Goal: Task Accomplishment & Management: Manage account settings

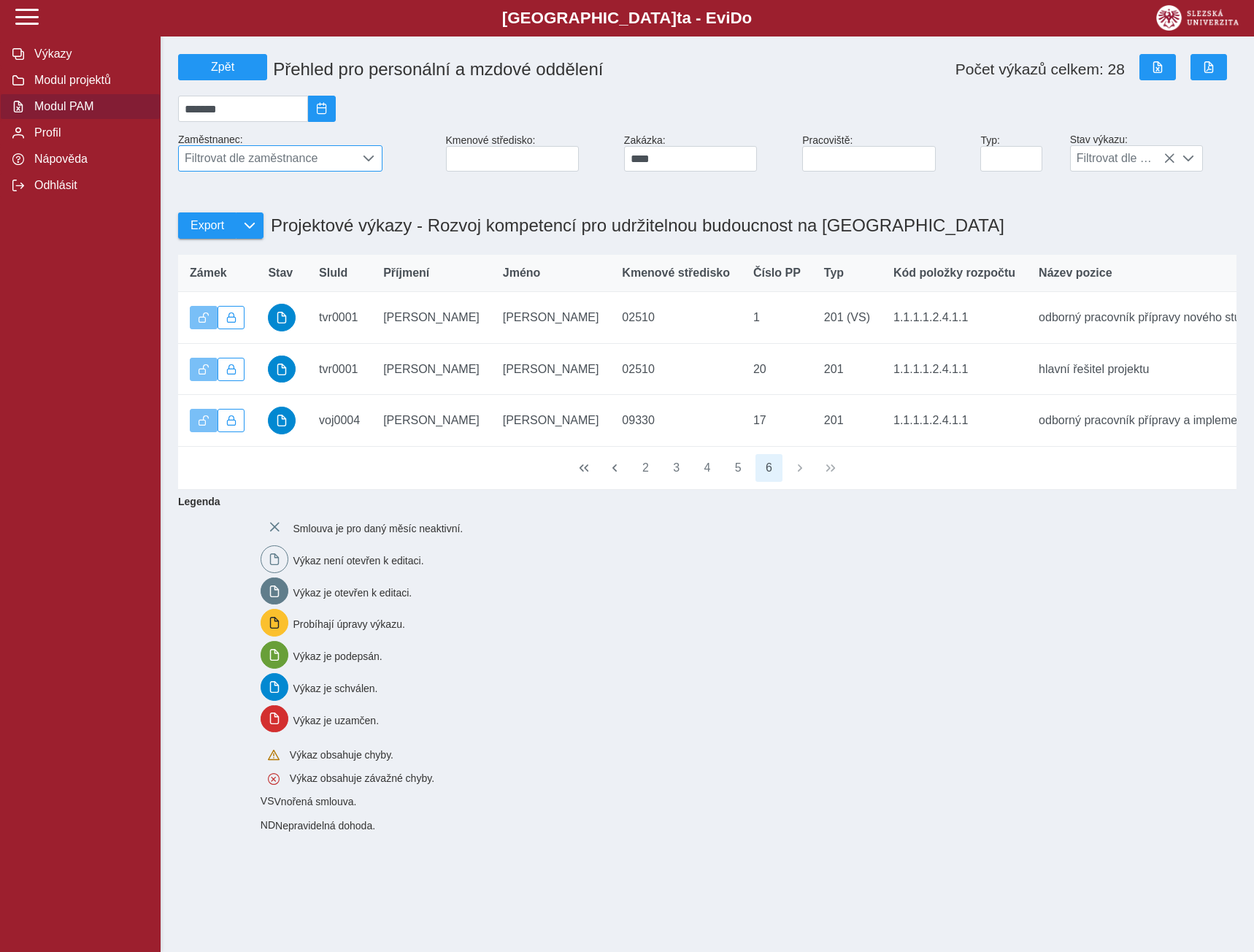
click at [369, 160] on span at bounding box center [368, 158] width 12 height 12
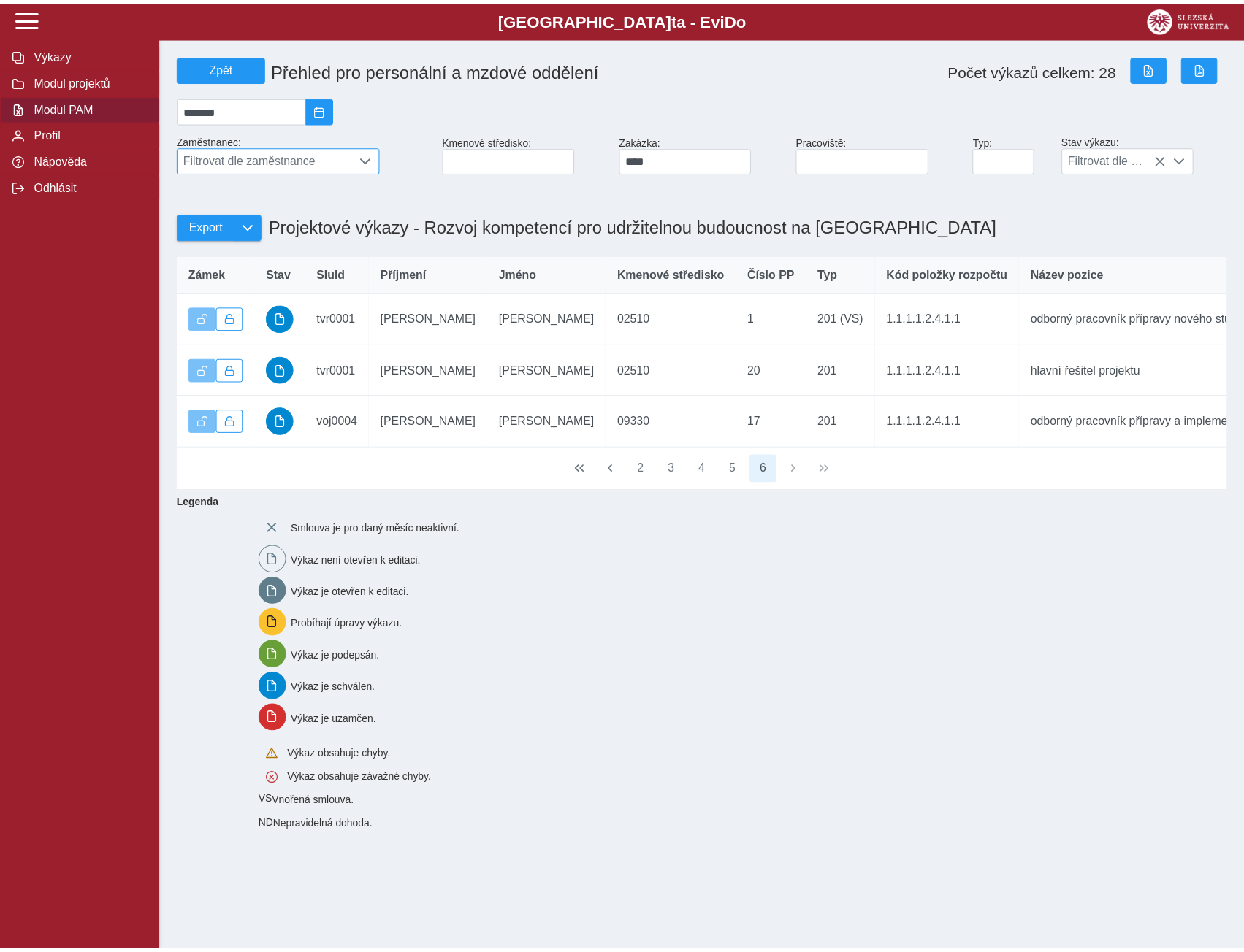
scroll to position [9, 65]
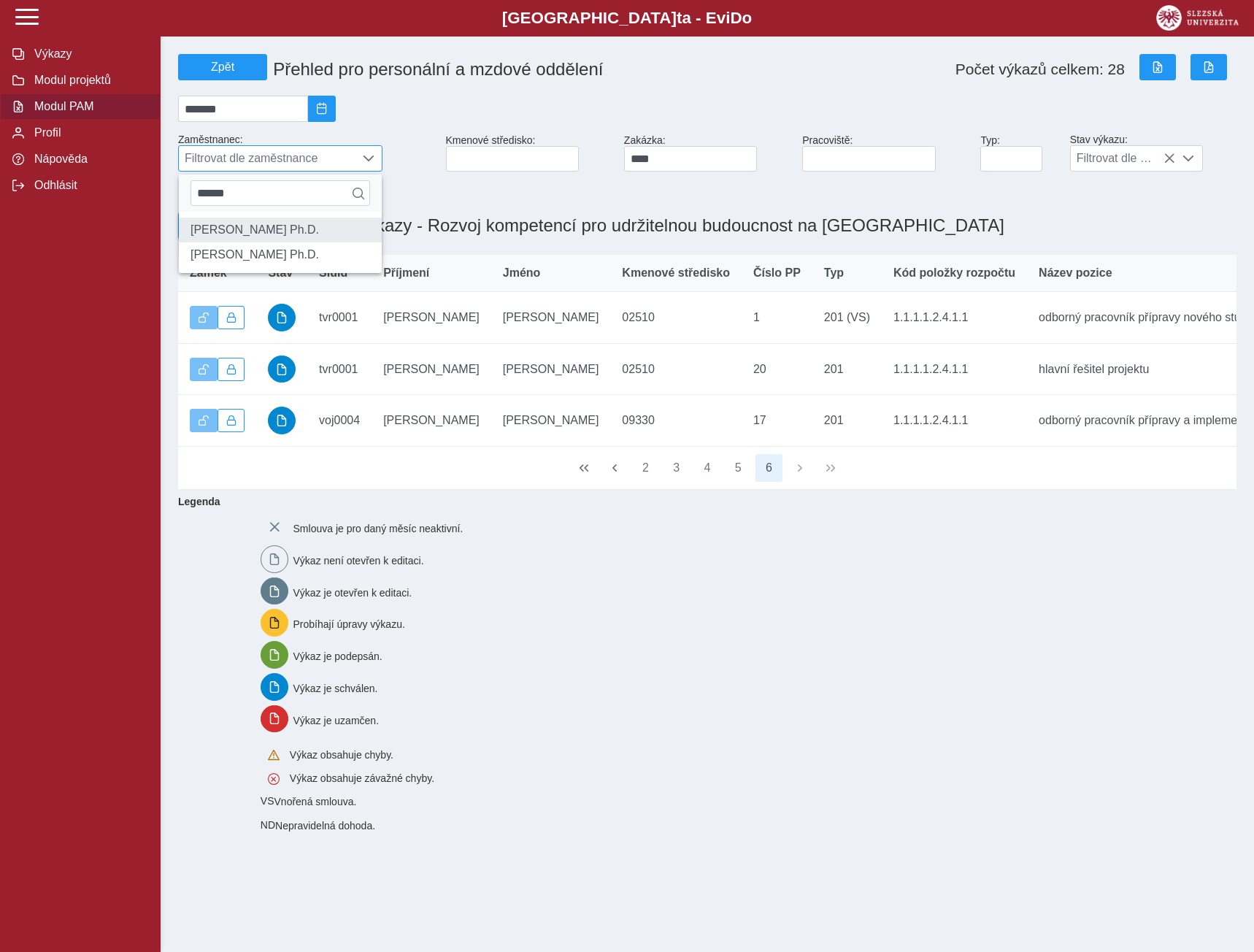
type input "******"
click at [232, 238] on li "Ing. Pavel Adámek Ph.D." at bounding box center [280, 229] width 203 height 24
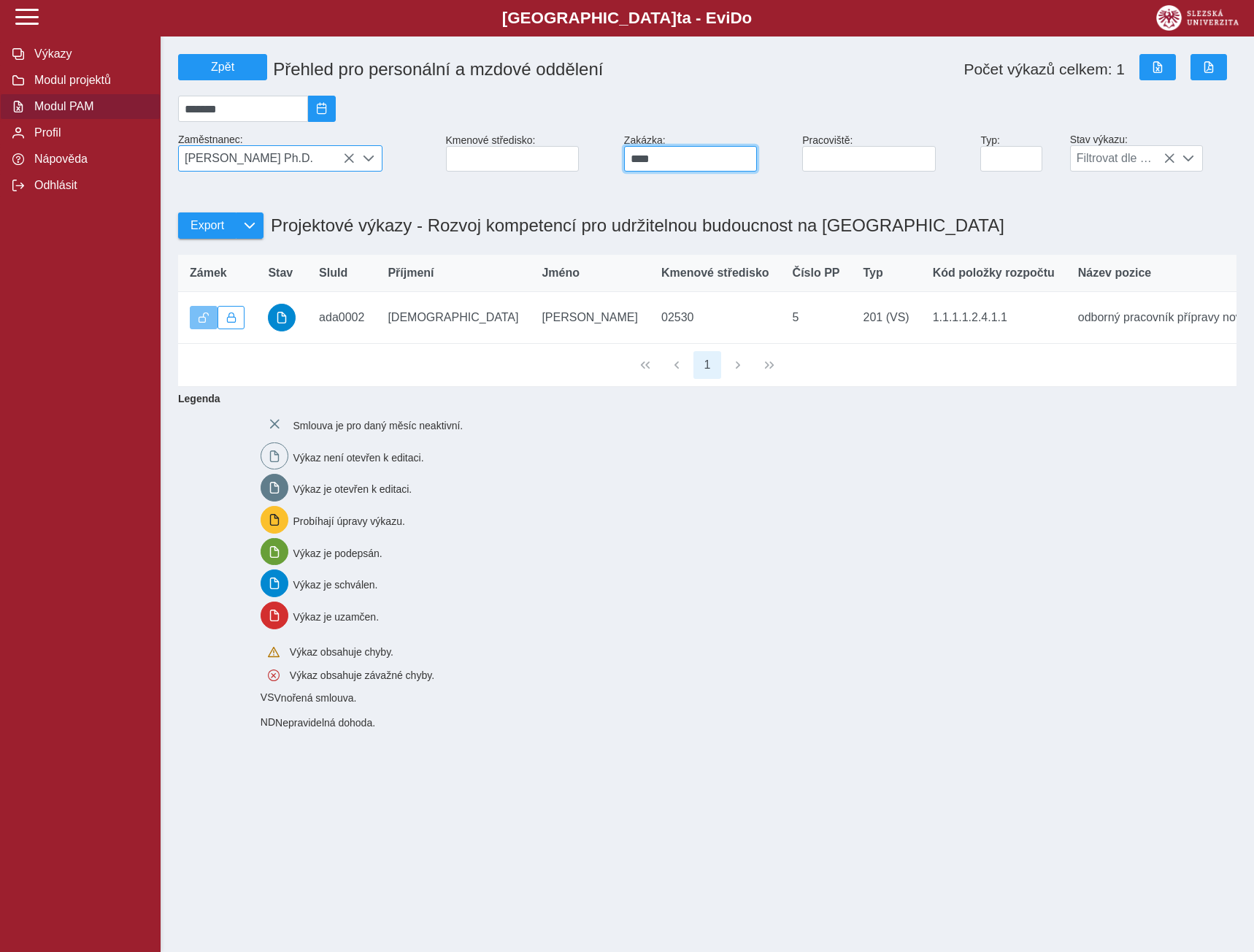
drag, startPoint x: 670, startPoint y: 166, endPoint x: 614, endPoint y: 167, distance: 56.0
click at [614, 167] on div "Zpět Přehled pro personální a mzdové oddělení Počet výkazů celkem: 1 ******* Za…" at bounding box center [707, 112] width 1070 height 129
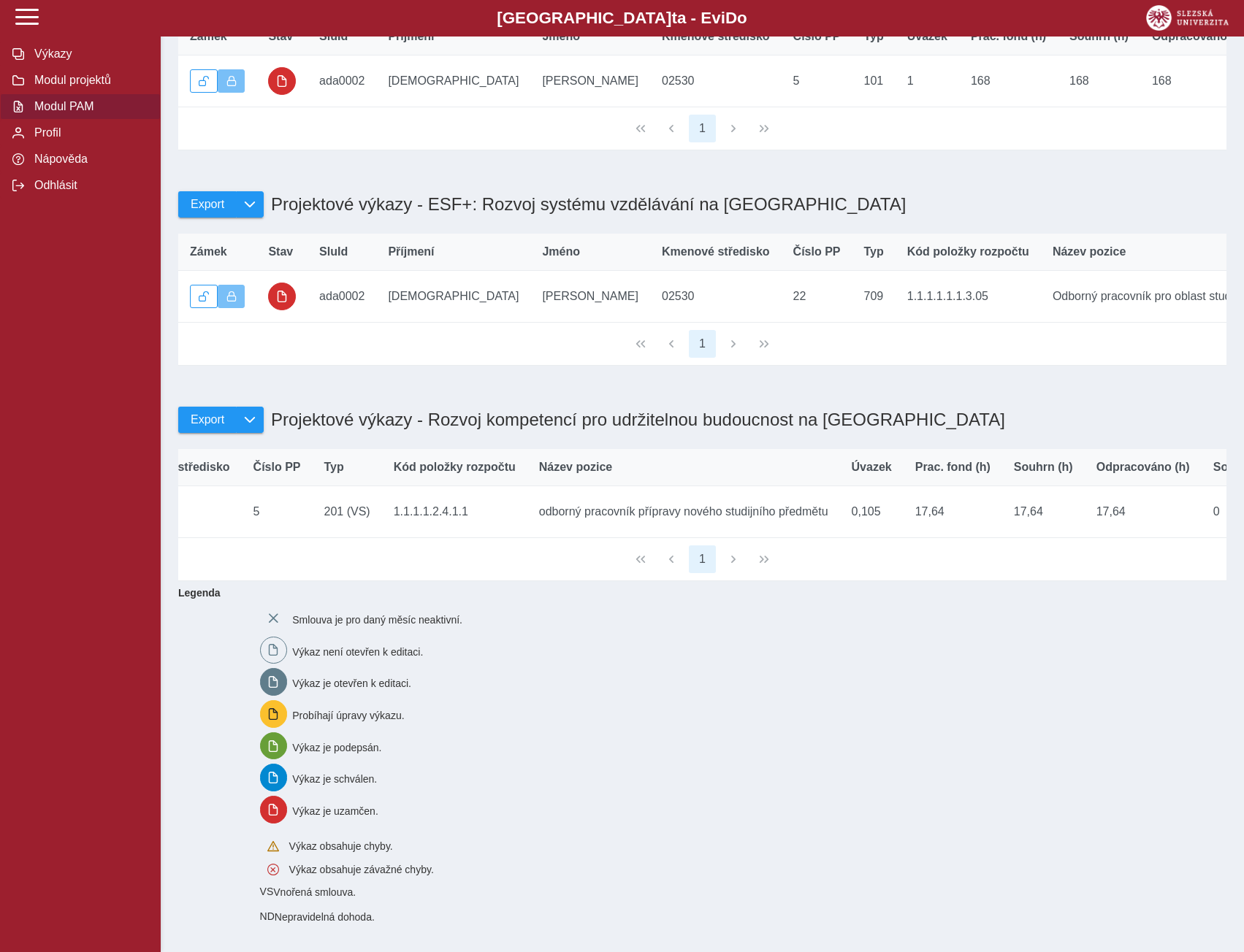
scroll to position [0, 0]
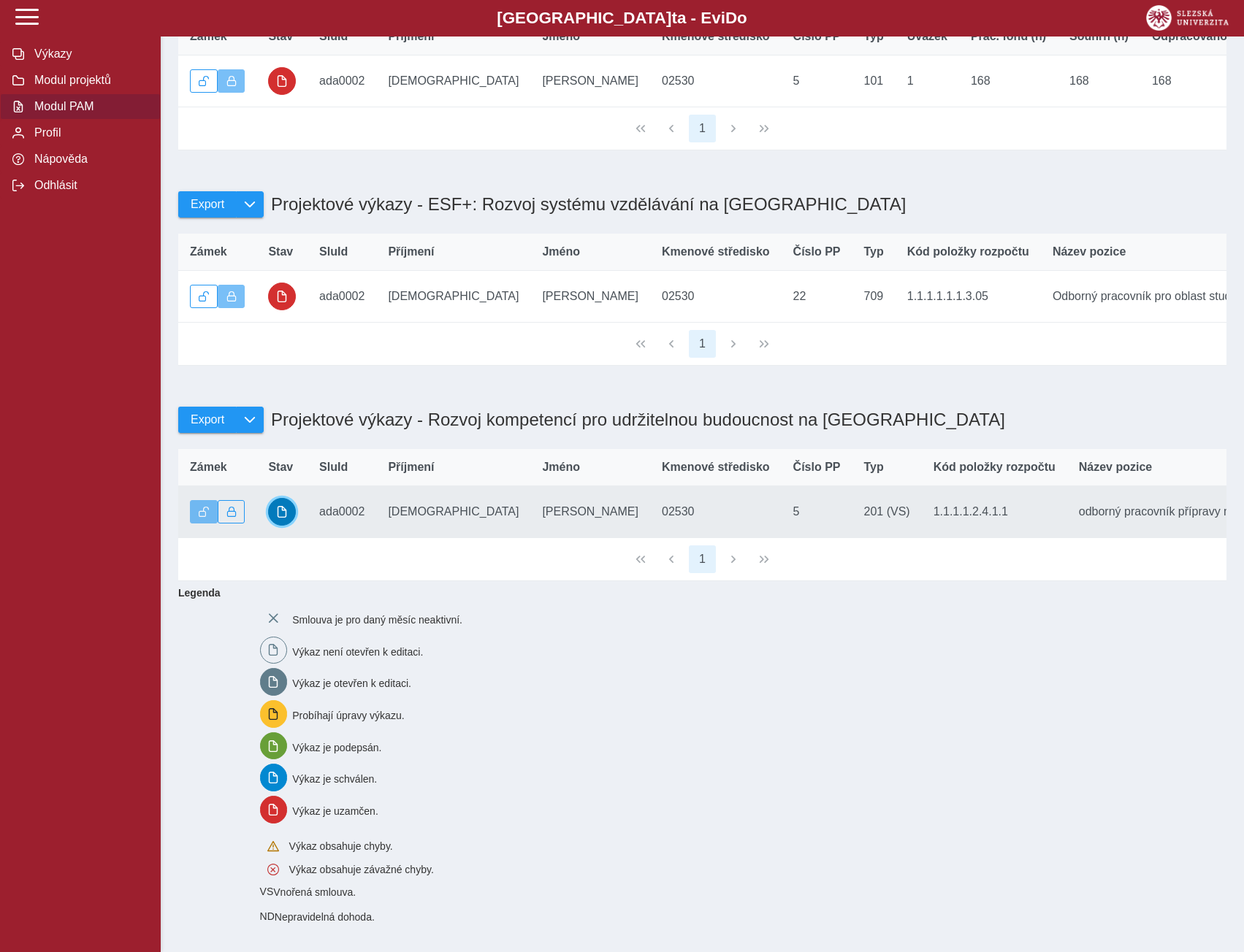
click at [273, 504] on button "button" at bounding box center [282, 511] width 28 height 28
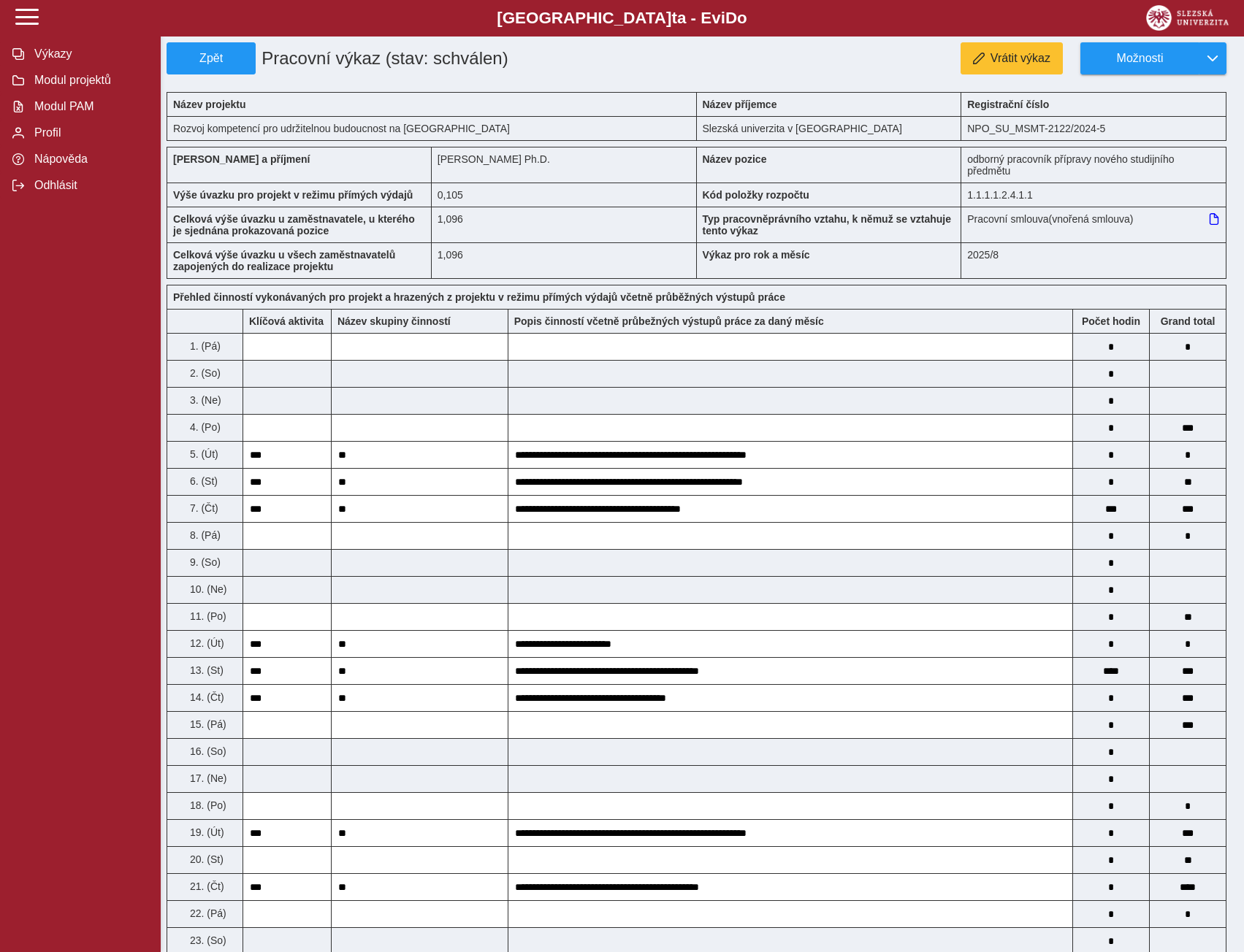
drag, startPoint x: 238, startPoint y: 129, endPoint x: 208, endPoint y: 118, distance: 32.0
drag, startPoint x: 208, startPoint y: 118, endPoint x: 130, endPoint y: 111, distance: 78.3
drag, startPoint x: 130, startPoint y: 111, endPoint x: 211, endPoint y: 62, distance: 94.7
click at [211, 62] on span "Zpět" at bounding box center [211, 58] width 76 height 14
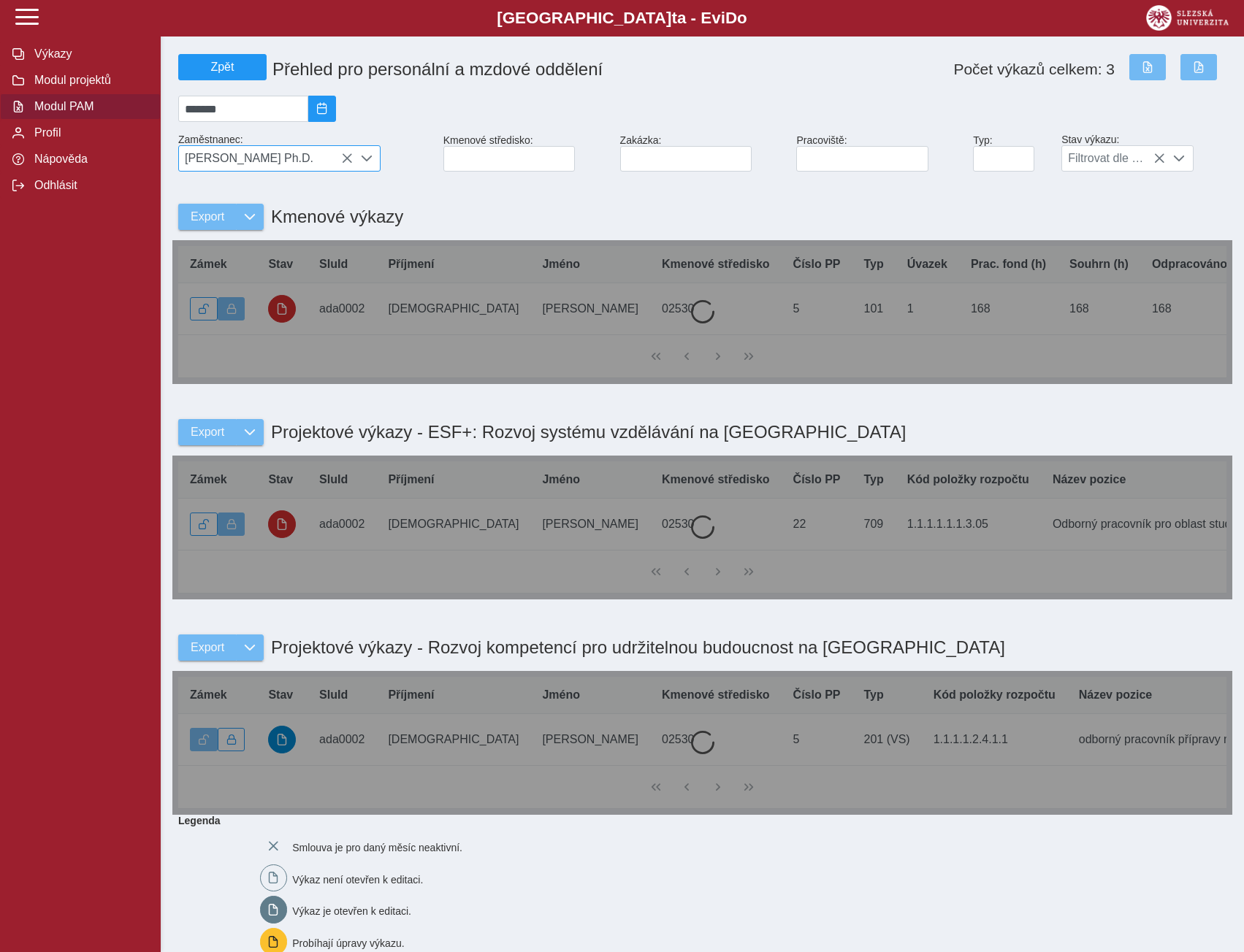
click at [346, 163] on icon at bounding box center [347, 158] width 12 height 12
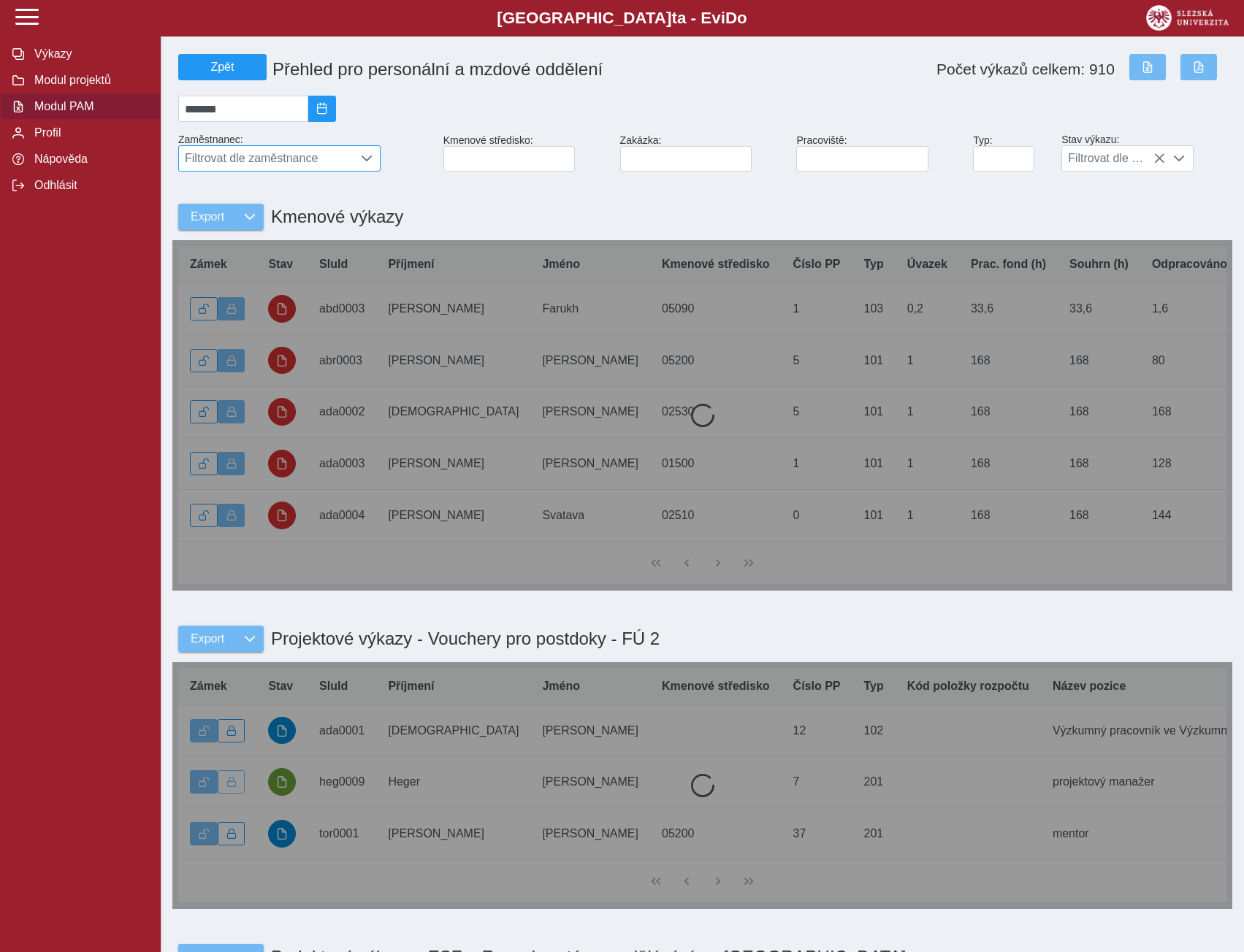
click at [346, 163] on span "Filtrovat dle zaměstnance" at bounding box center [266, 157] width 174 height 24
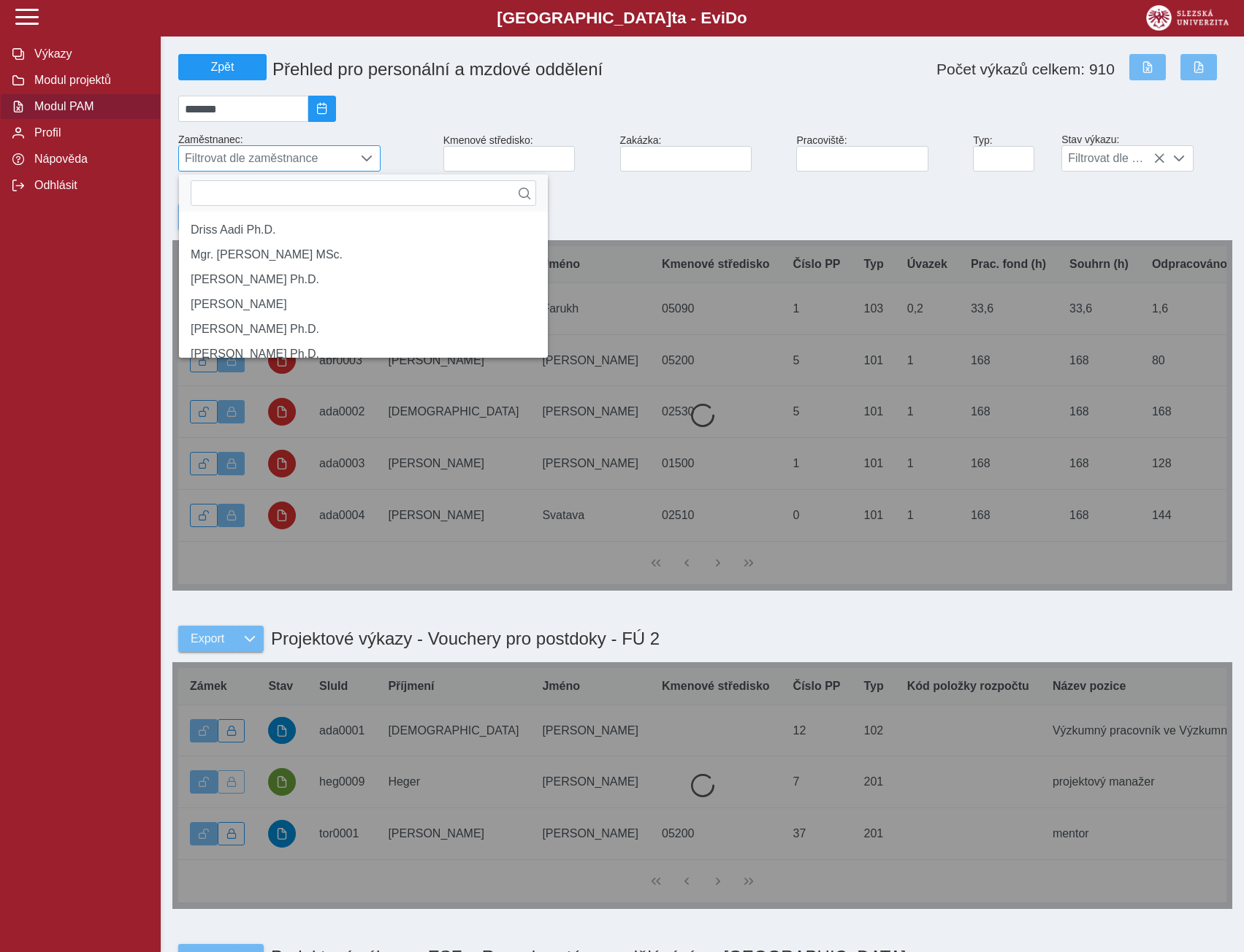
scroll to position [9, 65]
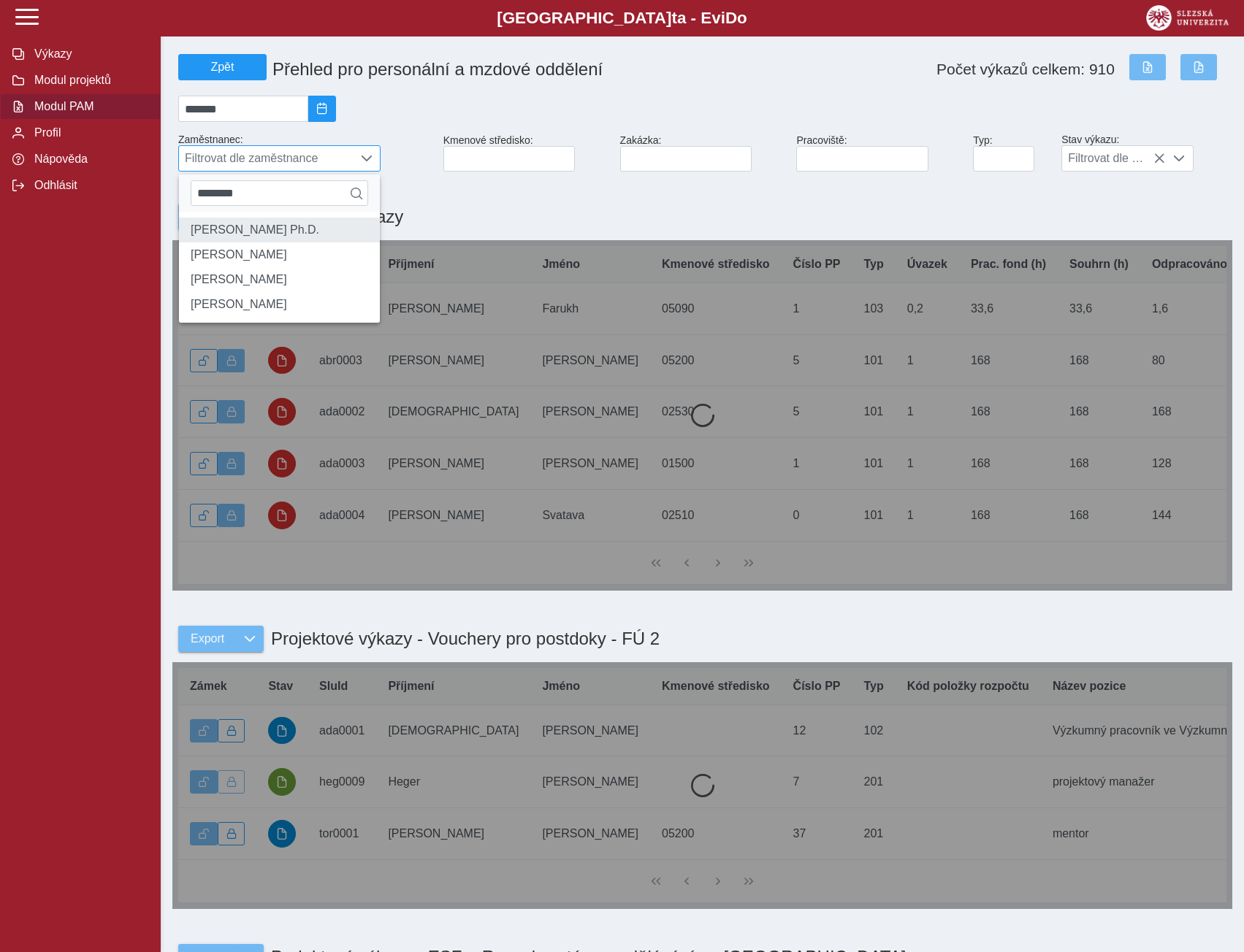
type input "********"
click at [248, 243] on li "[PERSON_NAME] Ph.D." at bounding box center [280, 229] width 201 height 24
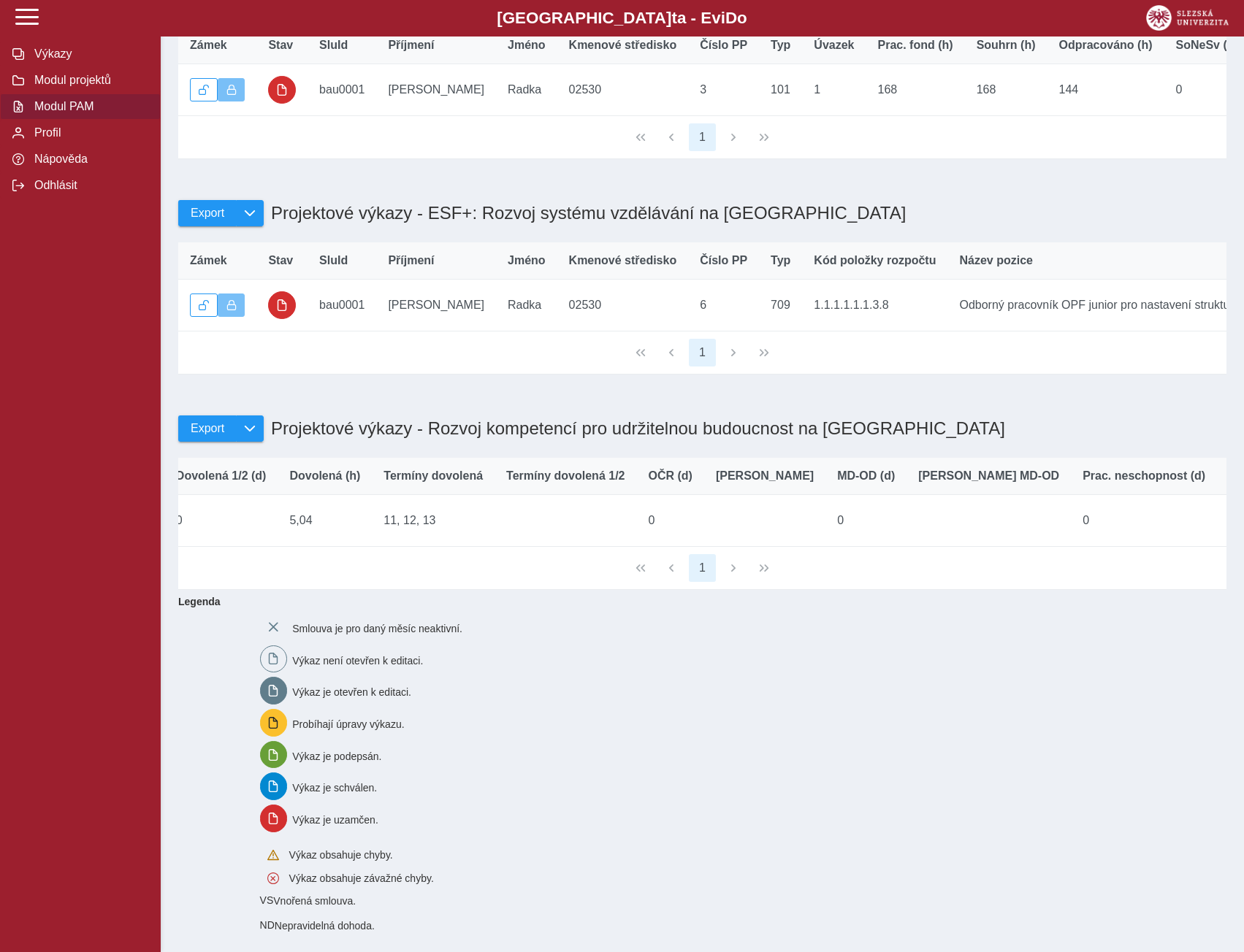
scroll to position [0, 1909]
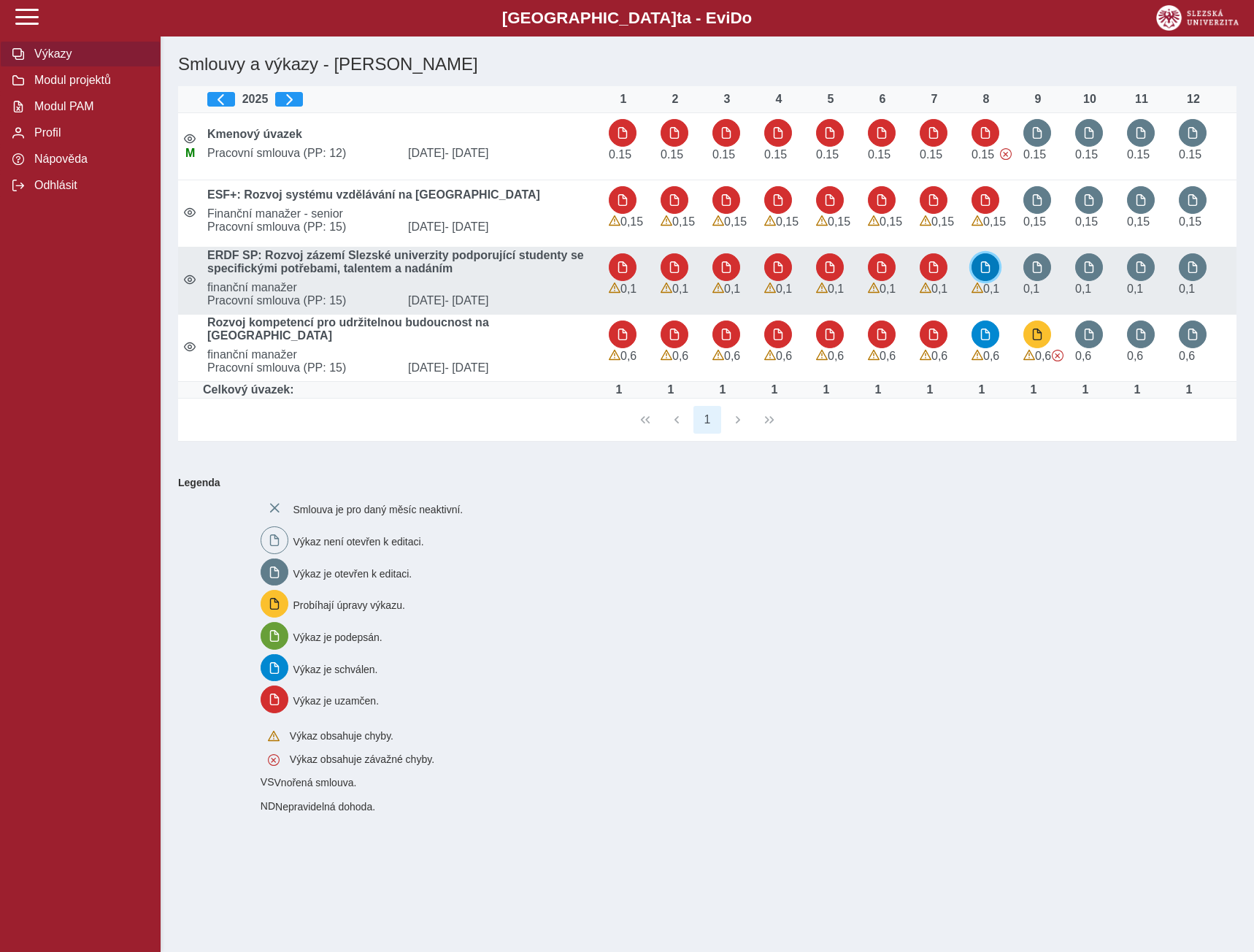
click at [977, 270] on button "button" at bounding box center [985, 267] width 28 height 28
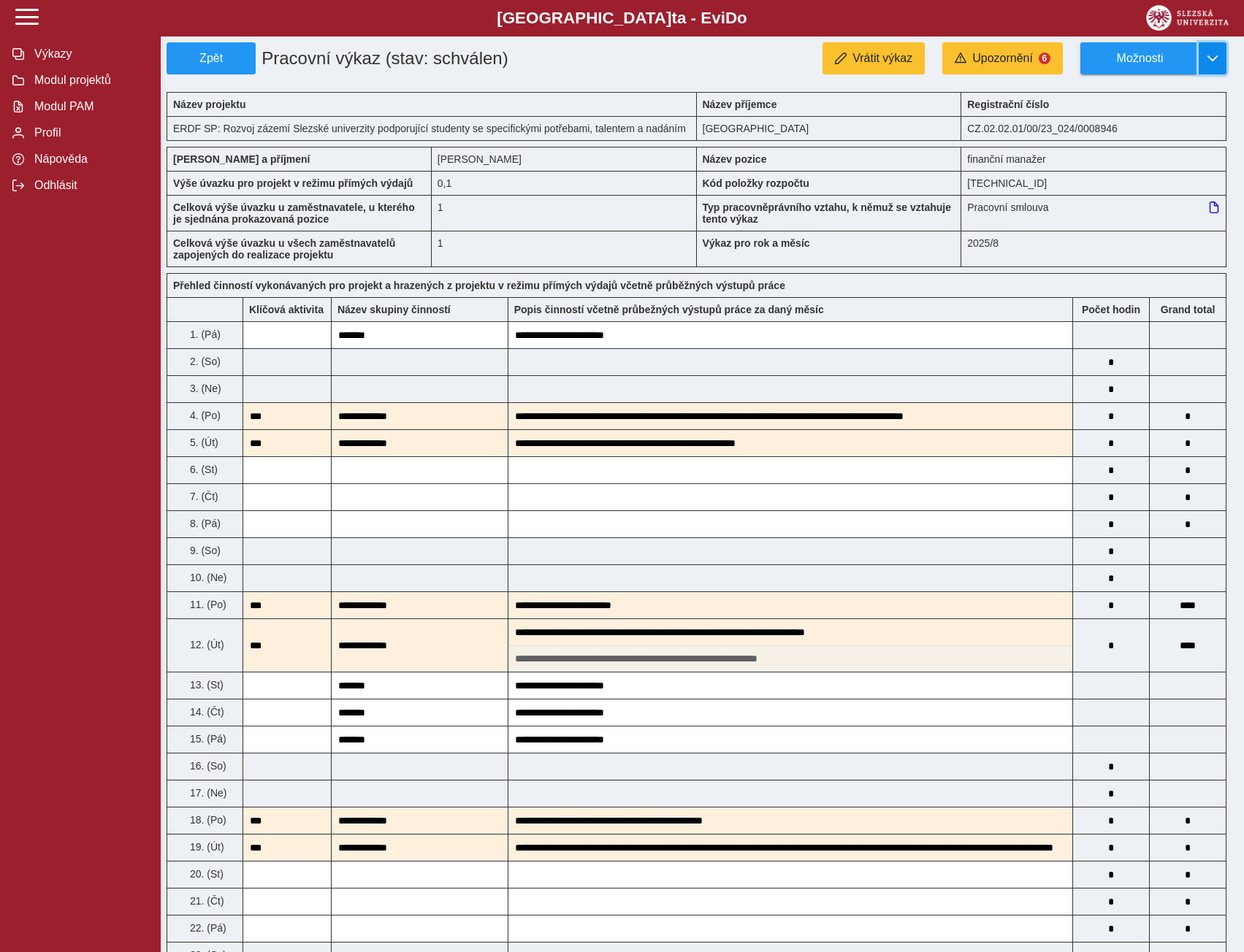
click at [1216, 62] on span "button" at bounding box center [1212, 58] width 12 height 12
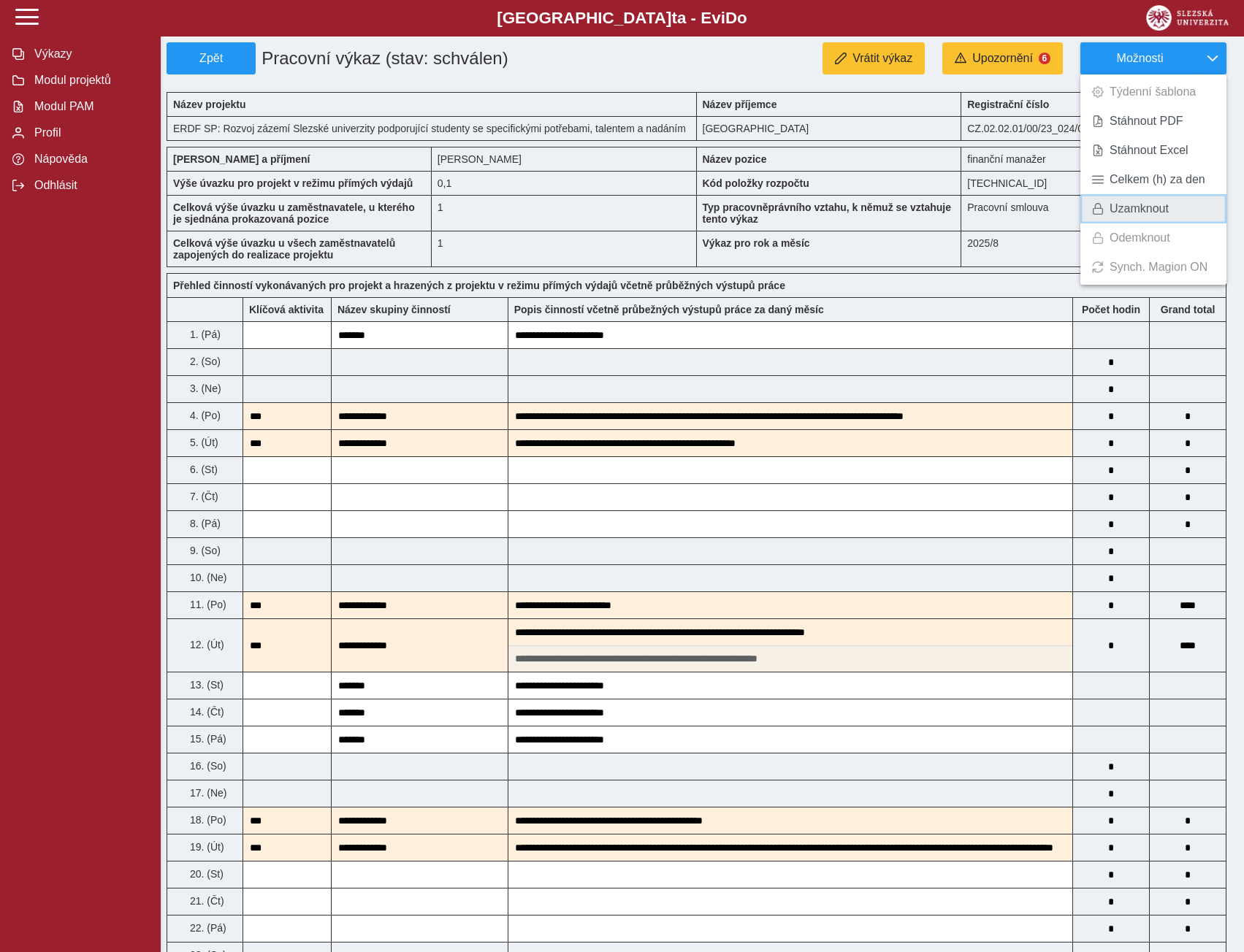
click at [1137, 214] on span "Uzamknout" at bounding box center [1138, 208] width 59 height 12
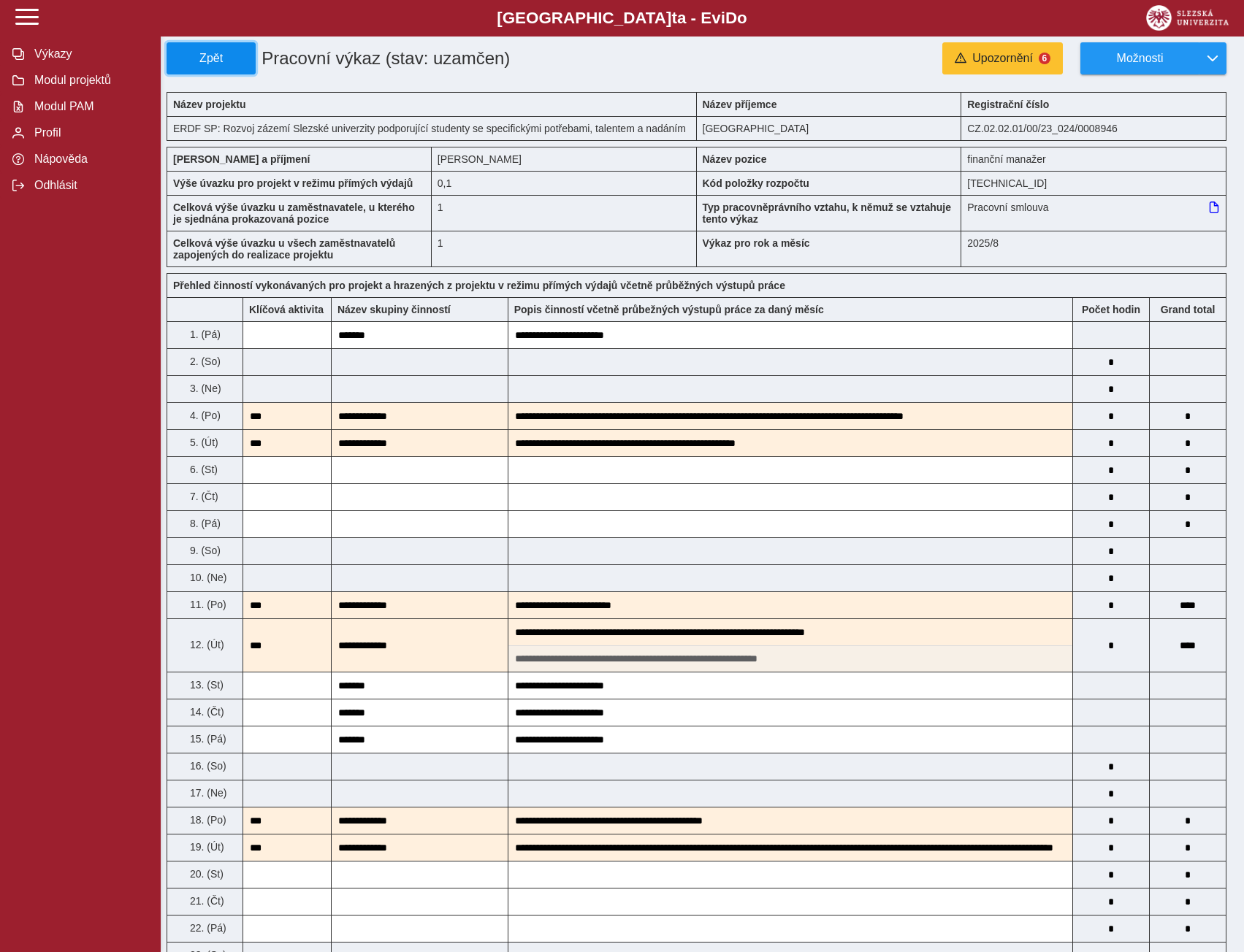
click at [224, 63] on span "Zpět" at bounding box center [211, 58] width 76 height 14
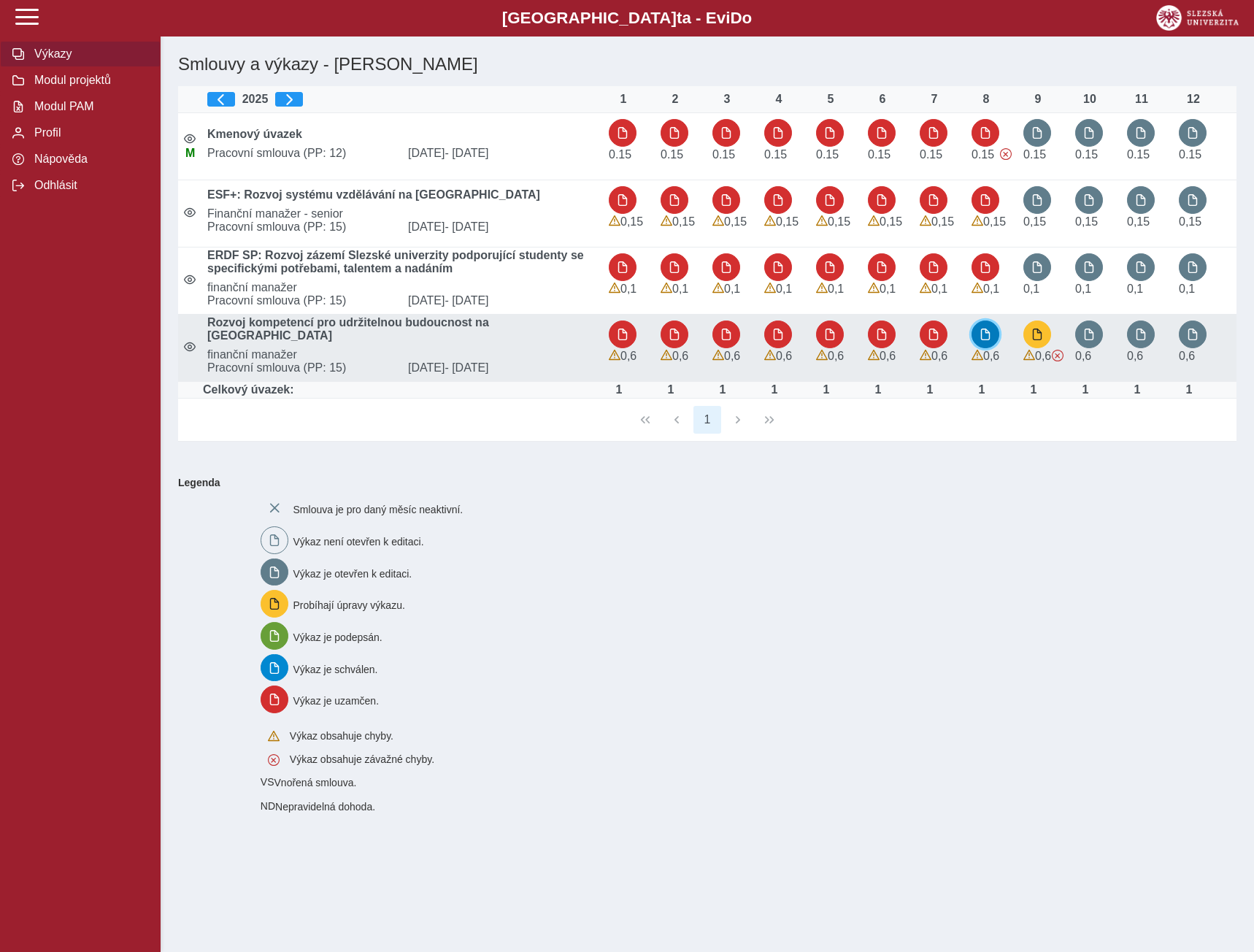
click at [985, 348] on button "button" at bounding box center [985, 334] width 28 height 28
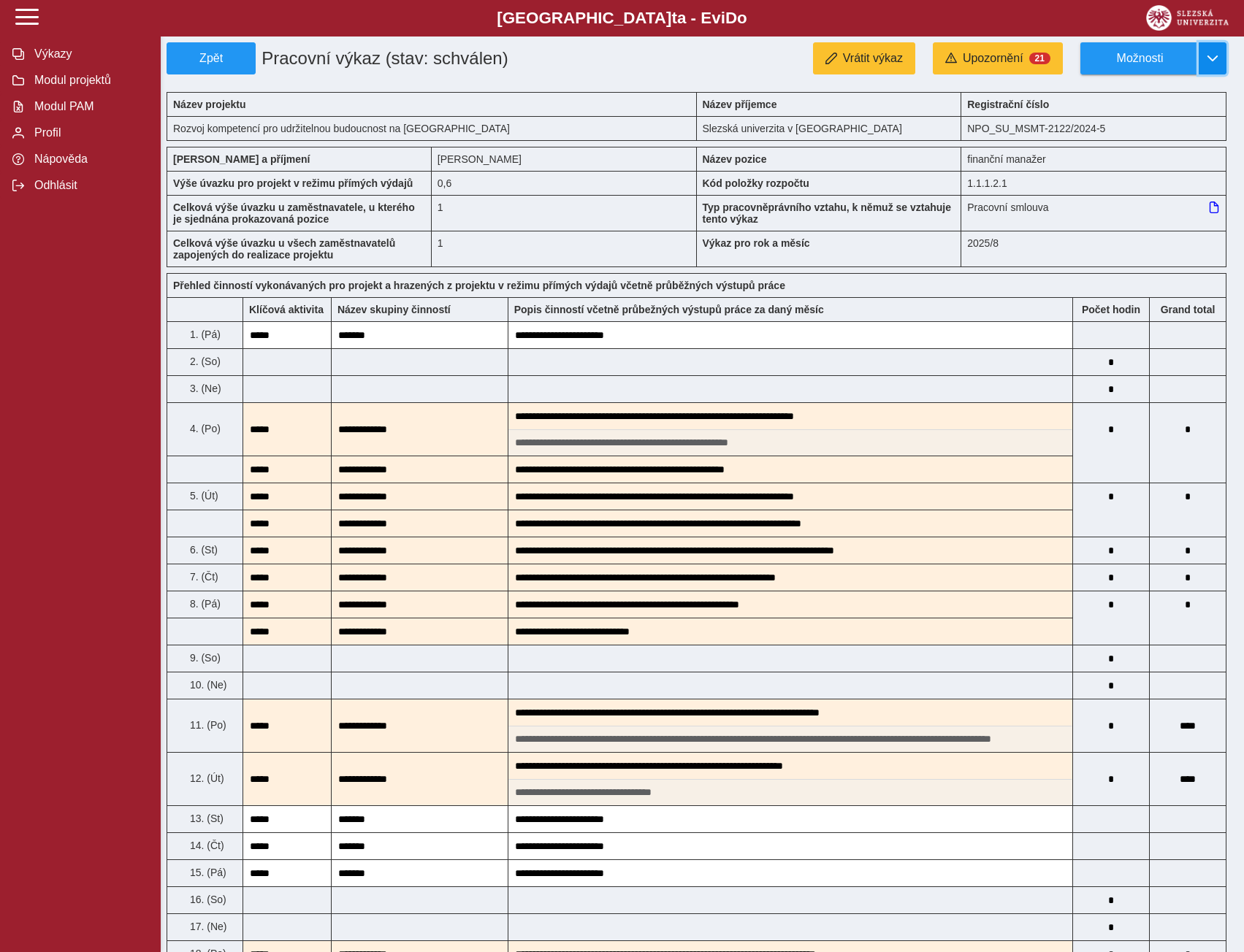
click at [1207, 61] on span "button" at bounding box center [1212, 58] width 12 height 12
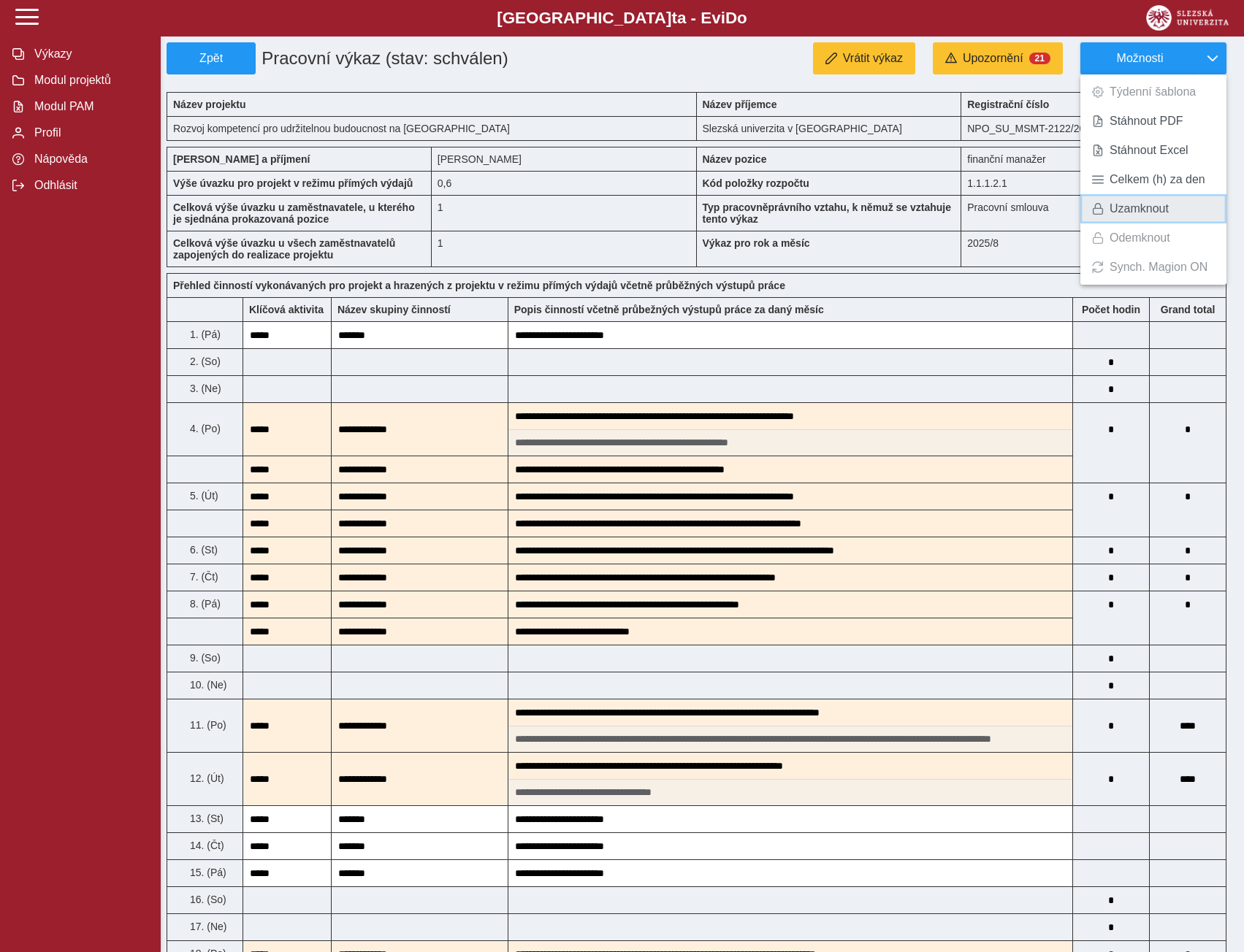
click at [1124, 211] on span "Uzamknout" at bounding box center [1138, 208] width 59 height 12
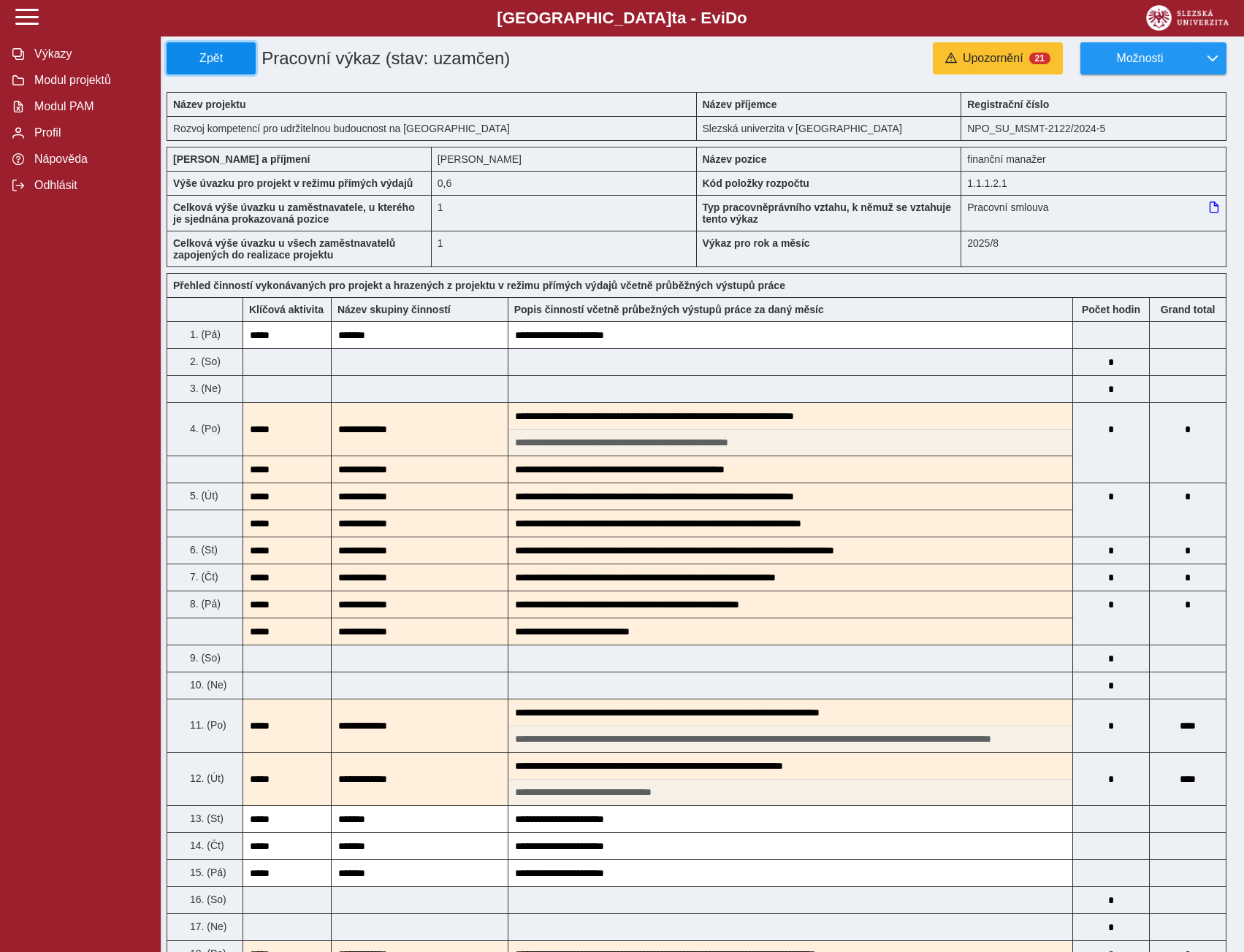
click at [201, 54] on span "Zpět" at bounding box center [211, 58] width 76 height 14
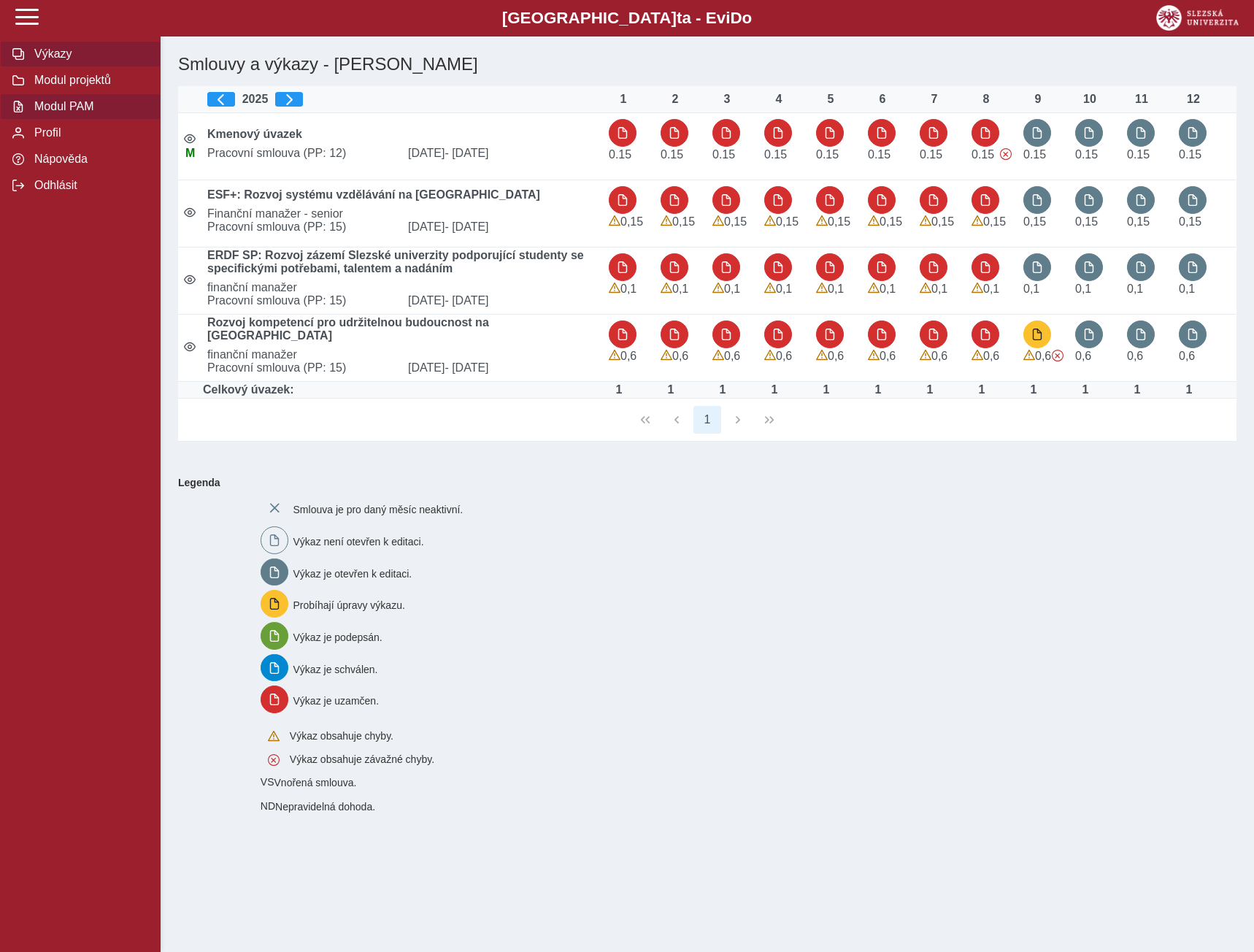
click at [74, 104] on button "Modul PAM" at bounding box center [80, 106] width 160 height 26
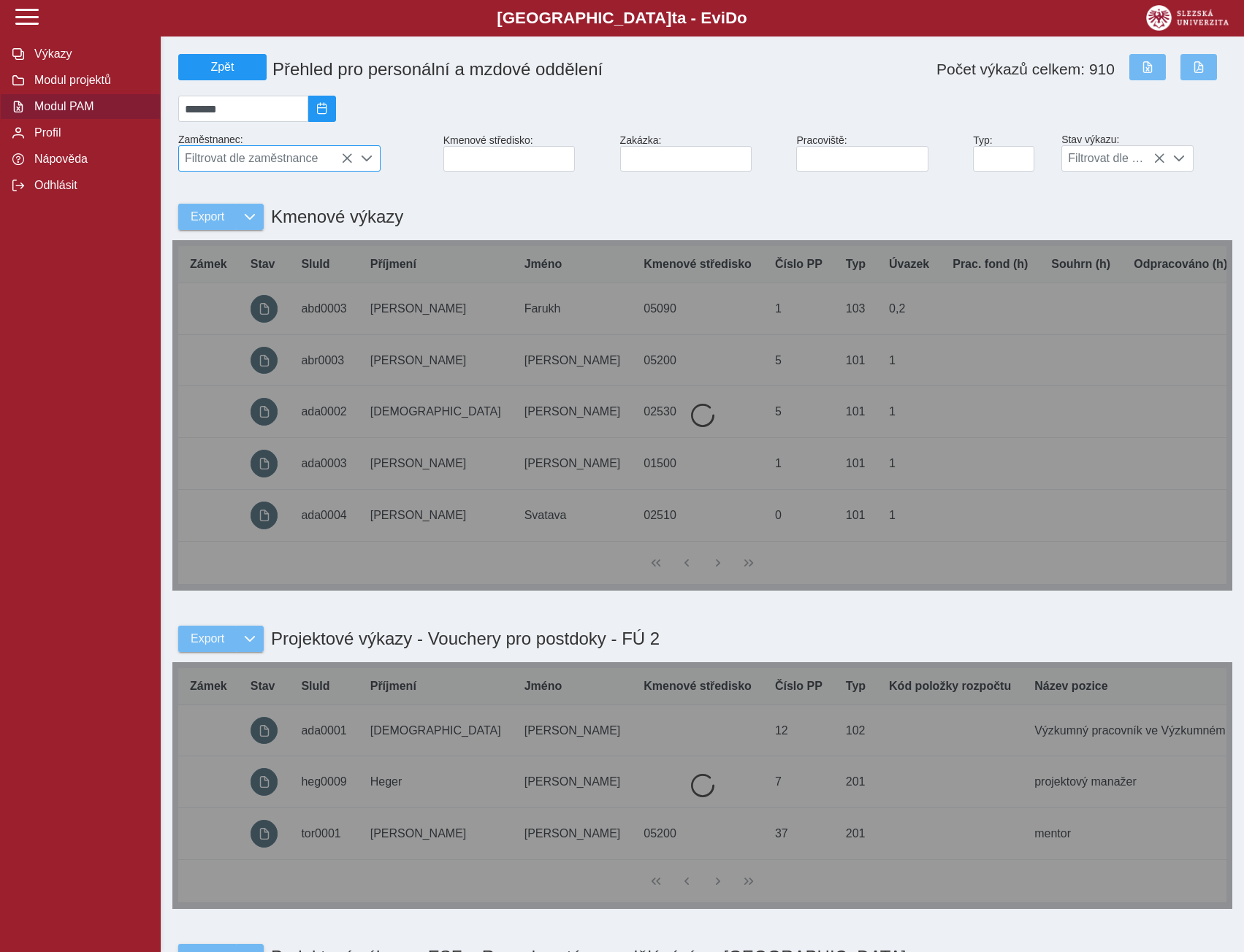
click at [345, 164] on icon at bounding box center [347, 158] width 12 height 12
click at [349, 160] on span "Filtrovat dle zaměstnance" at bounding box center [266, 157] width 174 height 24
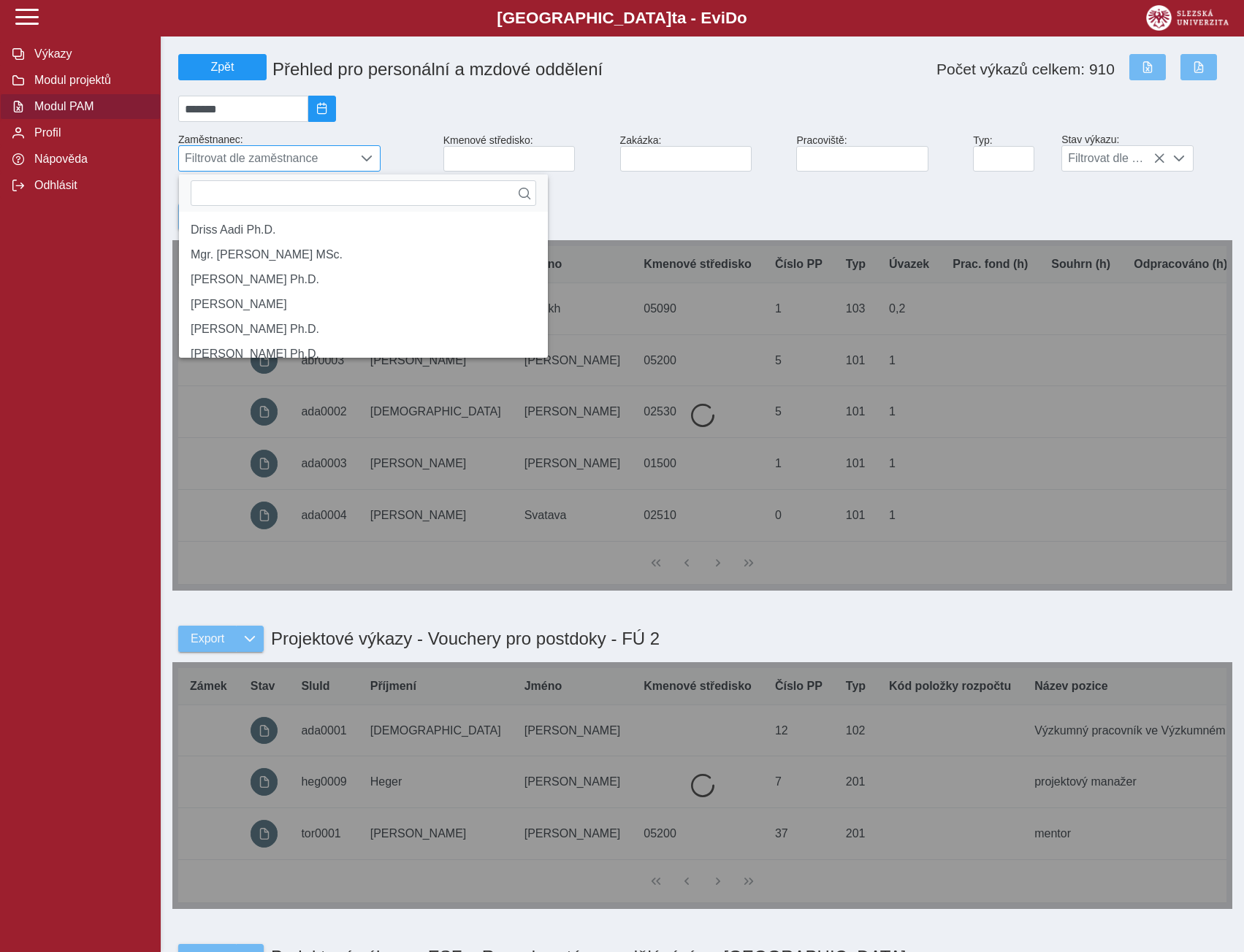
scroll to position [9, 65]
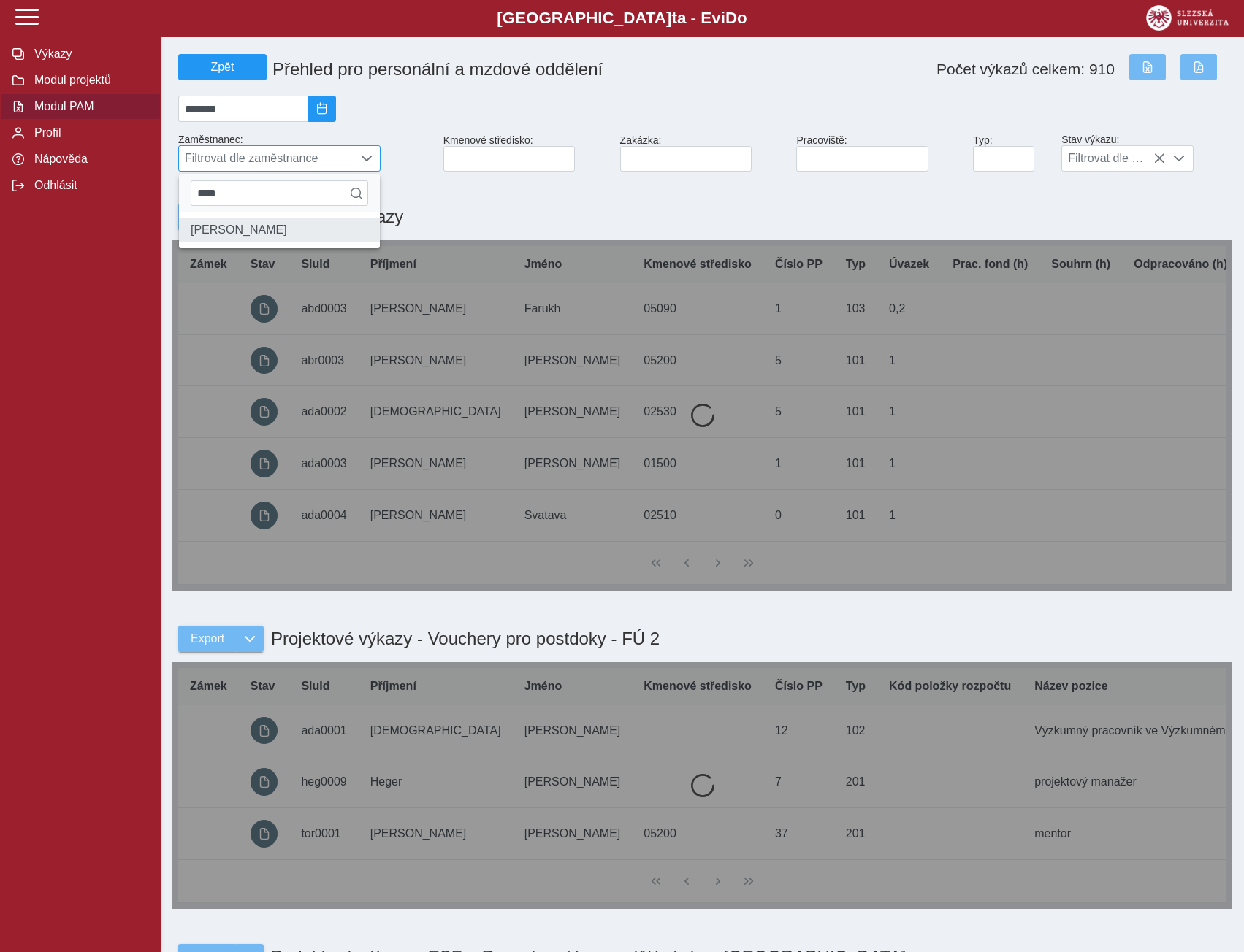
type input "****"
click at [266, 243] on li "[PERSON_NAME]" at bounding box center [280, 229] width 201 height 24
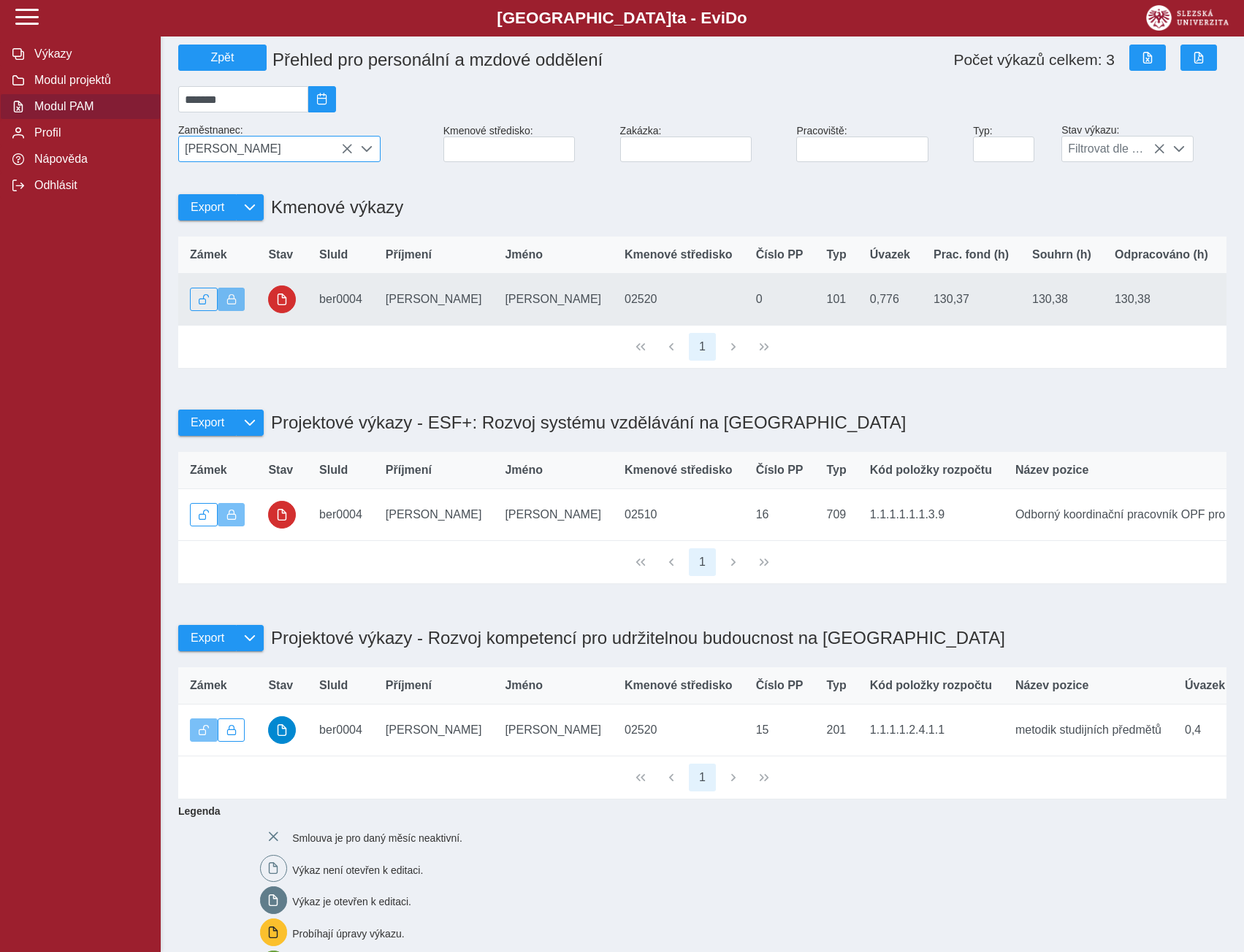
scroll to position [0, 0]
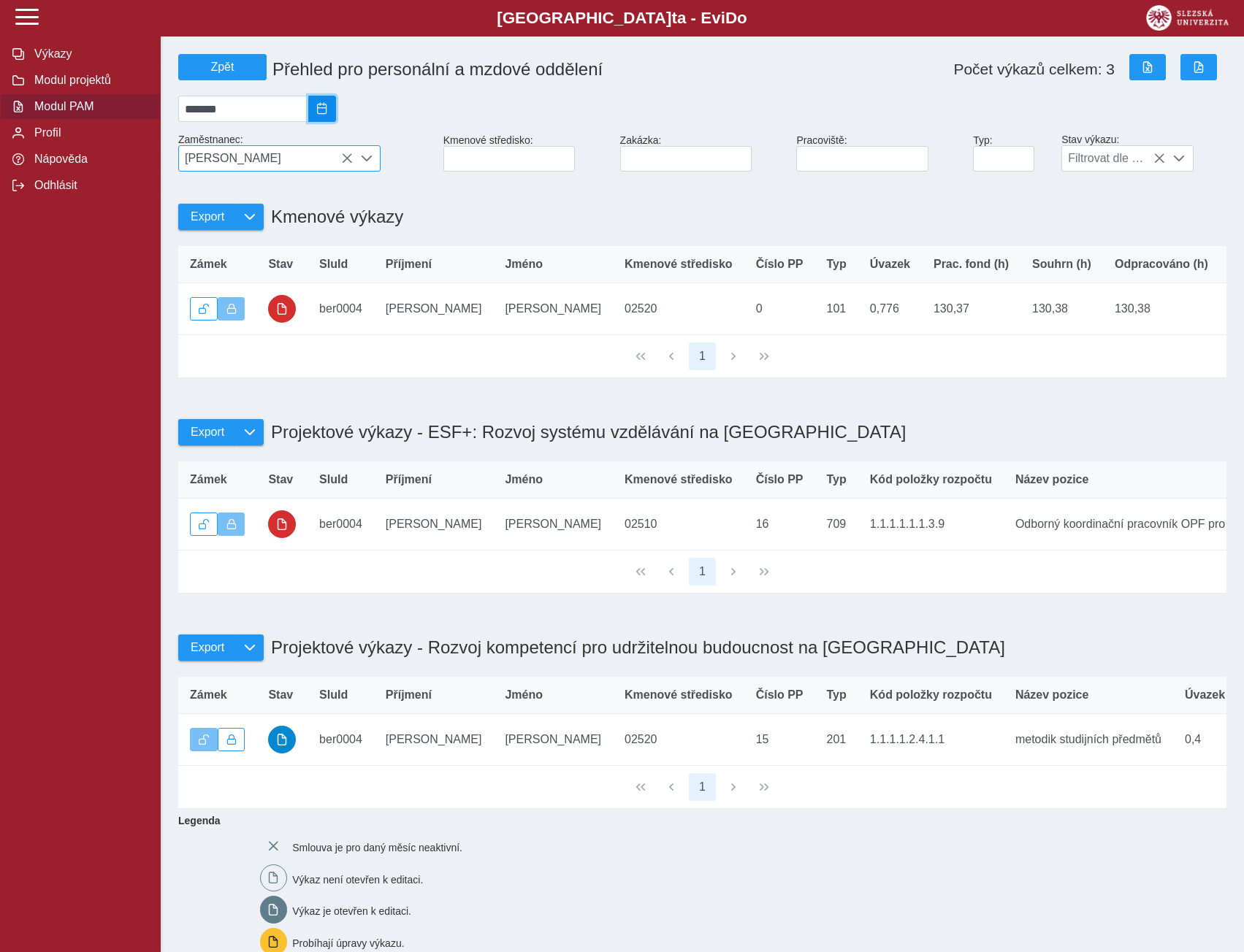
click at [328, 107] on span "2025/08" at bounding box center [321, 109] width 12 height 12
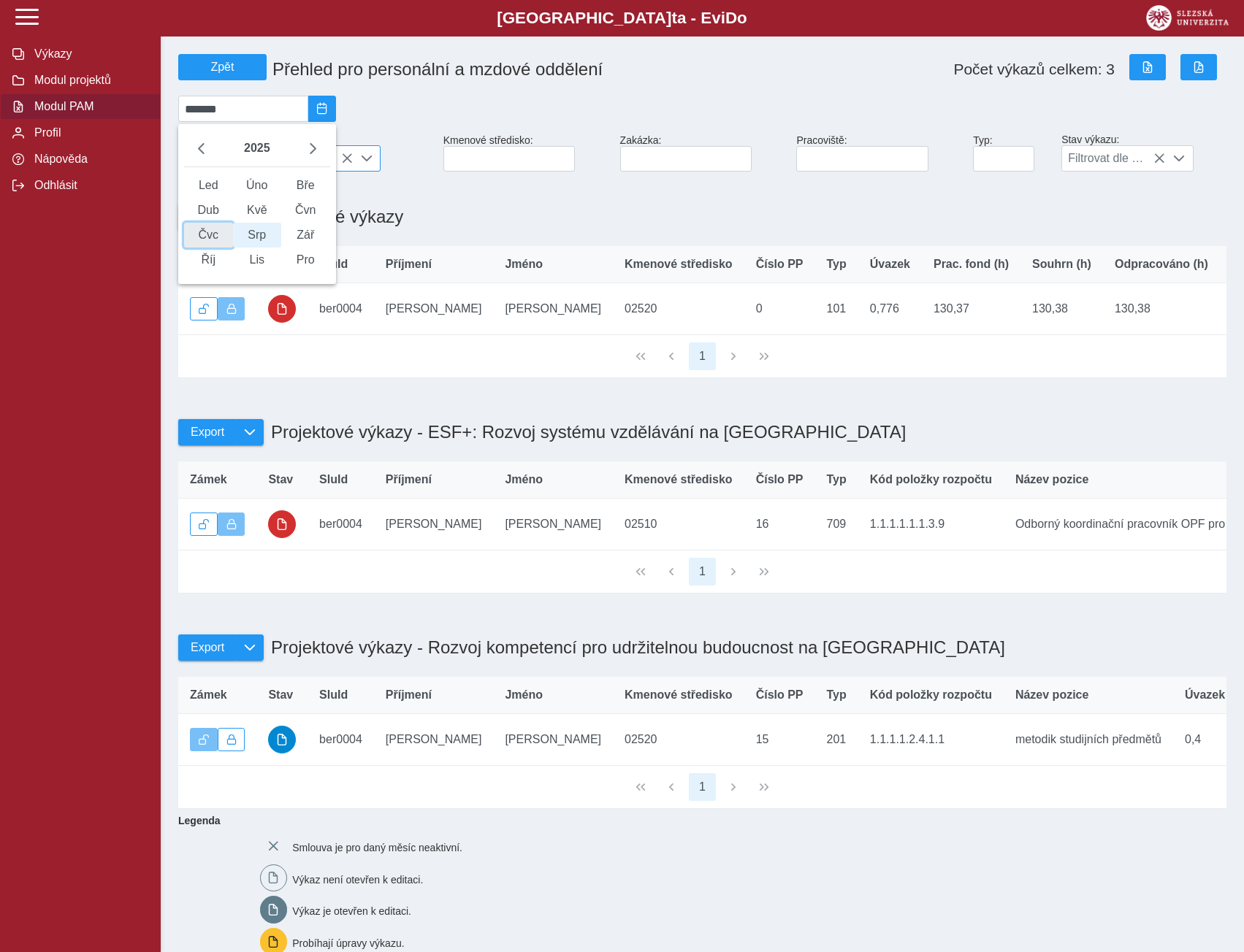
click at [209, 247] on span "Čvc" at bounding box center [208, 234] width 49 height 24
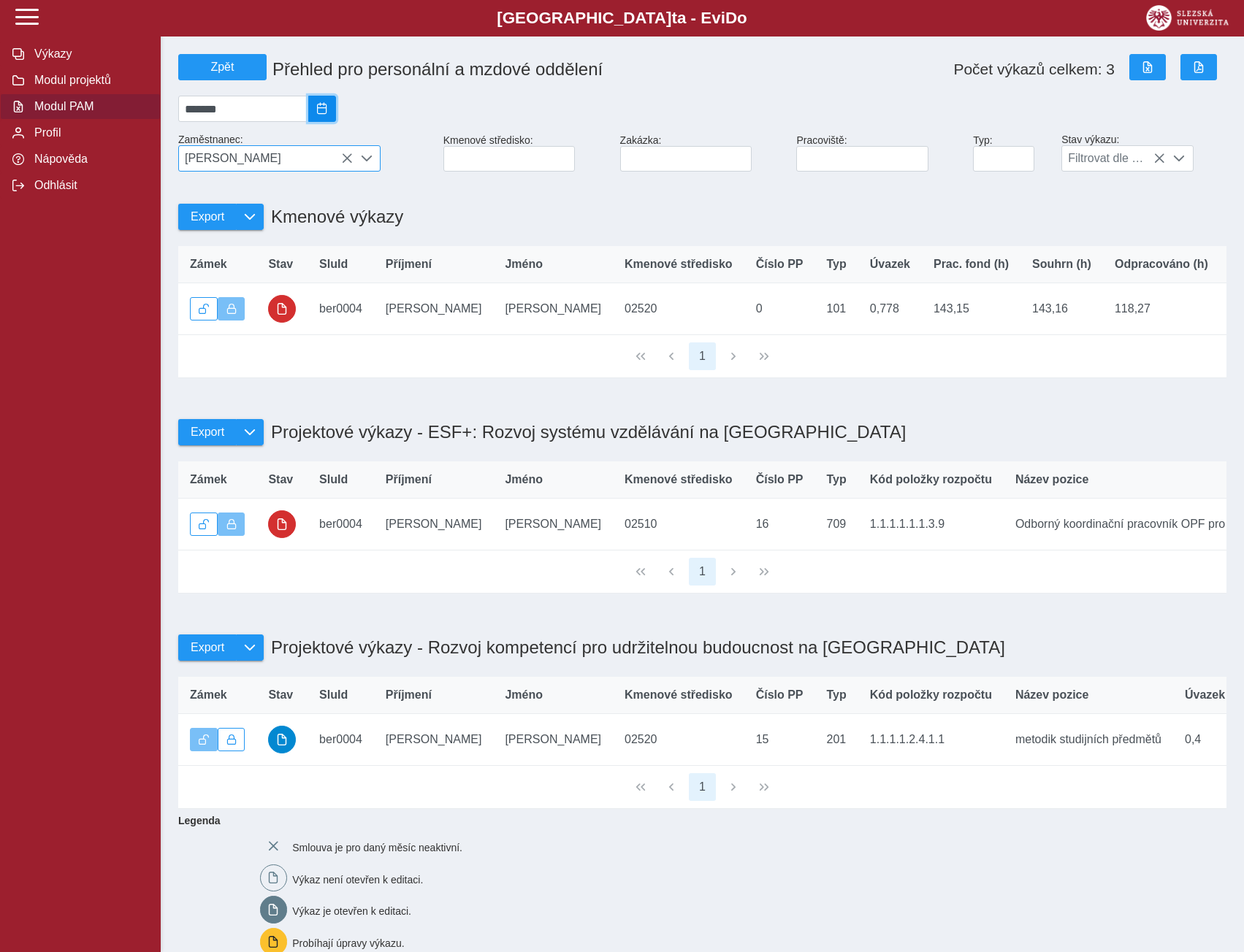
click at [328, 111] on span "2025/07" at bounding box center [321, 109] width 12 height 12
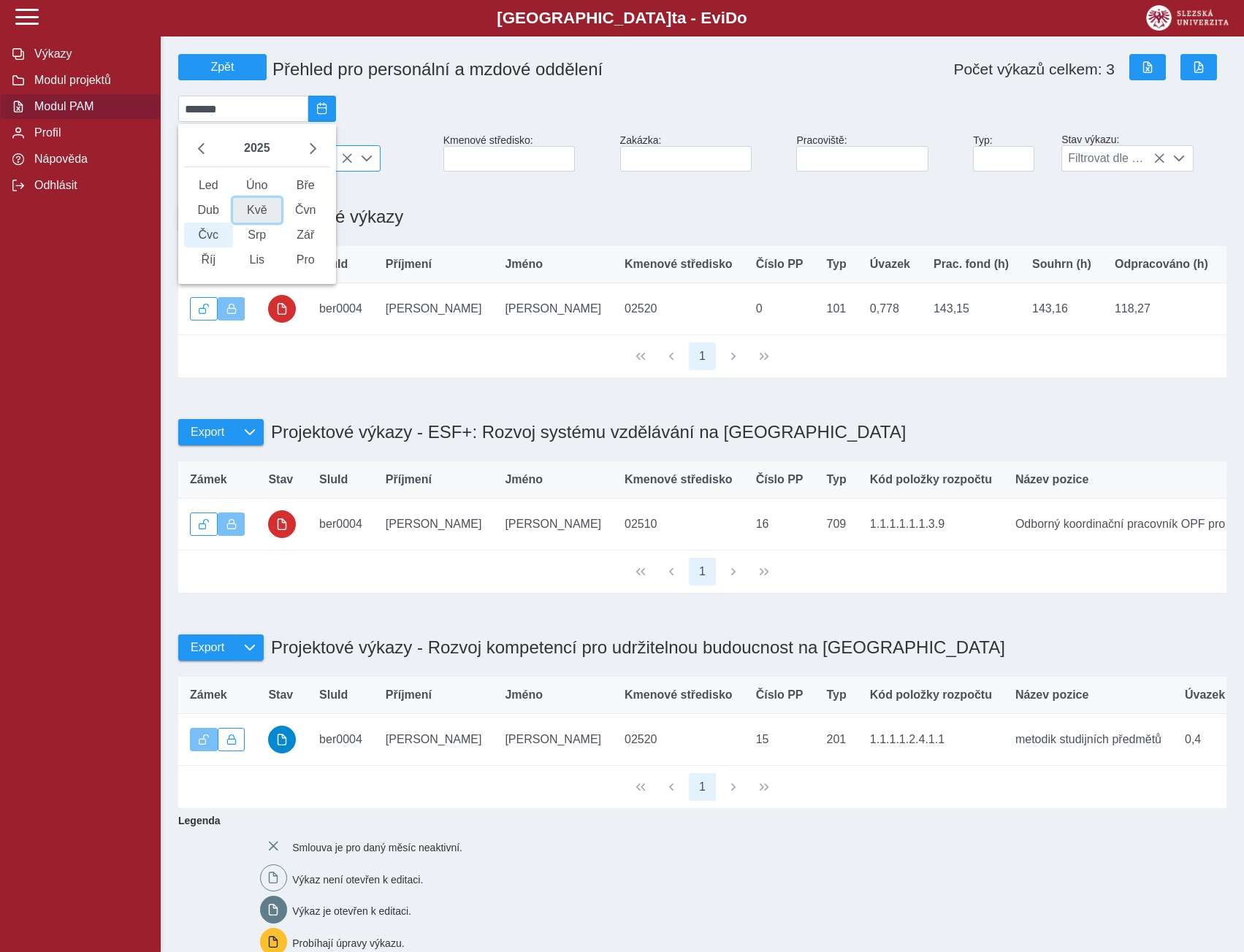
click at [270, 220] on span "Kvě" at bounding box center [257, 210] width 49 height 24
type input "*******"
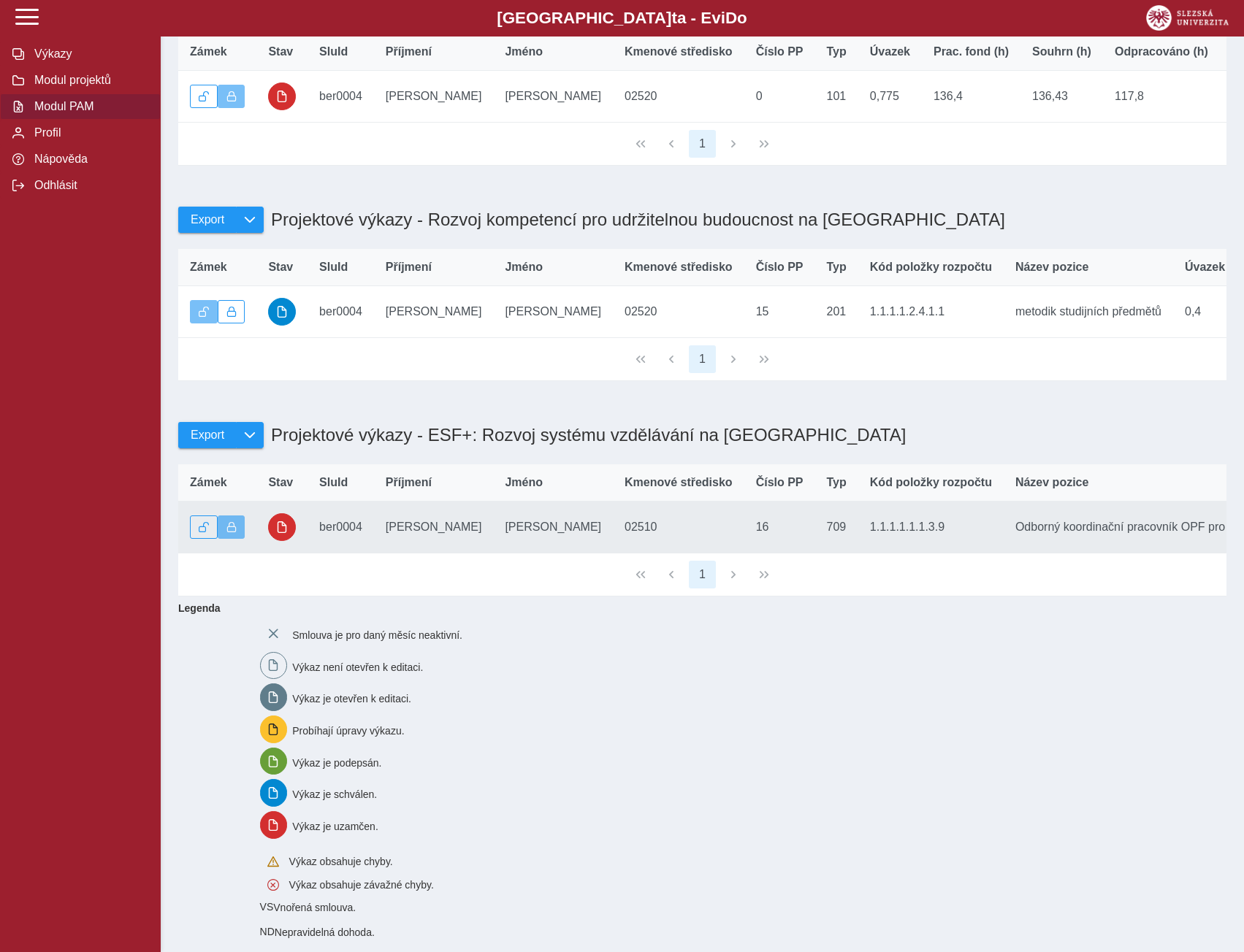
scroll to position [219, 0]
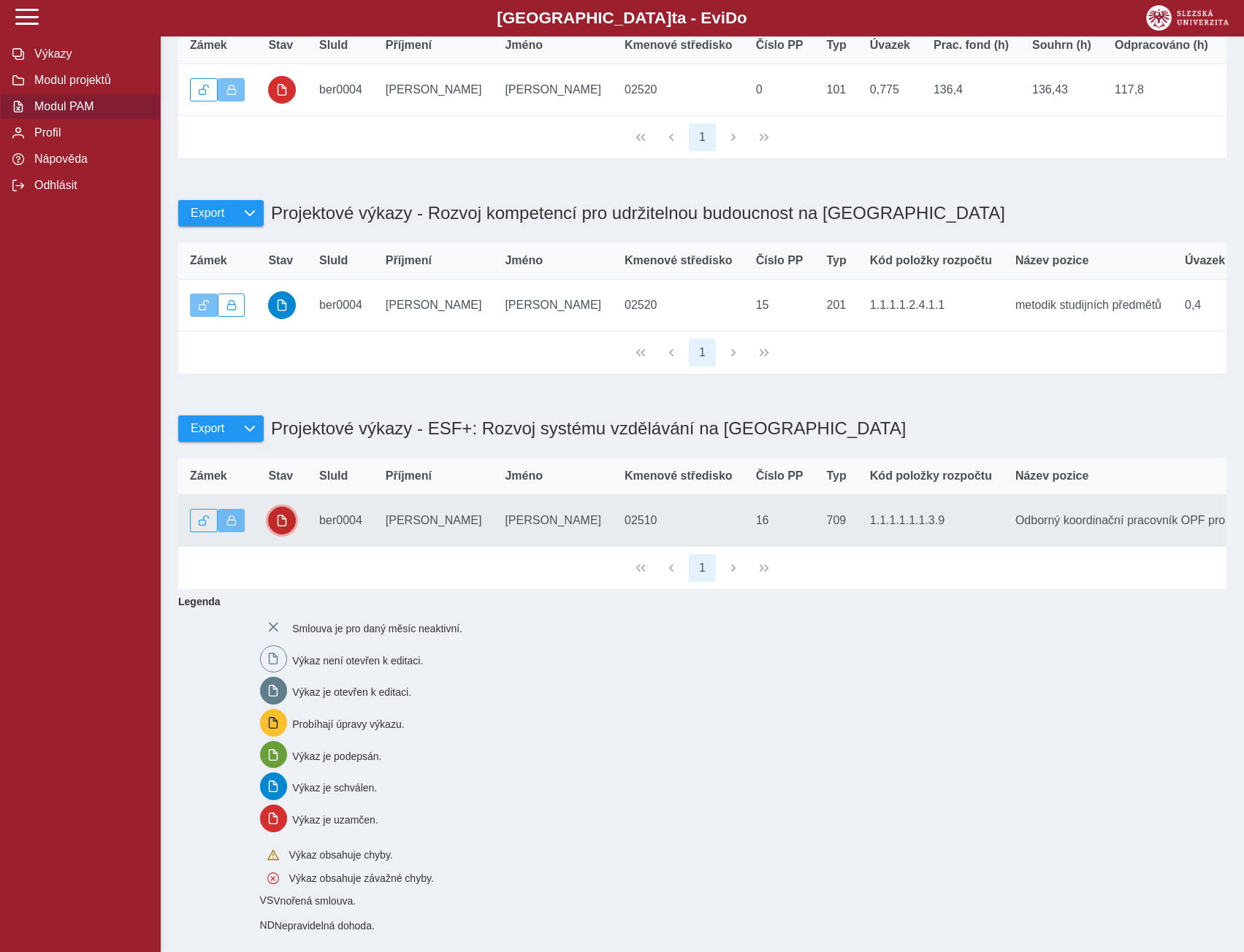
click at [281, 527] on span "button" at bounding box center [282, 520] width 12 height 12
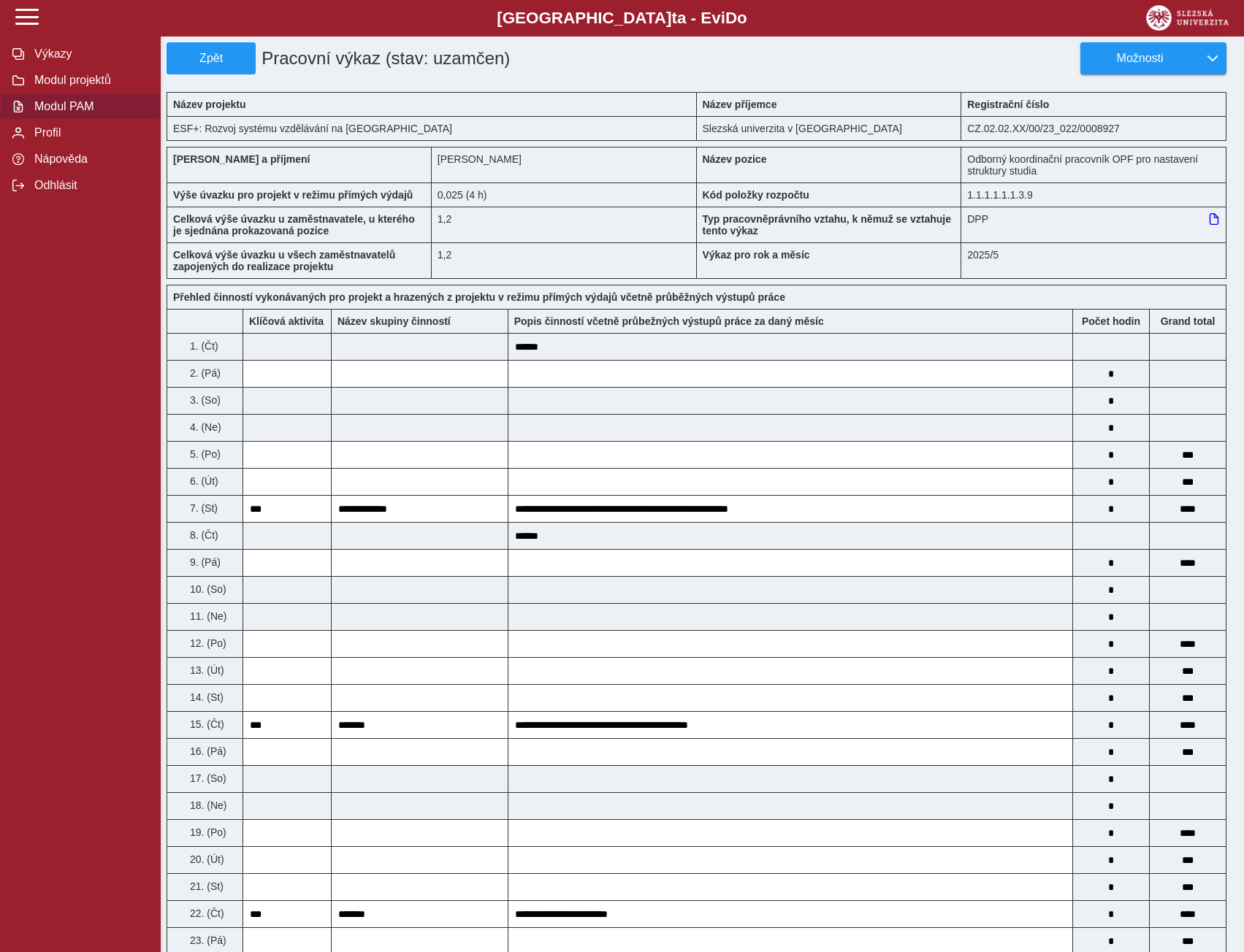
click at [72, 113] on span "Modul PAM" at bounding box center [89, 107] width 119 height 14
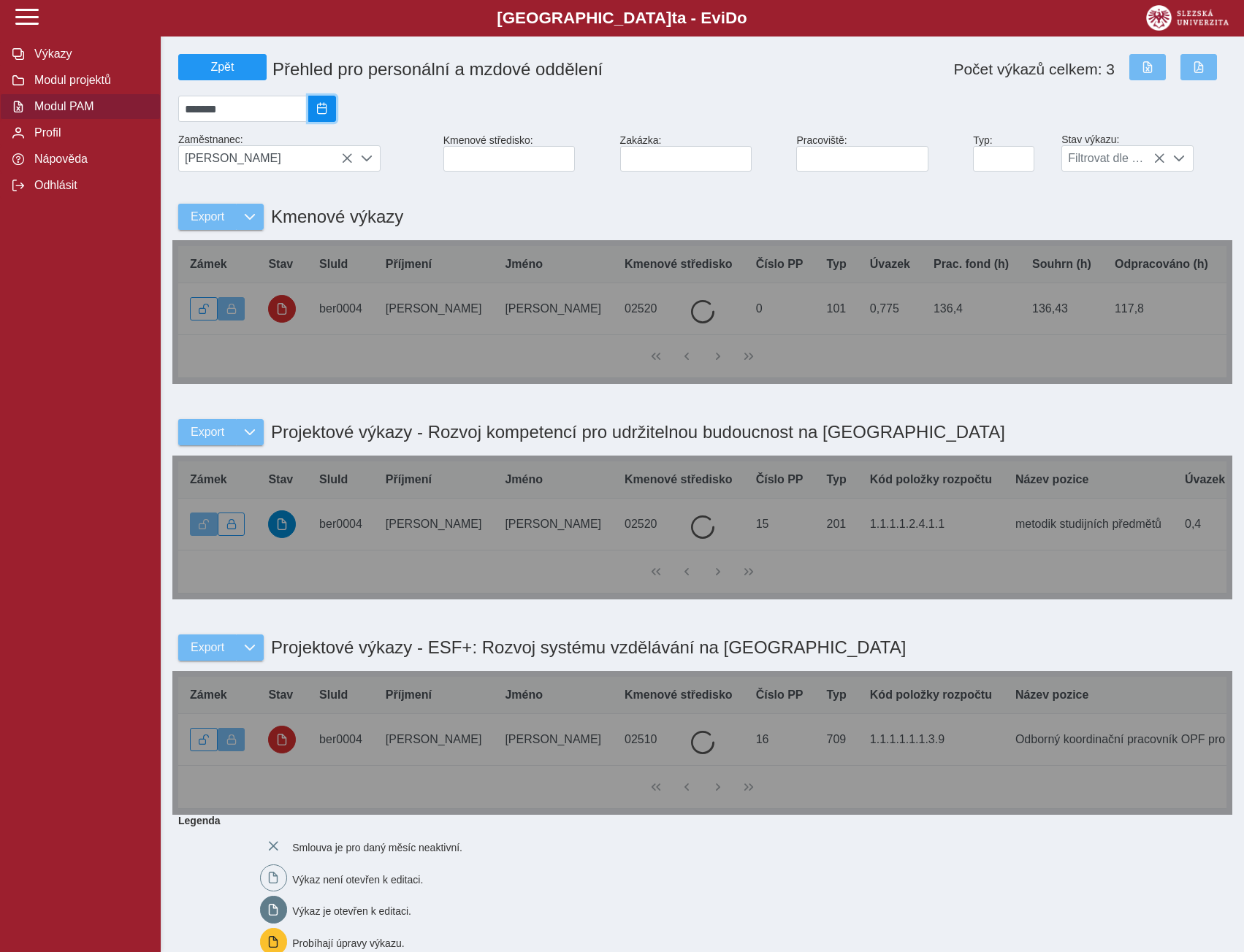
click at [328, 111] on span "2025/05" at bounding box center [321, 109] width 12 height 12
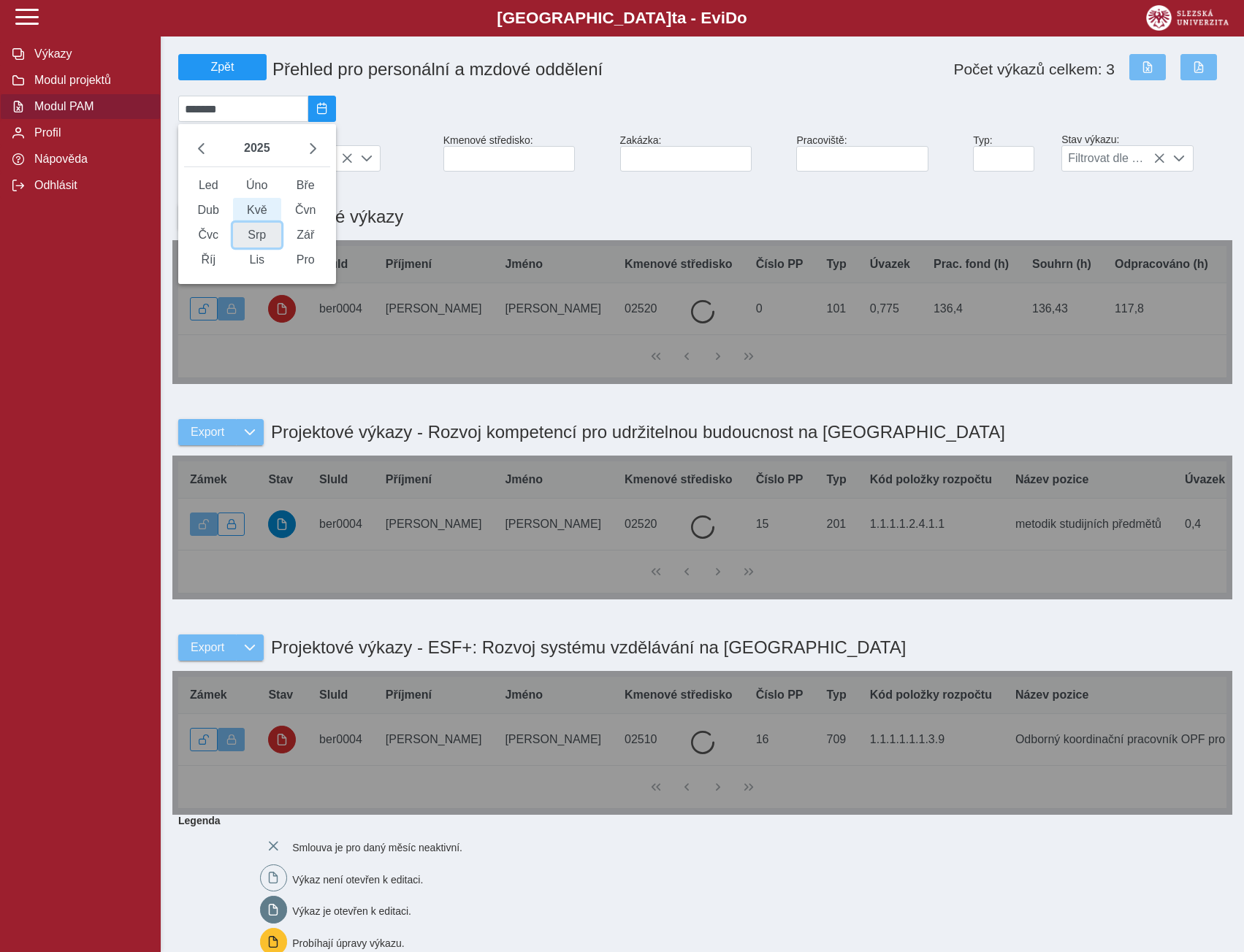
click at [268, 243] on span "Srp" at bounding box center [257, 234] width 49 height 24
type input "*******"
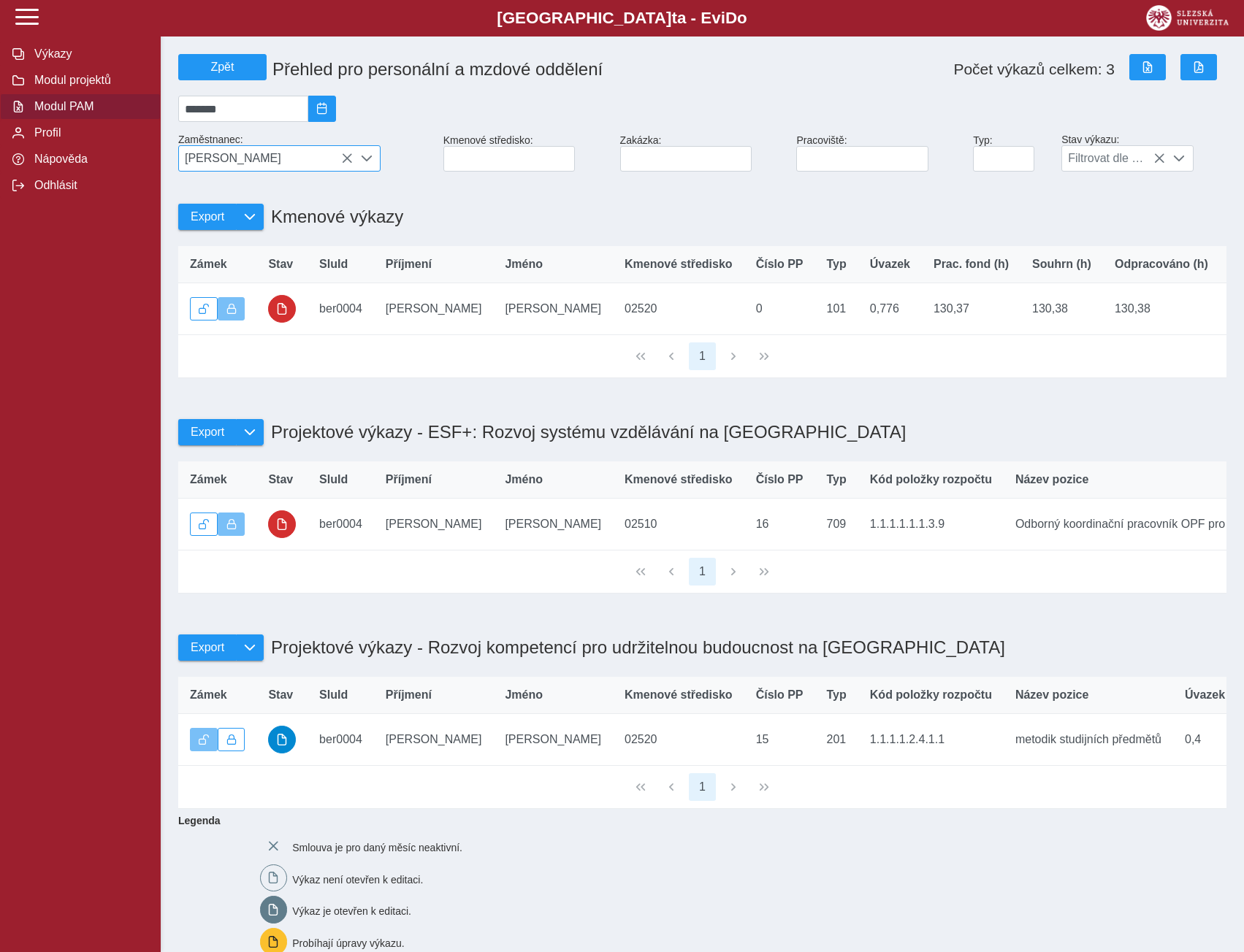
click at [346, 160] on icon at bounding box center [347, 158] width 12 height 12
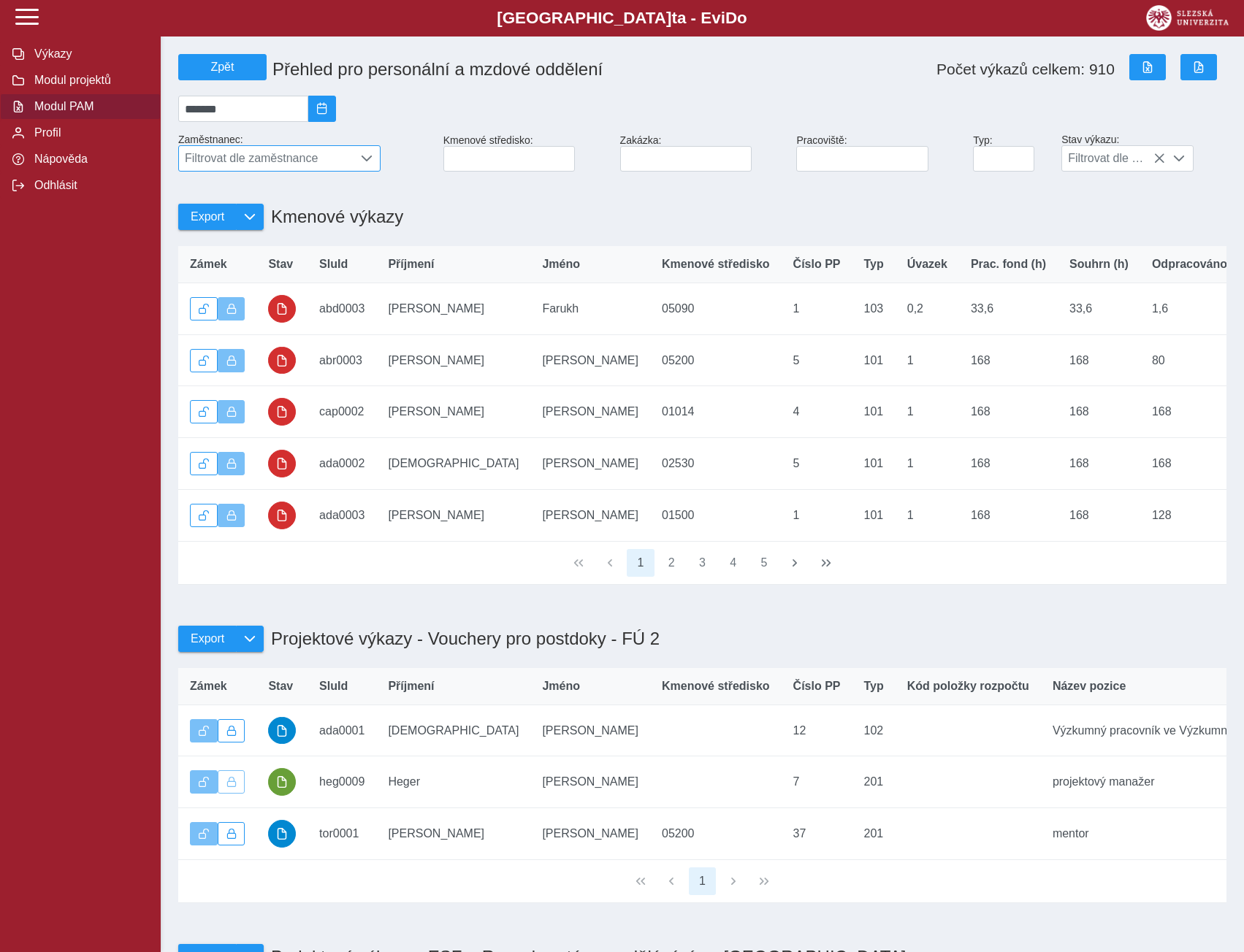
click at [309, 163] on span "Filtrovat dle zaměstnance" at bounding box center [266, 157] width 174 height 24
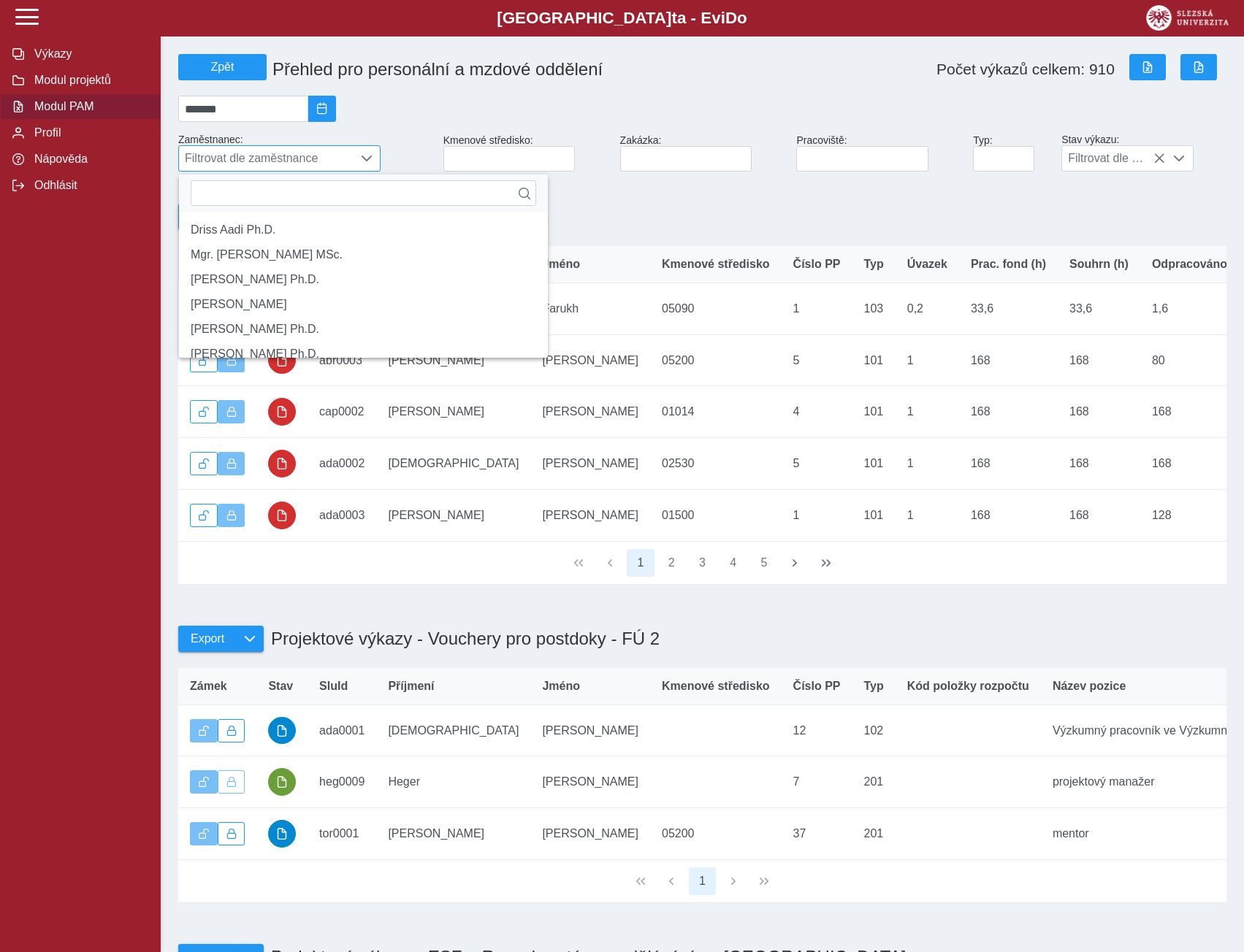
scroll to position [9, 65]
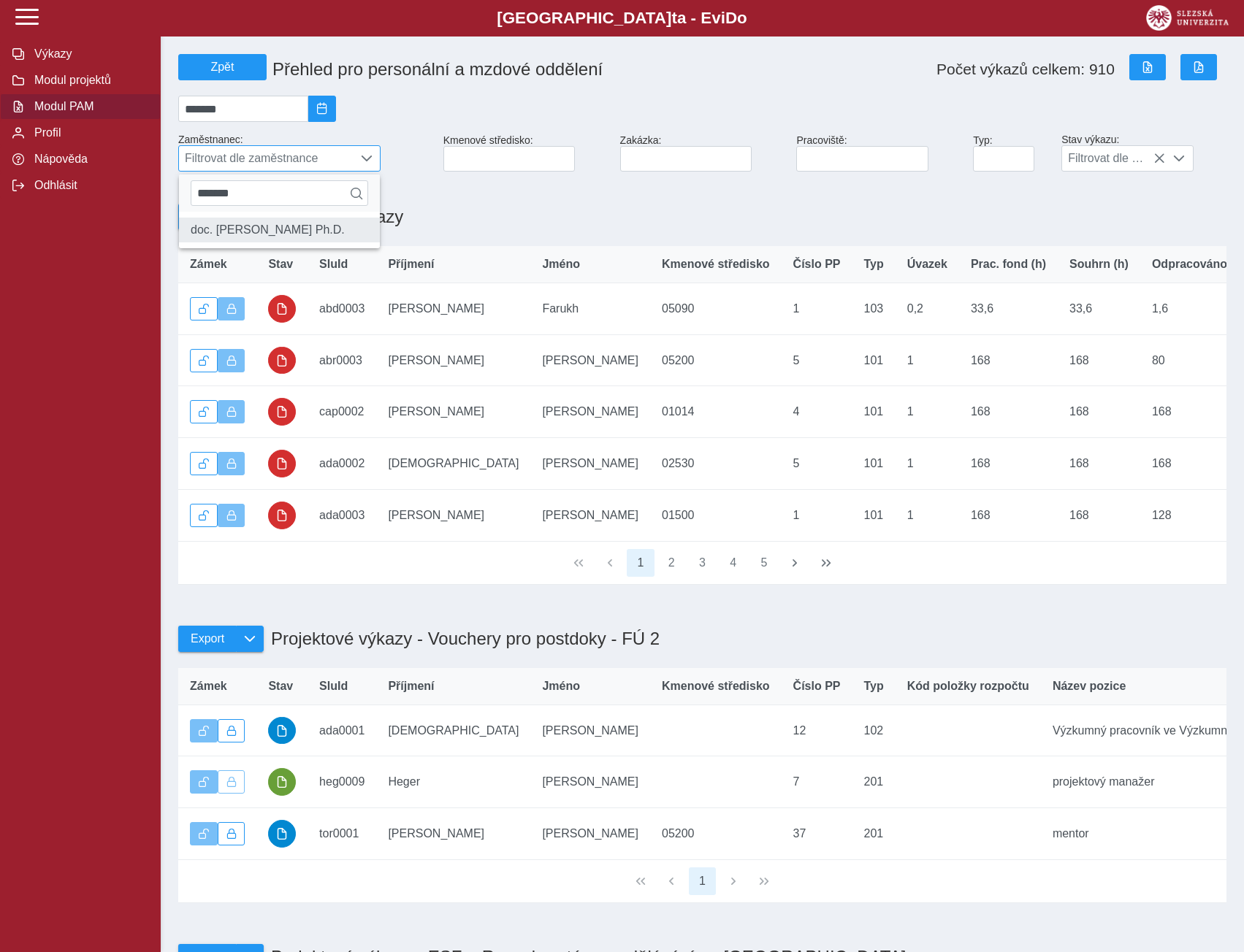
type input "*******"
click at [301, 240] on li "doc. [PERSON_NAME] Ph.D." at bounding box center [280, 229] width 201 height 24
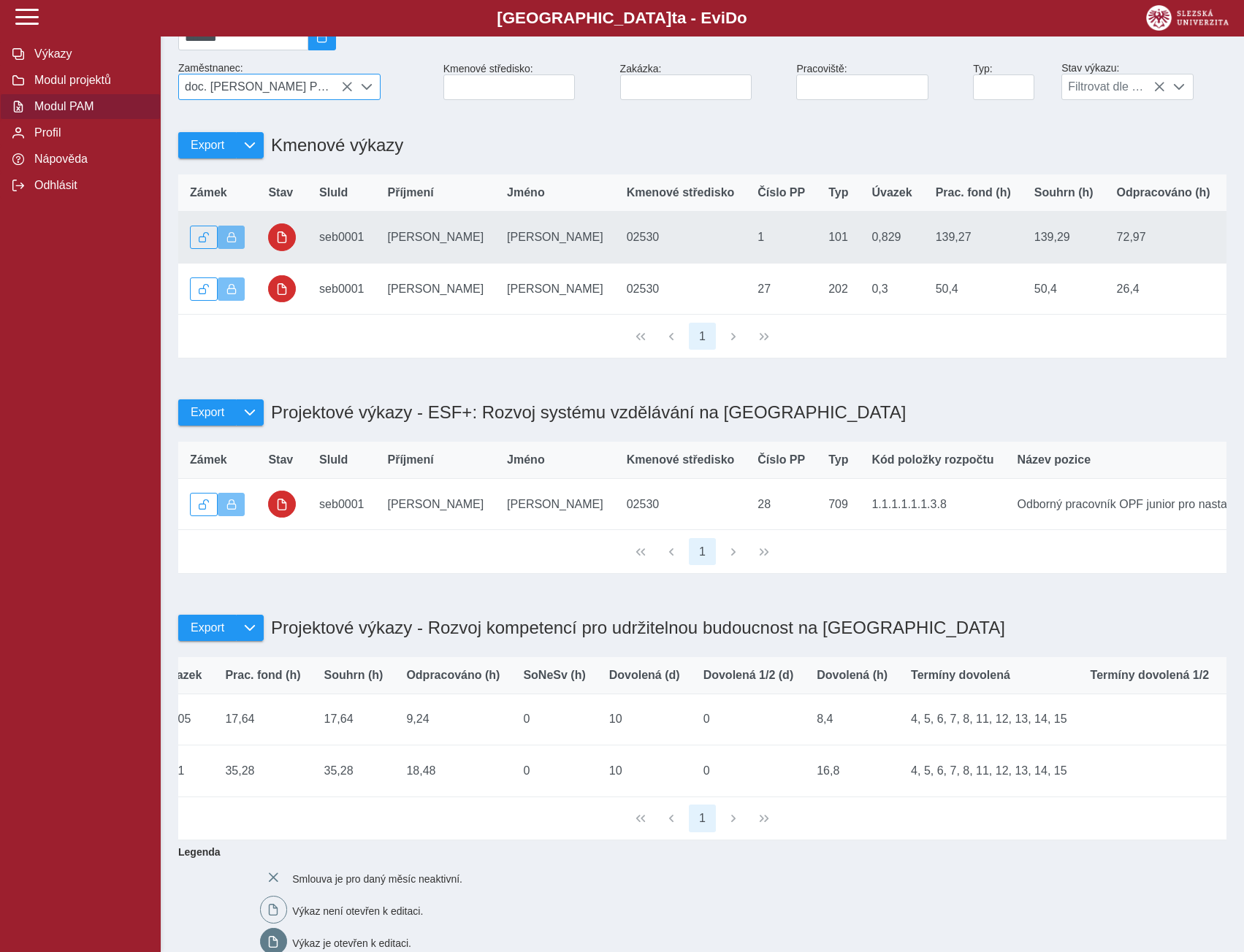
scroll to position [0, 0]
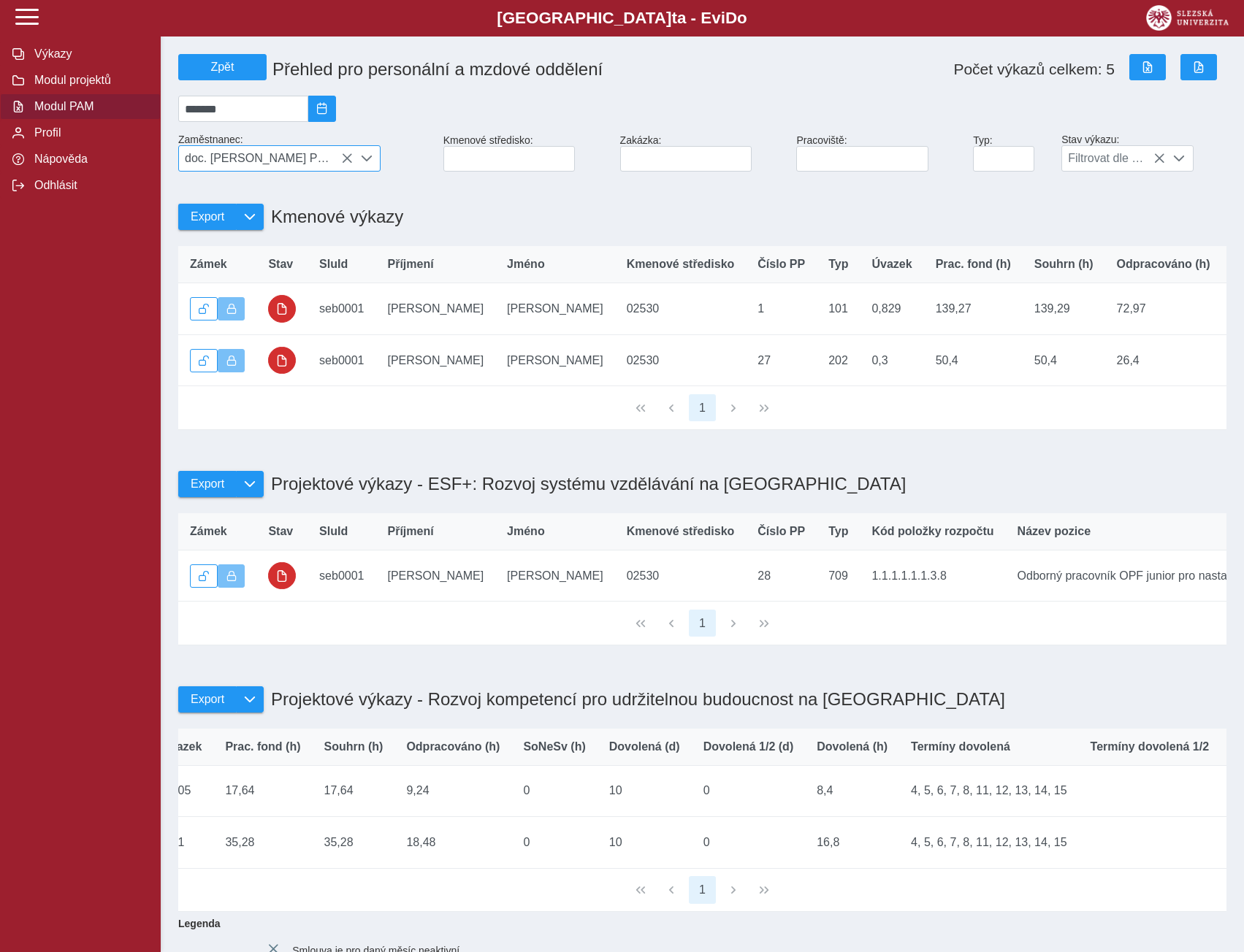
click at [346, 164] on icon at bounding box center [347, 158] width 12 height 12
click at [346, 164] on span "doc. [PERSON_NAME] Ph.D." at bounding box center [266, 157] width 174 height 24
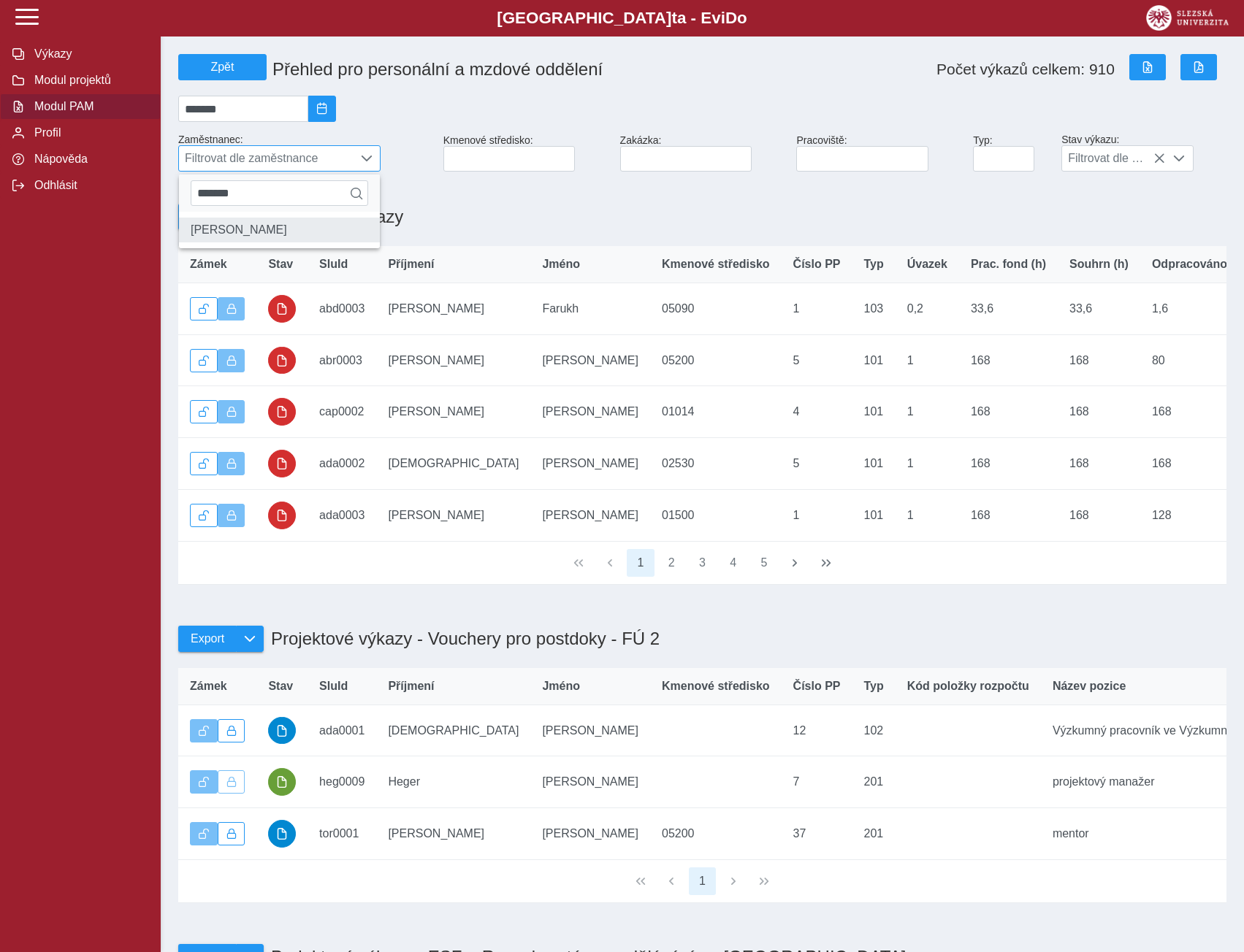
type input "*******"
click at [246, 243] on li "[PERSON_NAME]" at bounding box center [280, 229] width 201 height 24
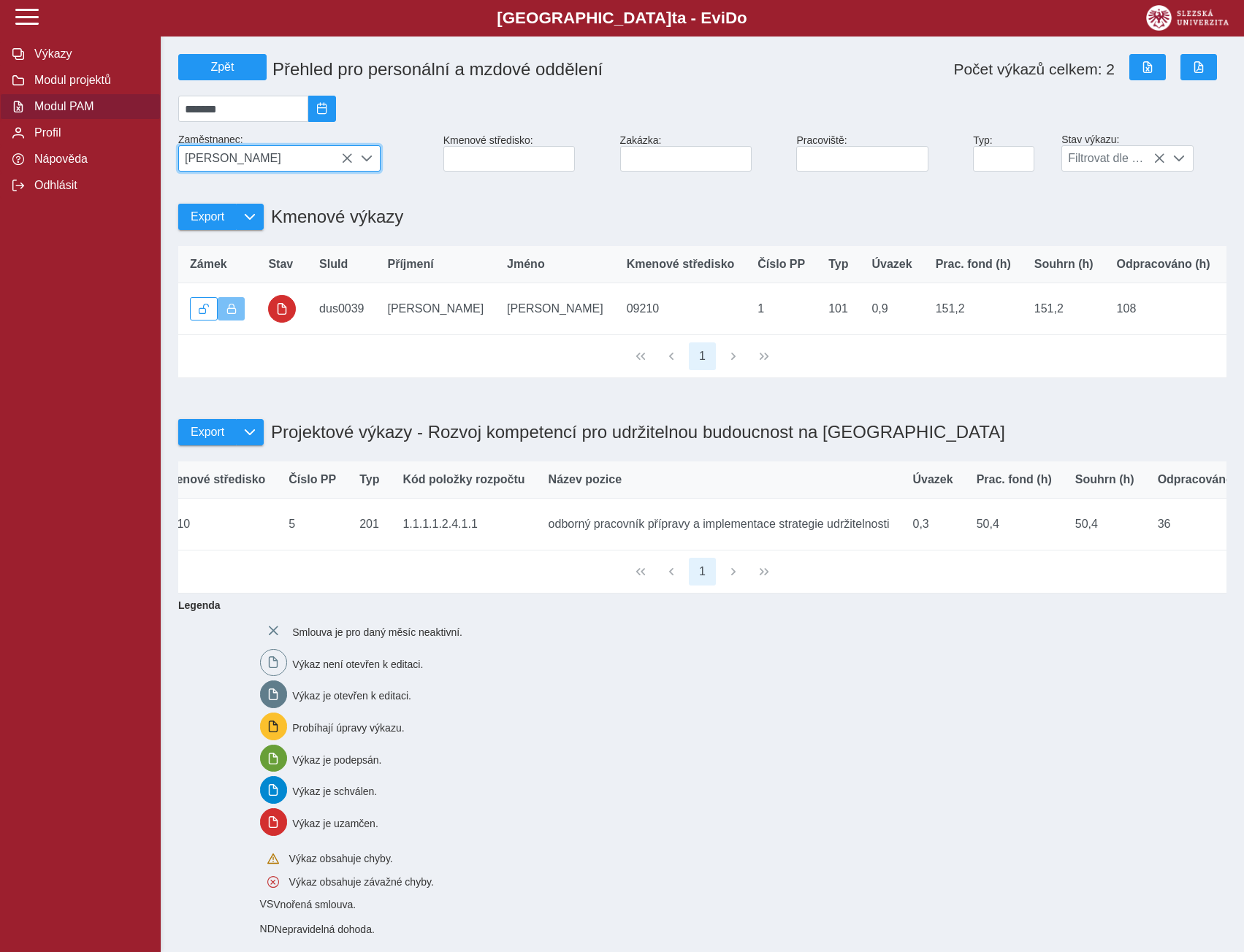
scroll to position [0, 464]
click at [349, 162] on icon at bounding box center [347, 158] width 12 height 12
click at [346, 167] on span "[PERSON_NAME]" at bounding box center [266, 157] width 174 height 24
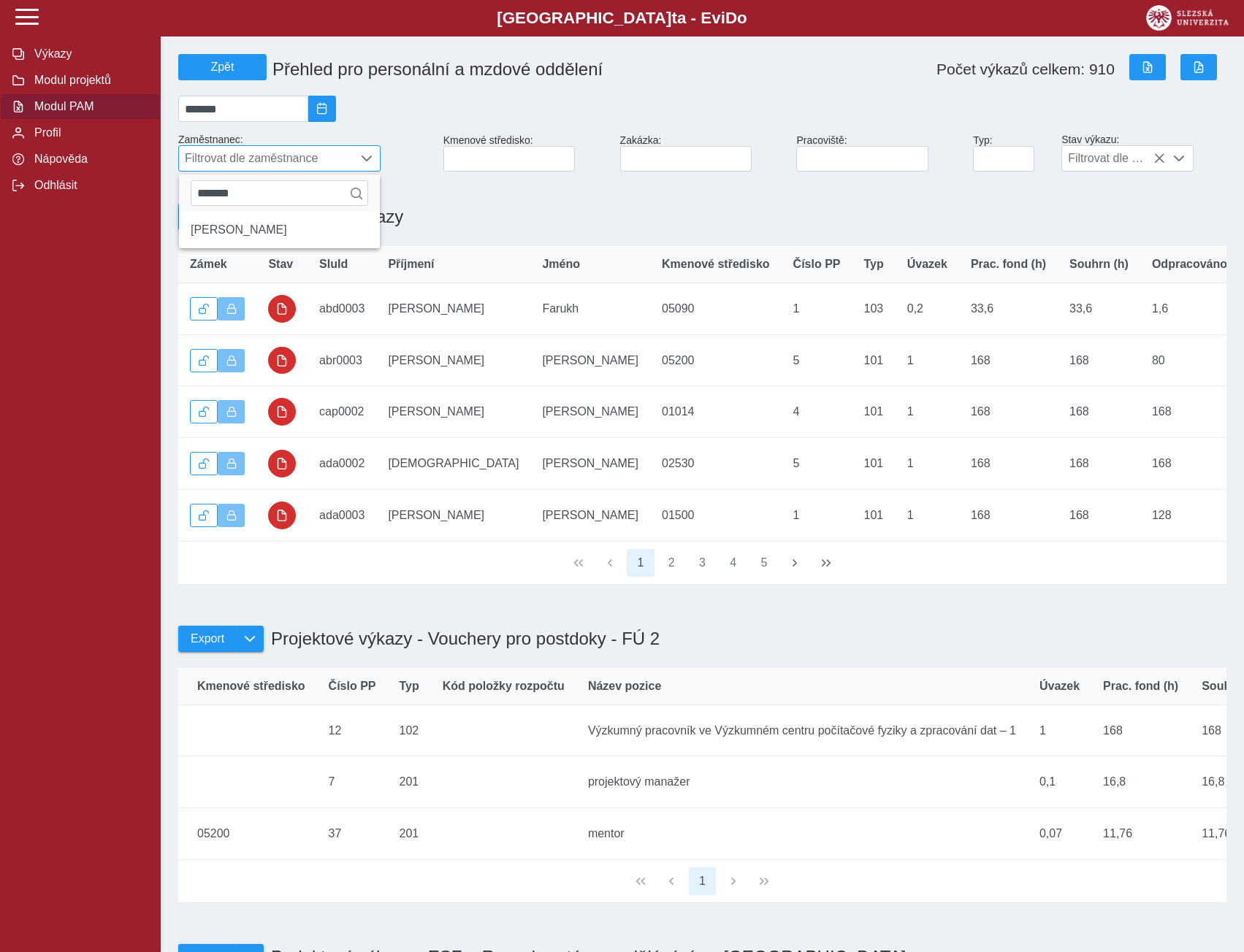
click at [344, 162] on span "Filtrovat dle zaměstnance" at bounding box center [266, 157] width 174 height 24
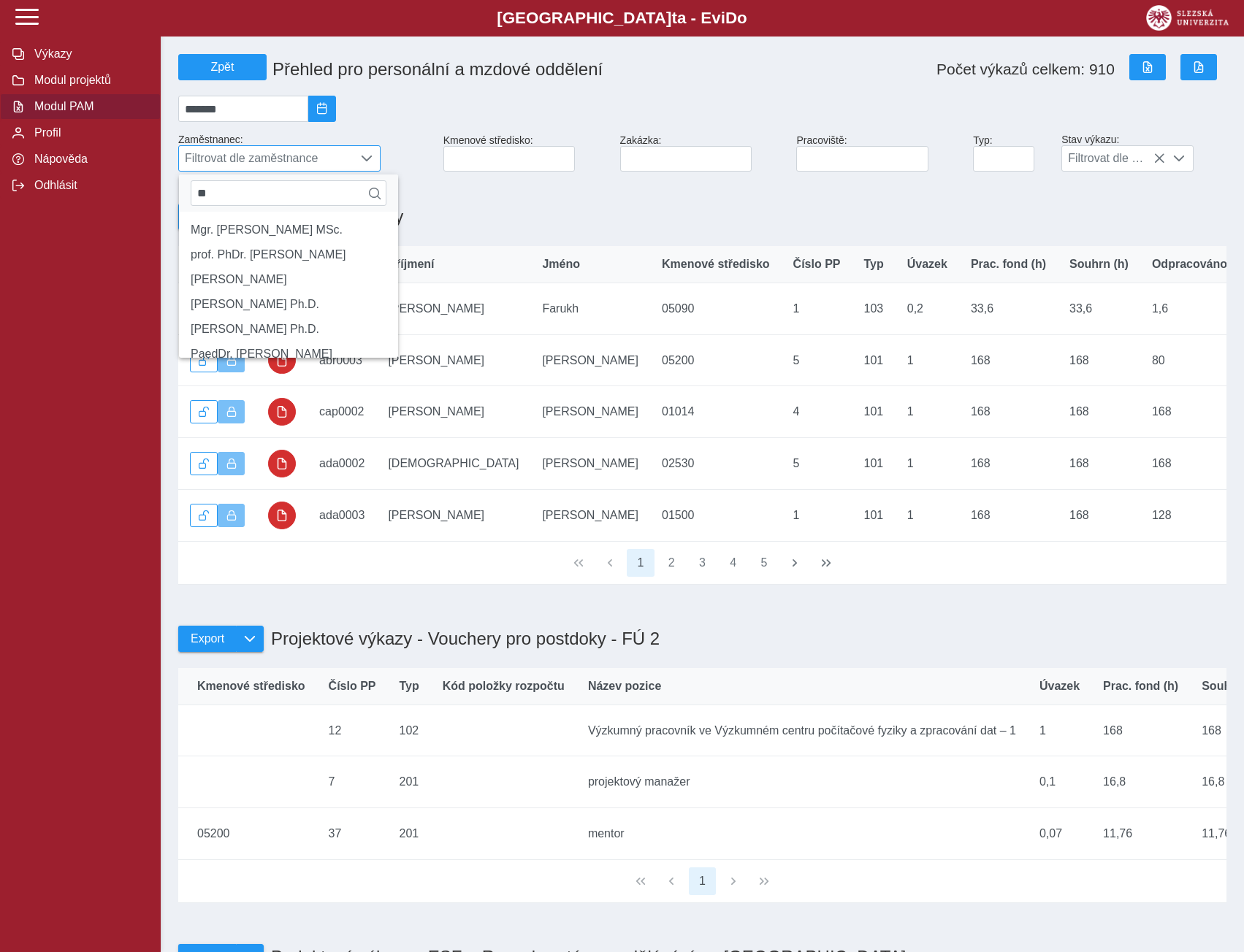
type input "*"
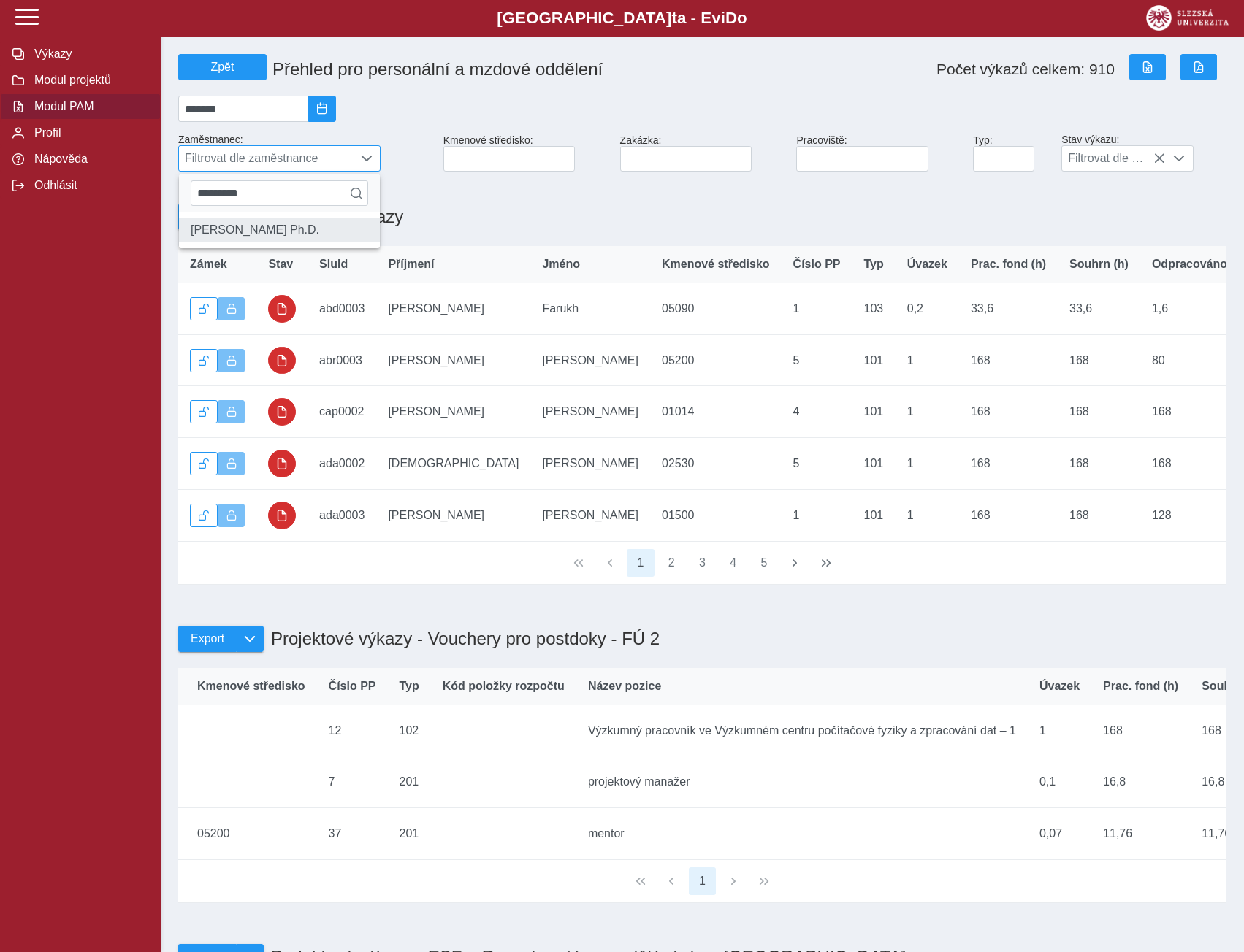
type input "*********"
click at [243, 234] on li "[PERSON_NAME] Ph.D." at bounding box center [280, 229] width 201 height 24
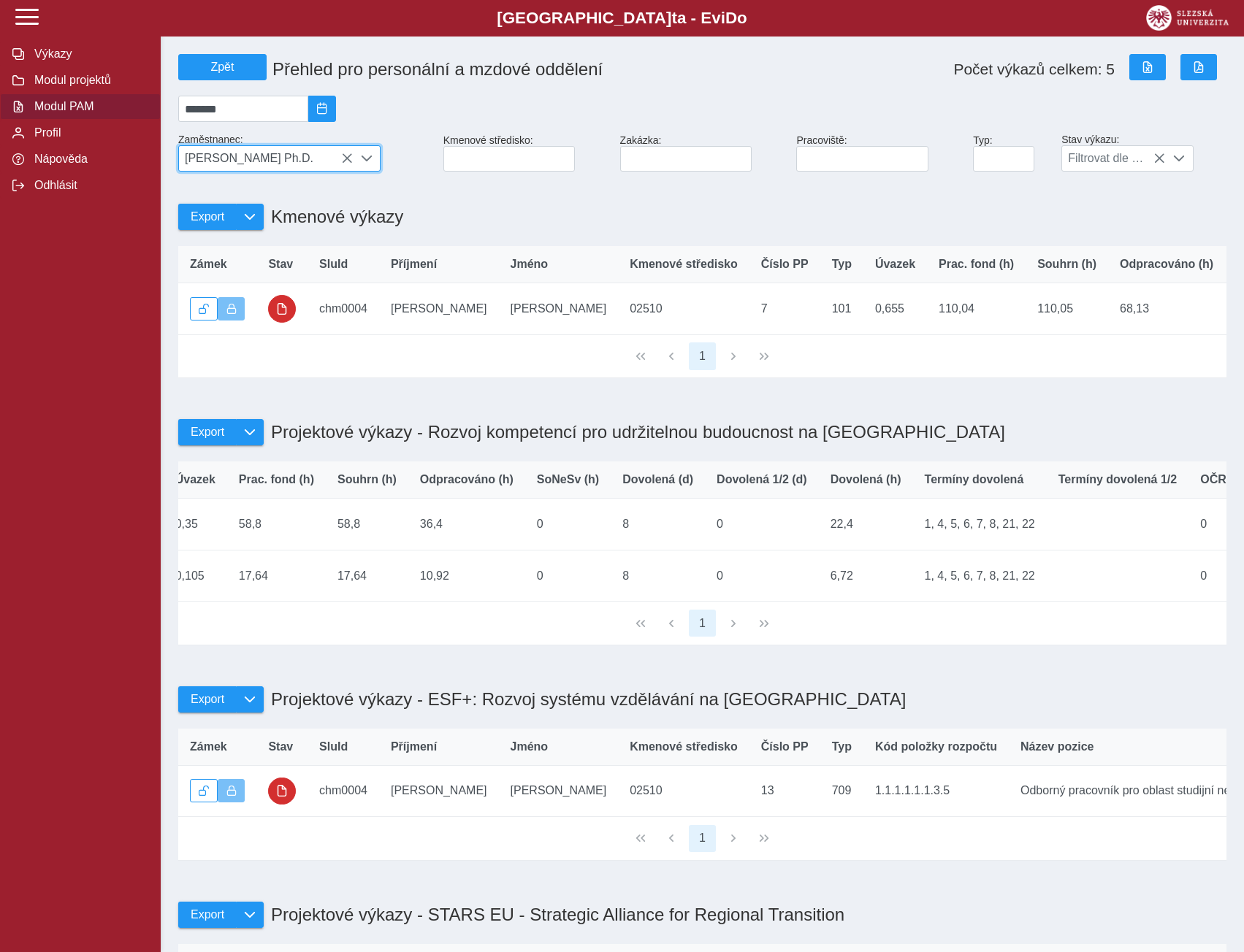
scroll to position [0, 1225]
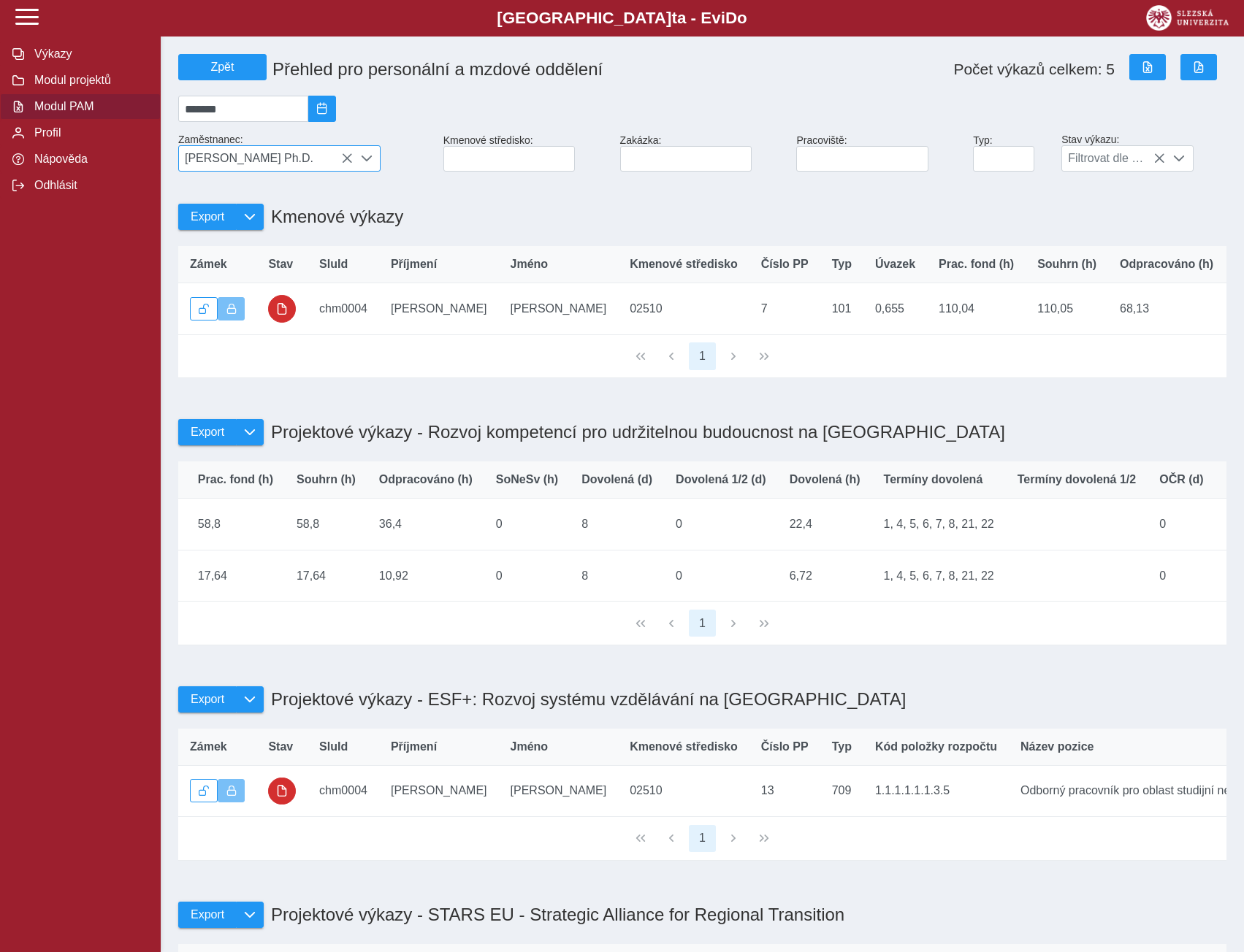
click at [349, 164] on icon at bounding box center [347, 158] width 12 height 12
click at [345, 163] on span "[PERSON_NAME] Ph.D." at bounding box center [266, 157] width 174 height 24
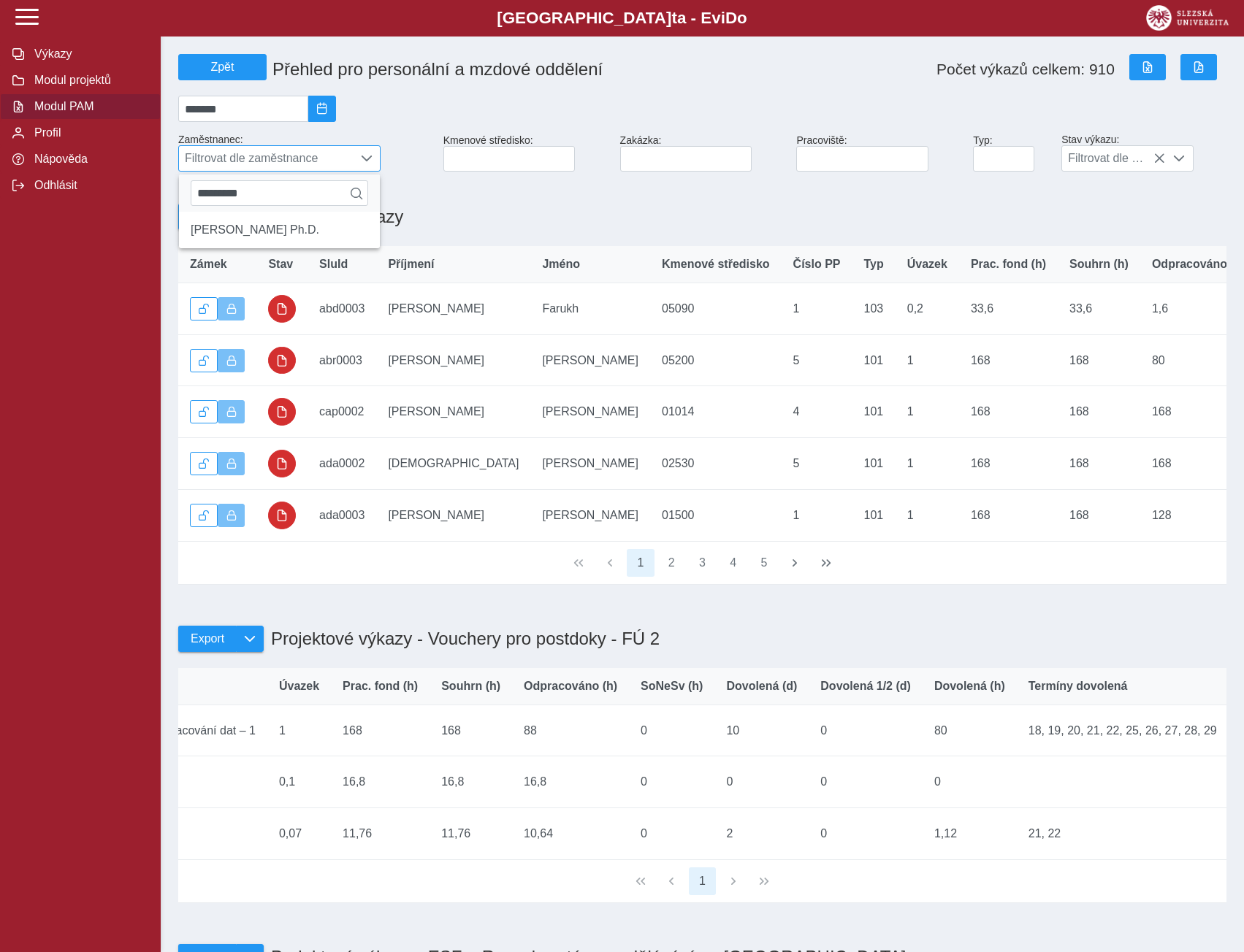
click at [345, 163] on span "Filtrovat dle zaměstnance" at bounding box center [266, 157] width 174 height 24
type input "*"
type input "******"
click at [259, 238] on li "[PERSON_NAME]" at bounding box center [280, 229] width 201 height 24
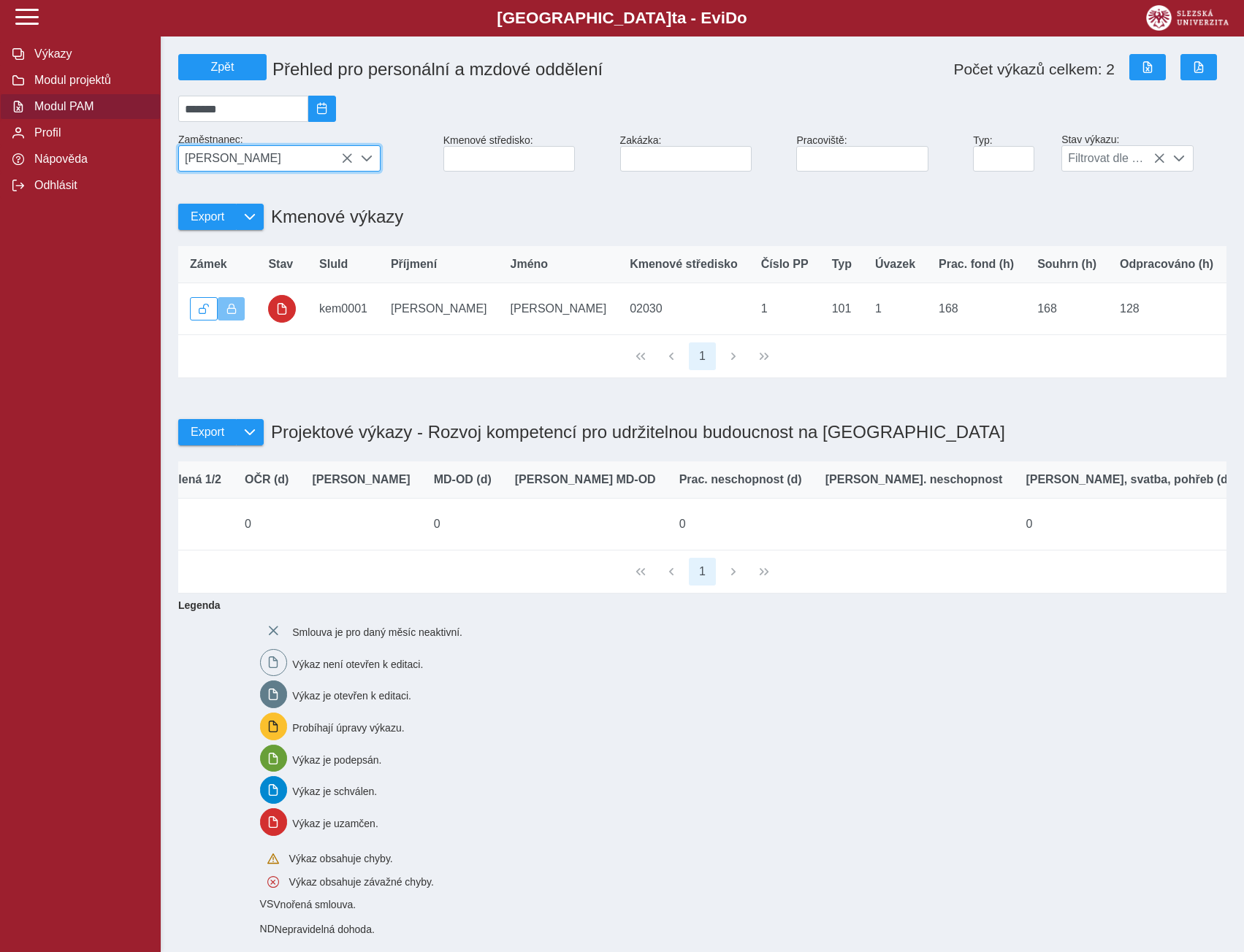
scroll to position [0, 0]
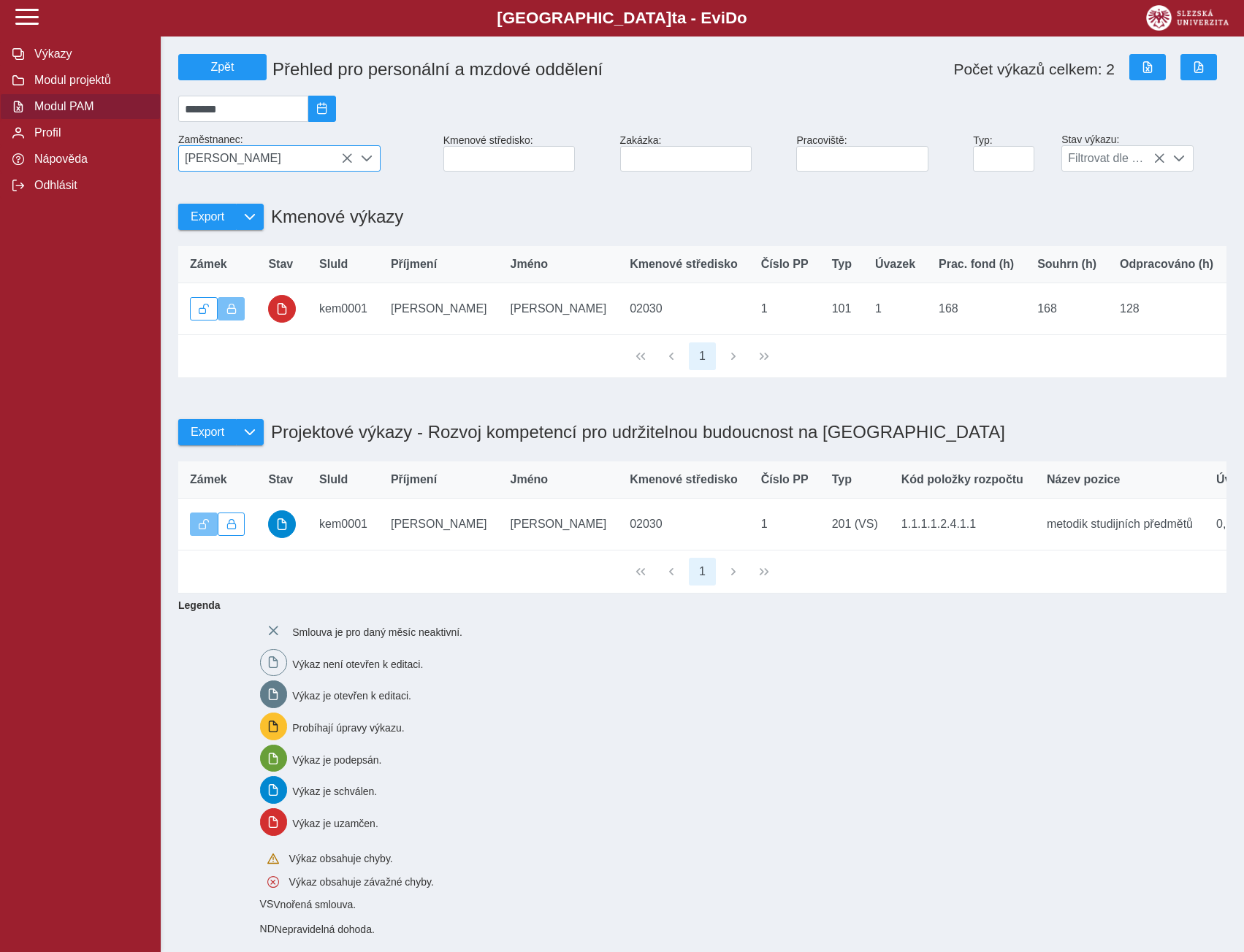
click at [342, 164] on icon at bounding box center [347, 158] width 12 height 12
click at [350, 164] on span "[PERSON_NAME]" at bounding box center [266, 157] width 174 height 24
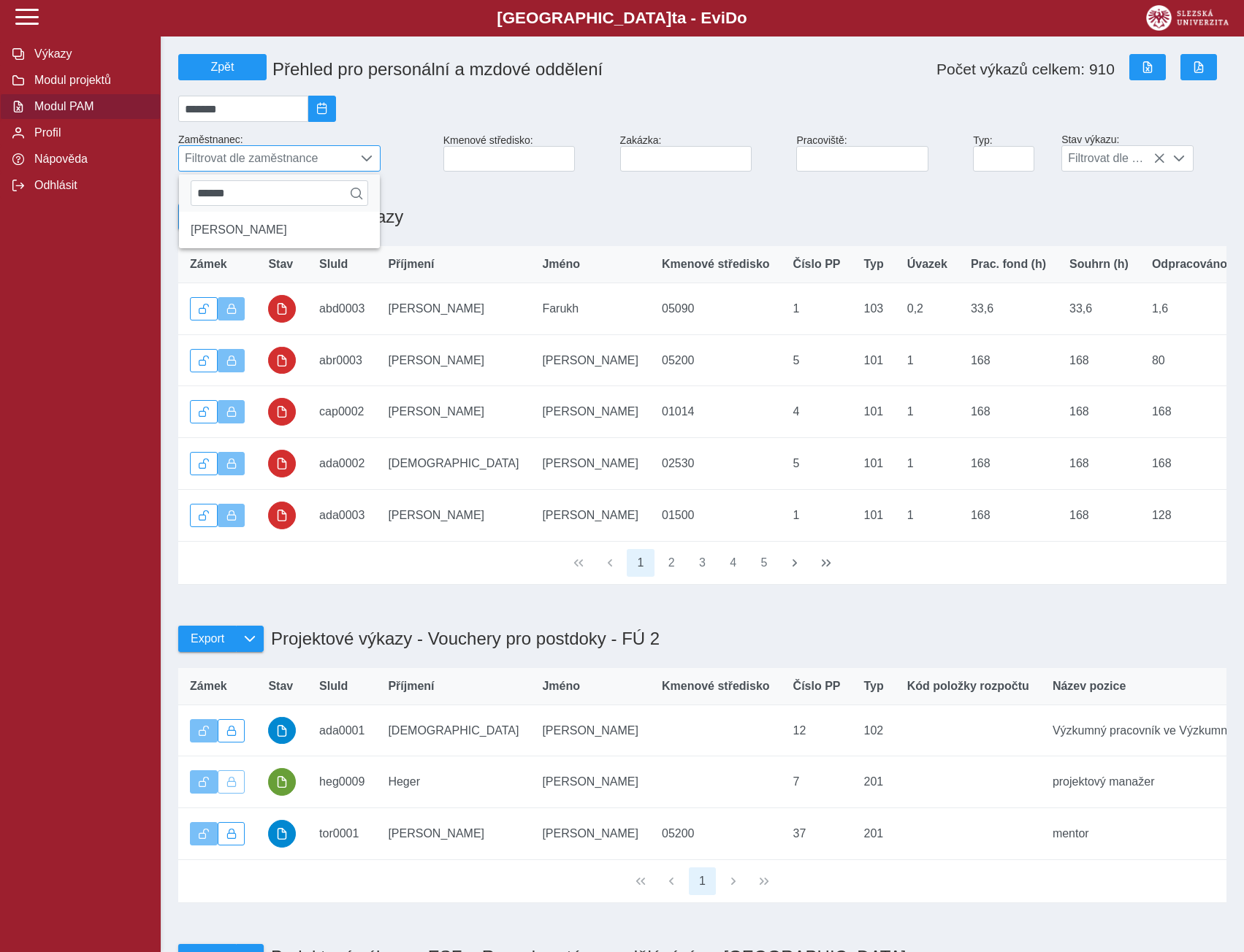
click at [347, 164] on span "Filtrovat dle zaměstnance" at bounding box center [266, 157] width 174 height 24
type input "******"
click at [311, 238] on li "[PERSON_NAME] Ph.D." at bounding box center [280, 229] width 201 height 24
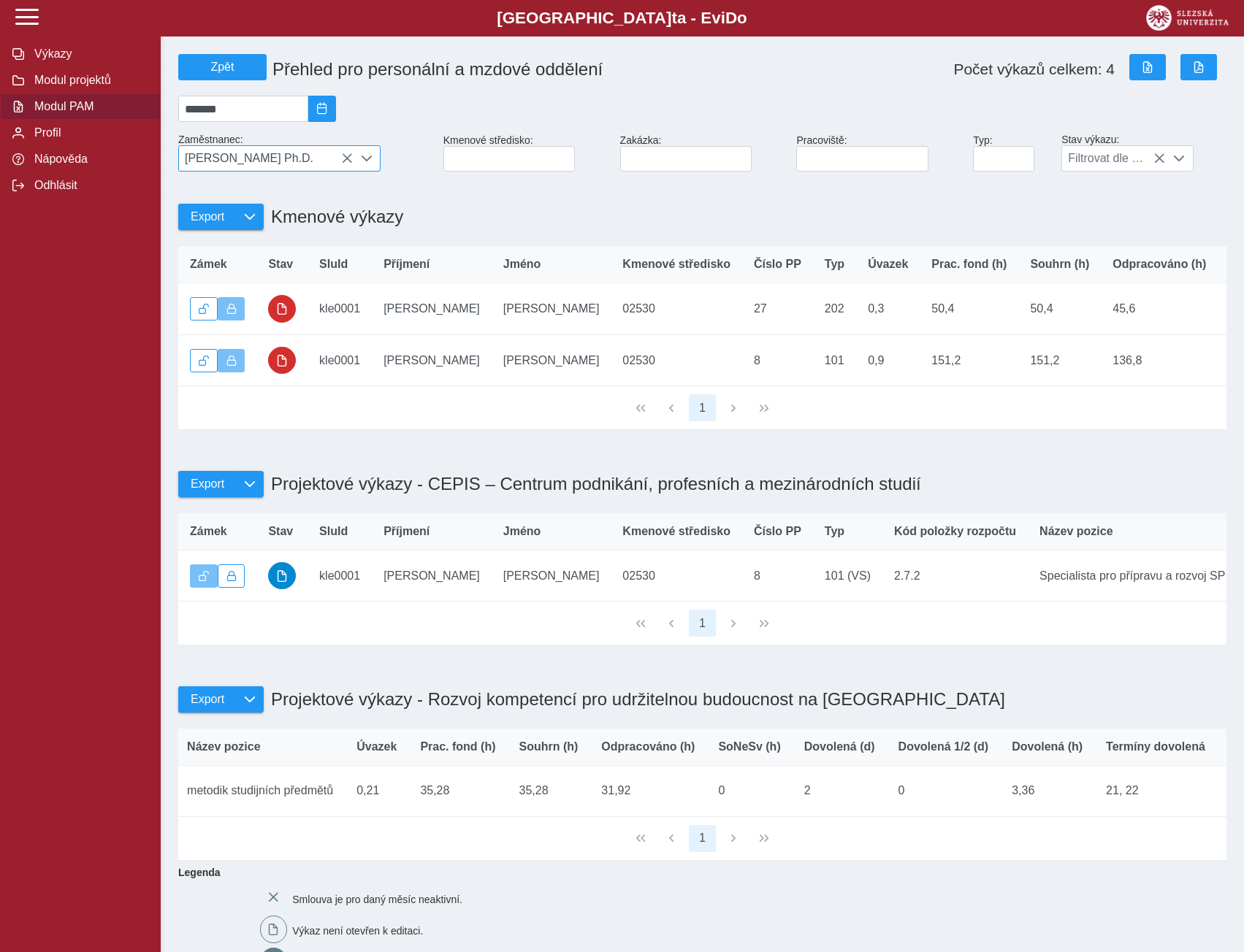
click at [344, 163] on icon at bounding box center [347, 158] width 12 height 12
click at [344, 163] on span "[PERSON_NAME] Ph.D." at bounding box center [266, 157] width 174 height 24
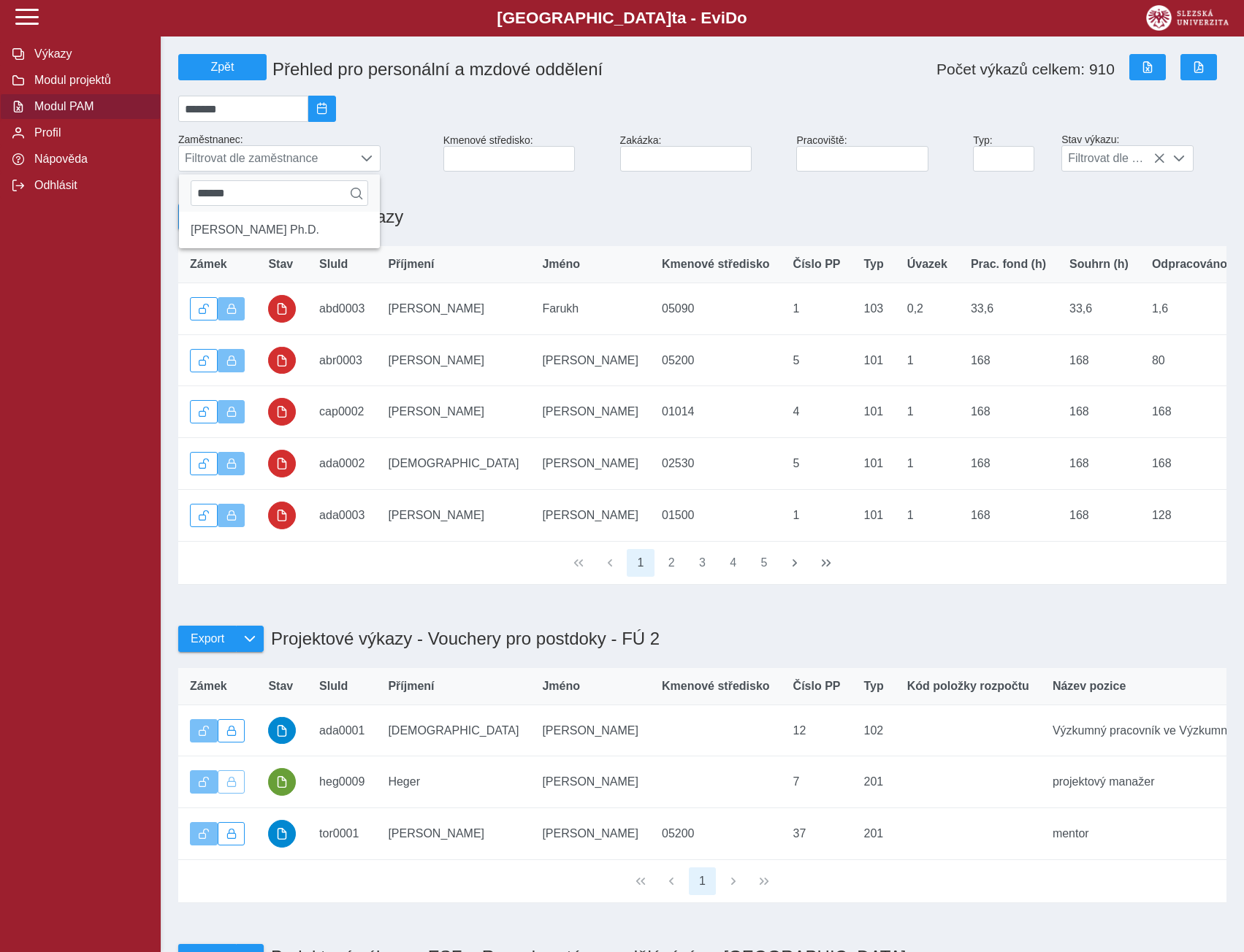
drag, startPoint x: 255, startPoint y: 198, endPoint x: 134, endPoint y: 224, distance: 123.8
click at [233, 165] on span "Filtrovat dle zaměstnance" at bounding box center [266, 157] width 174 height 24
type input "**********"
click at [244, 236] on li "Mgr. et [PERSON_NAME] Ph.D." at bounding box center [280, 229] width 201 height 24
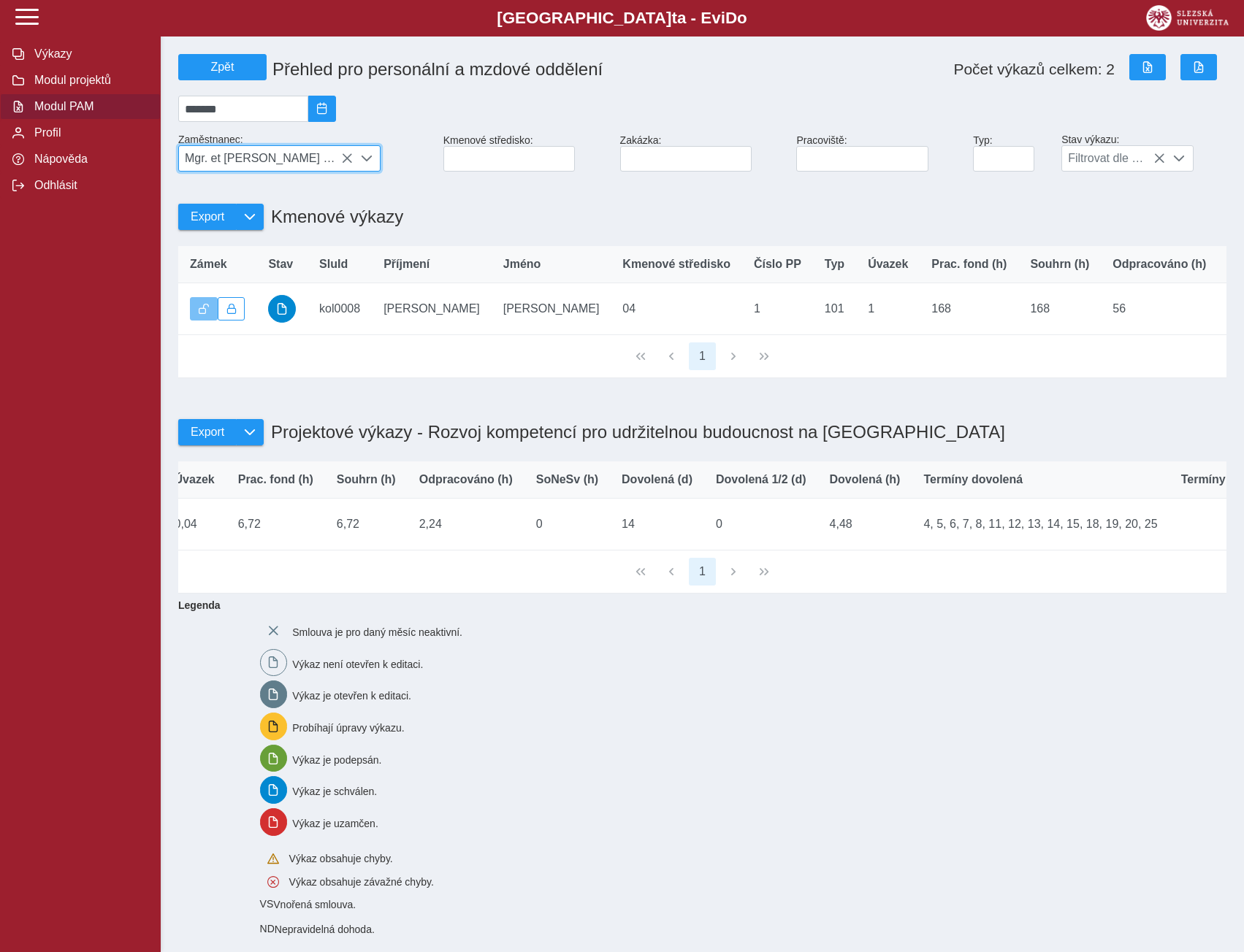
scroll to position [0, 971]
click at [351, 163] on icon at bounding box center [347, 158] width 12 height 12
click at [349, 166] on span "Mgr. et [PERSON_NAME] Ph.D." at bounding box center [266, 157] width 174 height 24
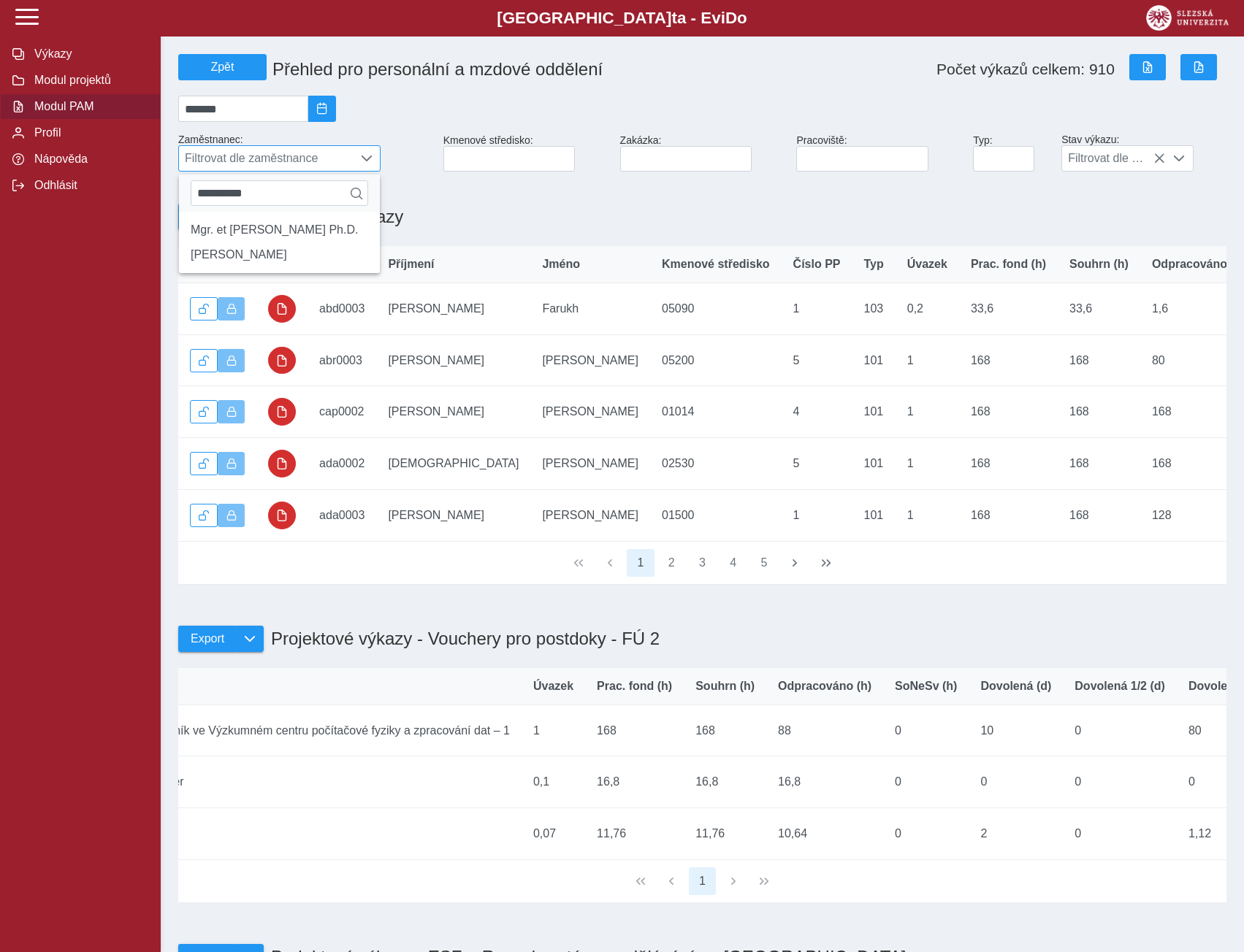
drag, startPoint x: 279, startPoint y: 198, endPoint x: 187, endPoint y: 203, distance: 92.1
click at [187, 203] on div "**********" at bounding box center [280, 193] width 201 height 37
type input "*********"
click at [221, 240] on li "[PERSON_NAME]" at bounding box center [280, 229] width 201 height 24
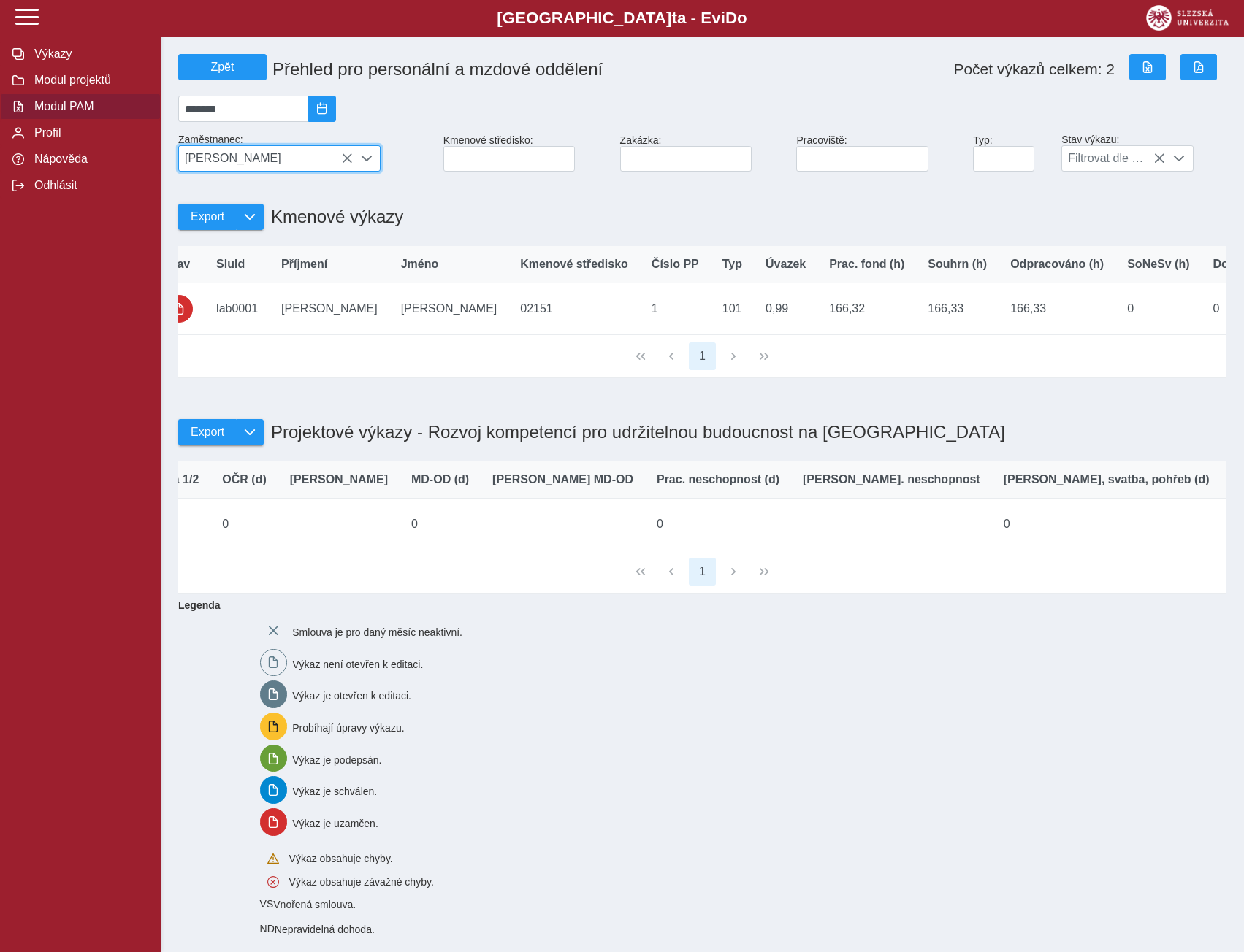
scroll to position [0, 89]
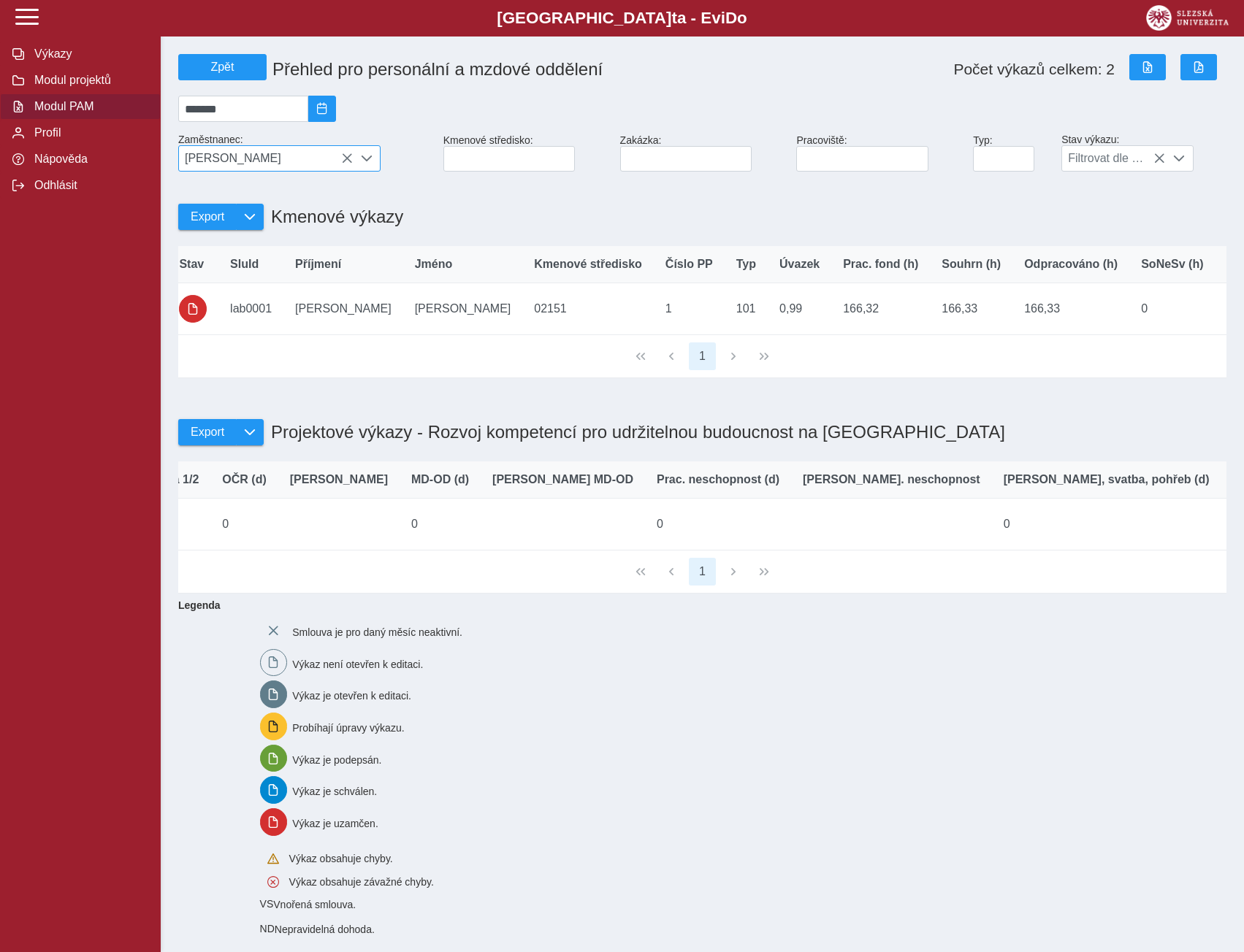
click at [349, 160] on icon at bounding box center [347, 158] width 12 height 12
click at [347, 164] on span "[PERSON_NAME]" at bounding box center [266, 157] width 174 height 24
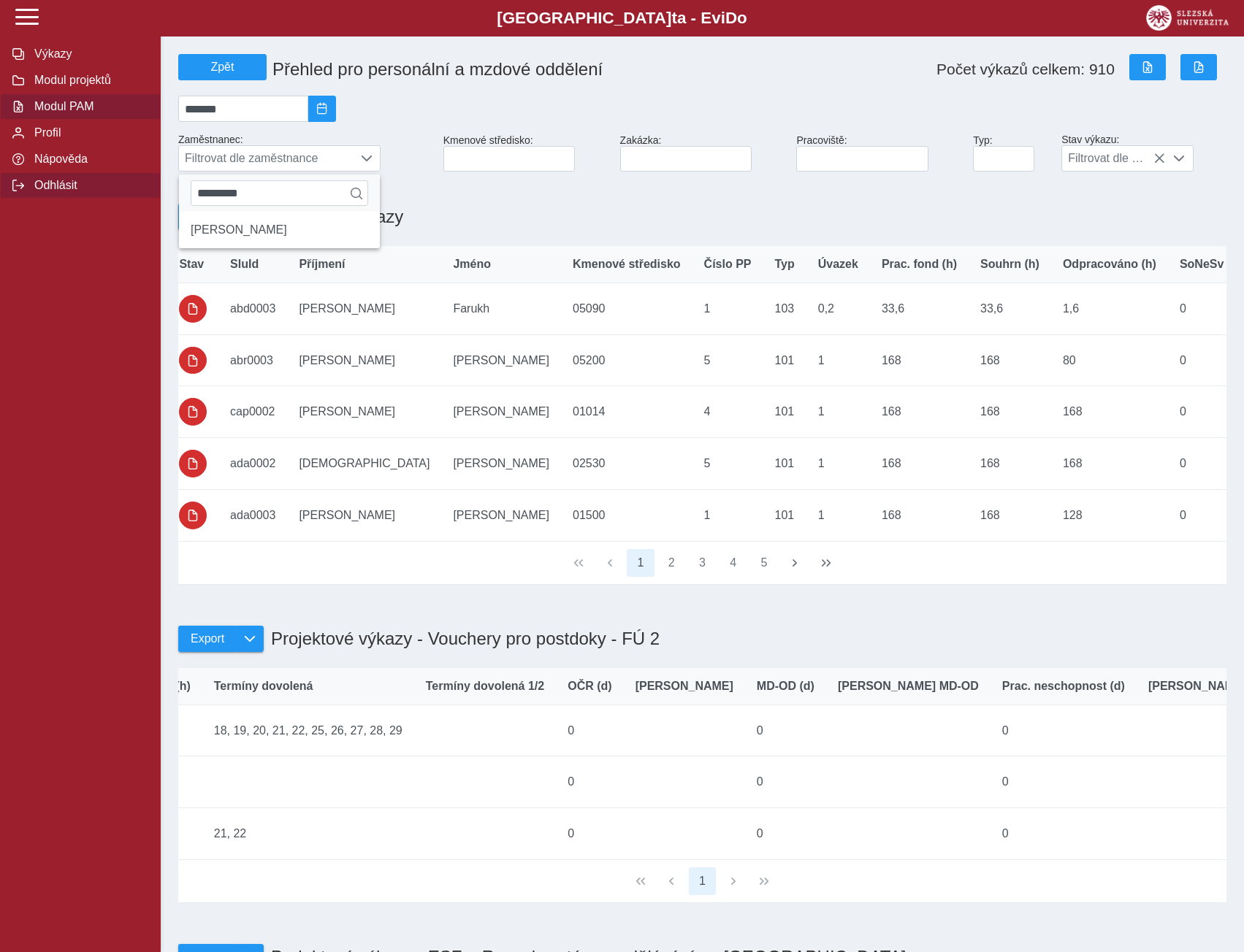
drag, startPoint x: 265, startPoint y: 205, endPoint x: 130, endPoint y: 200, distance: 135.1
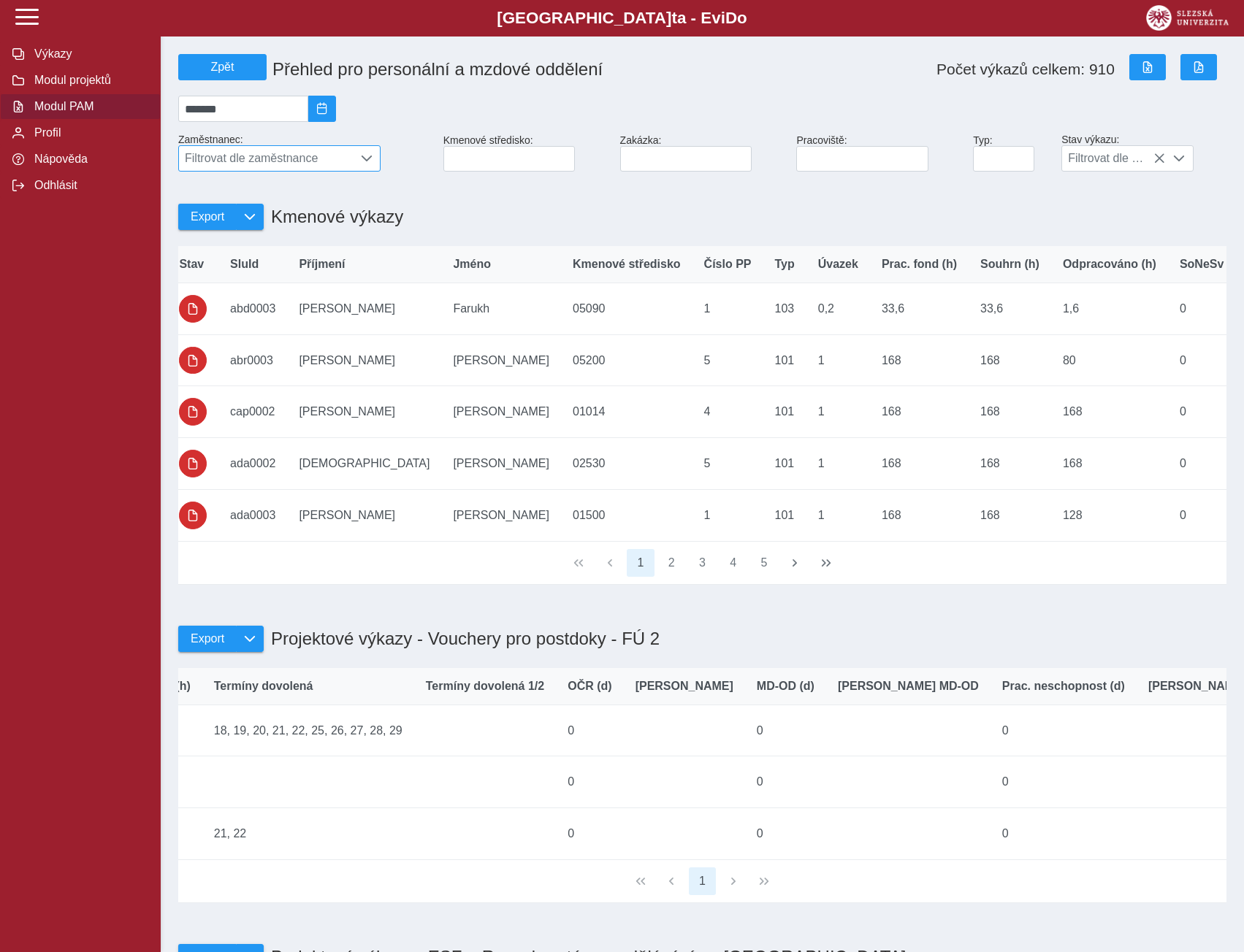
click at [215, 164] on span "Filtrovat dle zaměstnance" at bounding box center [266, 157] width 174 height 24
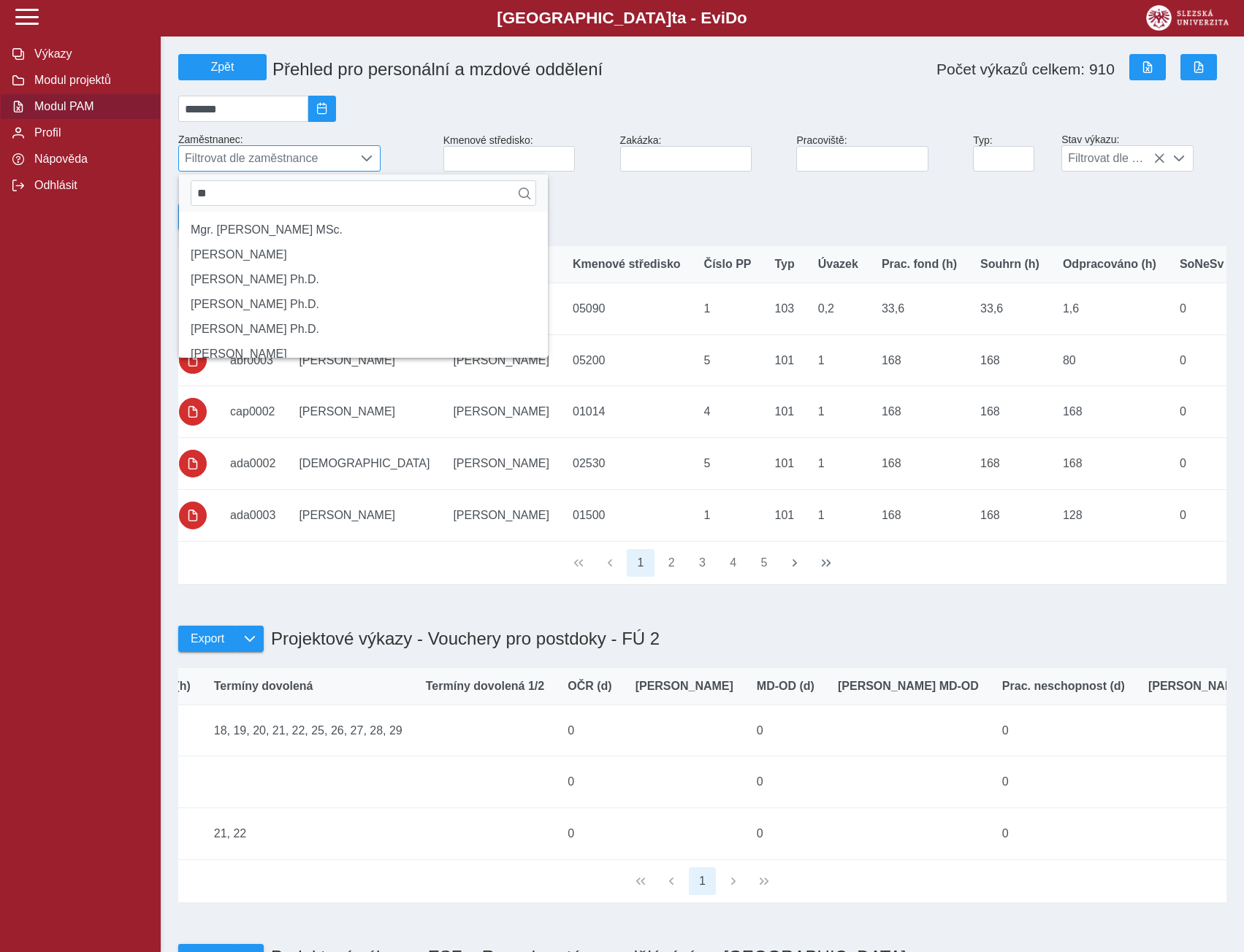
type input "*"
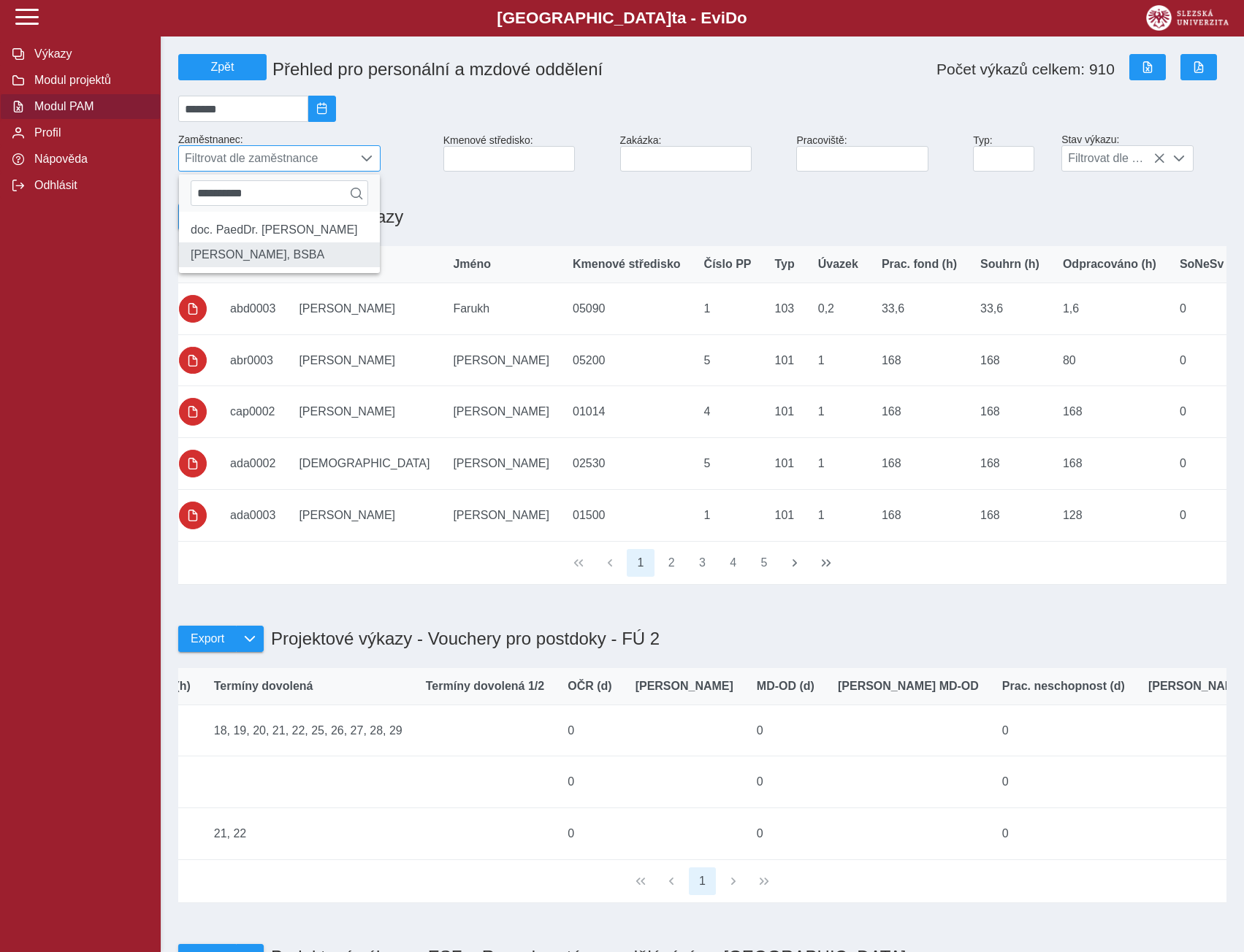
type input "**********"
click at [254, 266] on li "[PERSON_NAME], BSBA" at bounding box center [280, 254] width 201 height 24
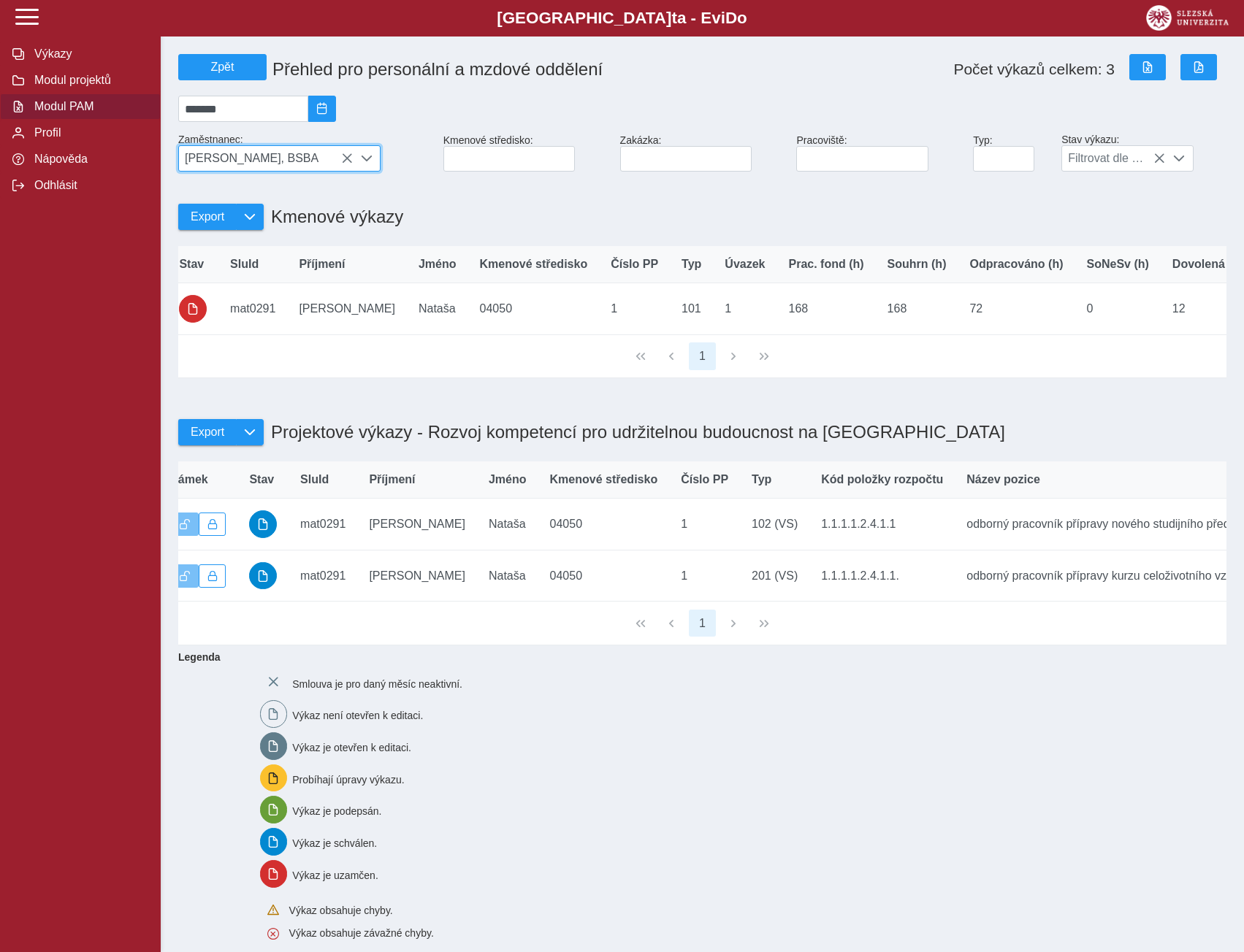
scroll to position [0, 0]
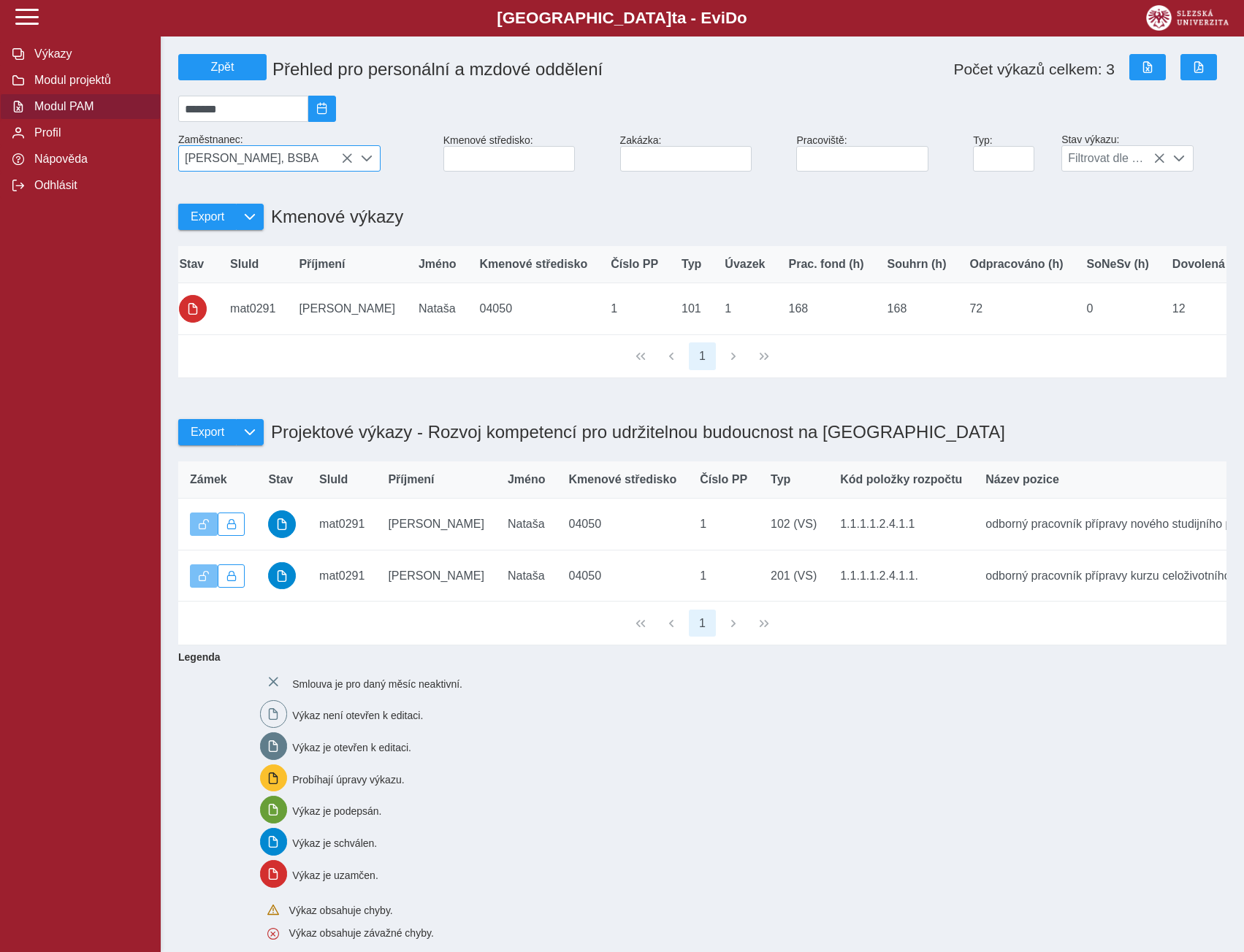
click at [346, 160] on icon at bounding box center [347, 158] width 12 height 12
click at [346, 163] on span "[PERSON_NAME], BSBA" at bounding box center [266, 157] width 174 height 24
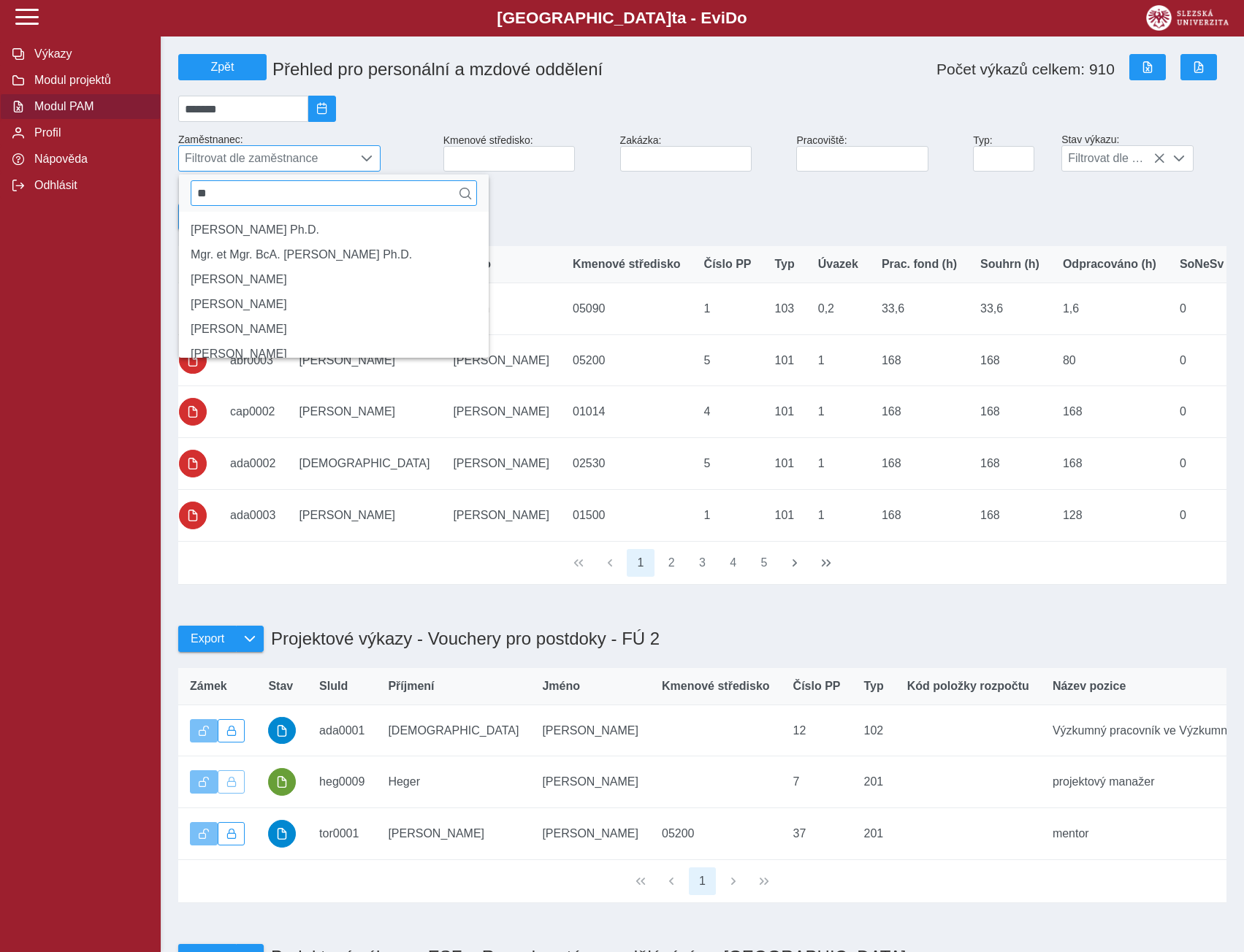
type input "*"
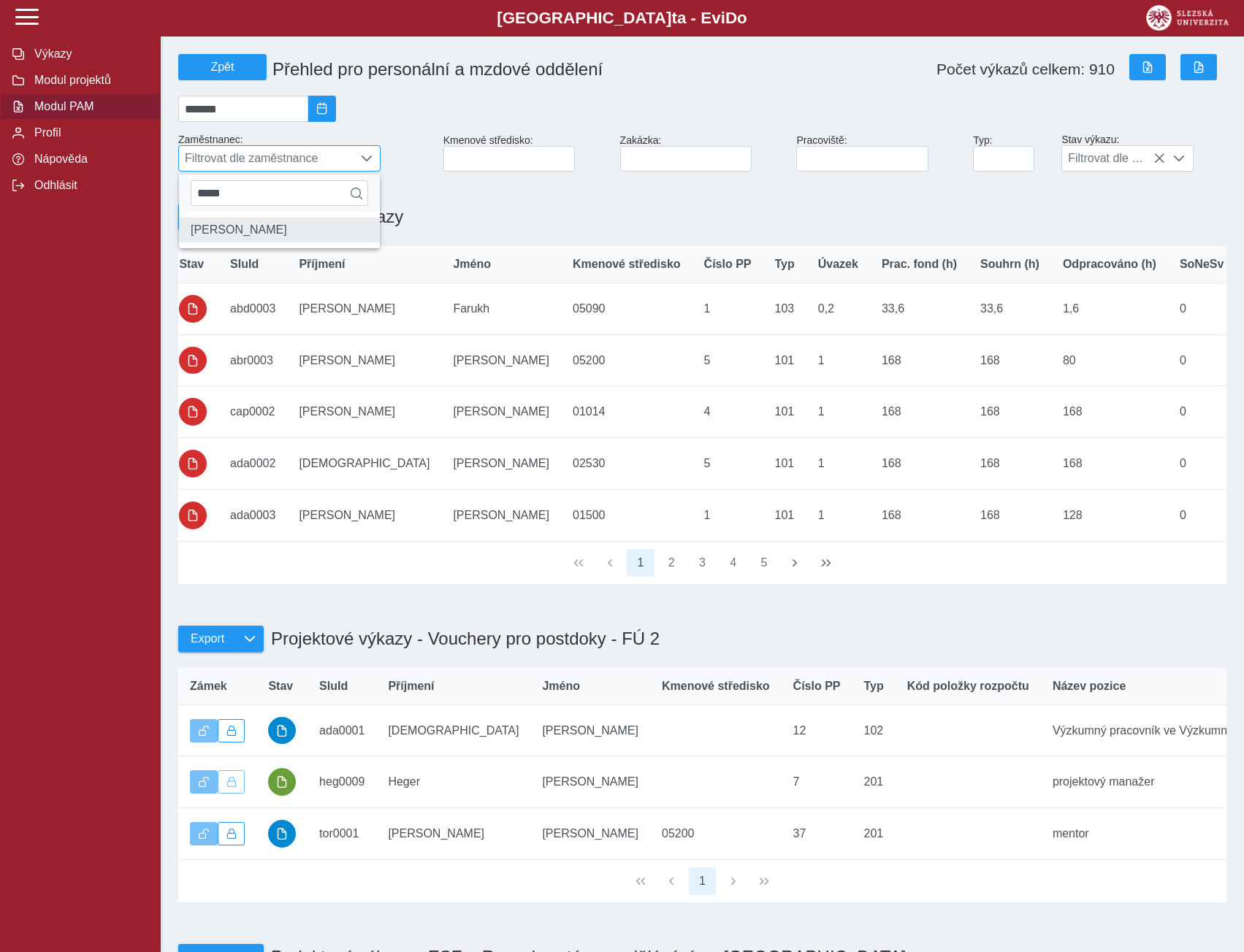
type input "*****"
click at [234, 243] on li "[PERSON_NAME]" at bounding box center [280, 229] width 201 height 24
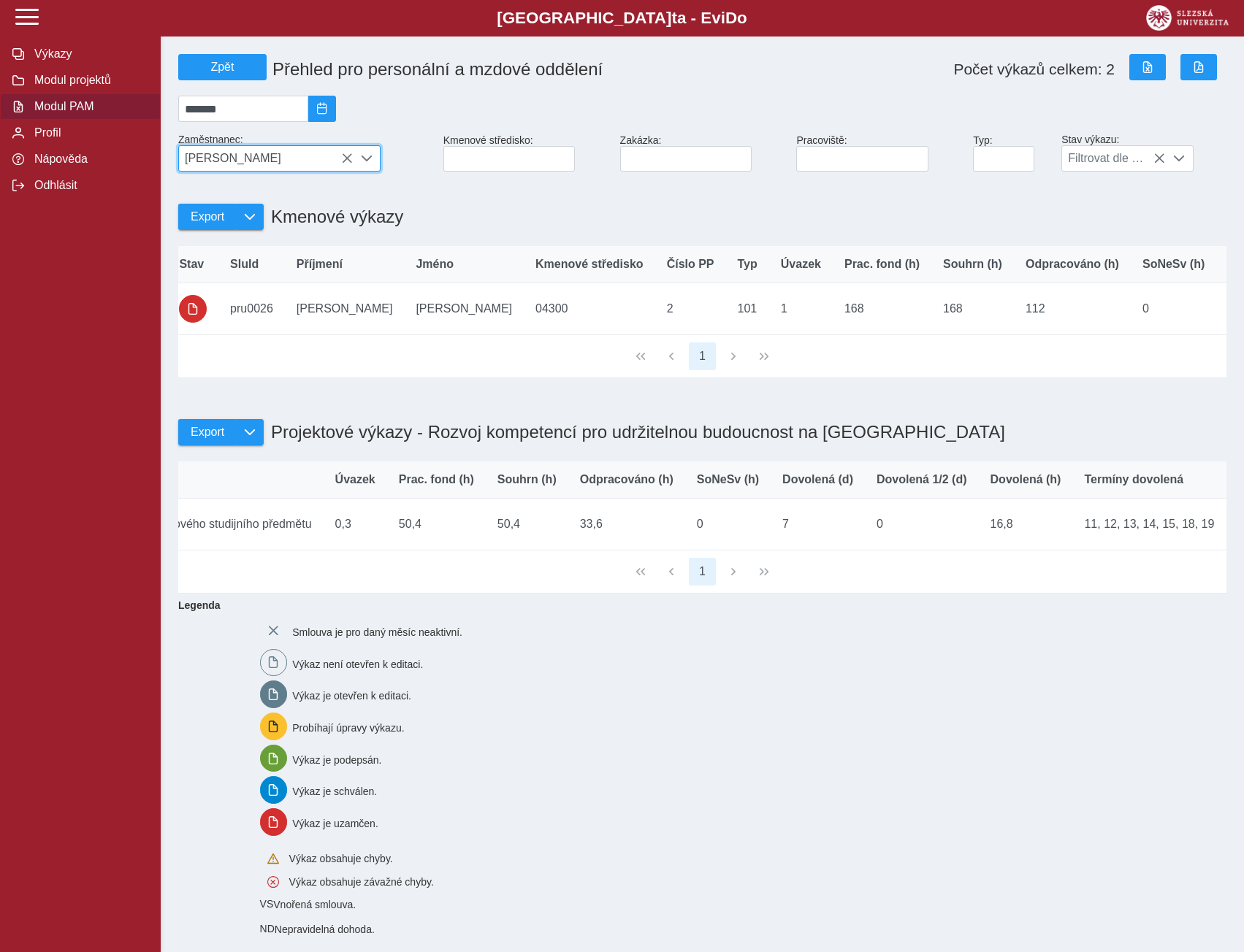
scroll to position [0, 1083]
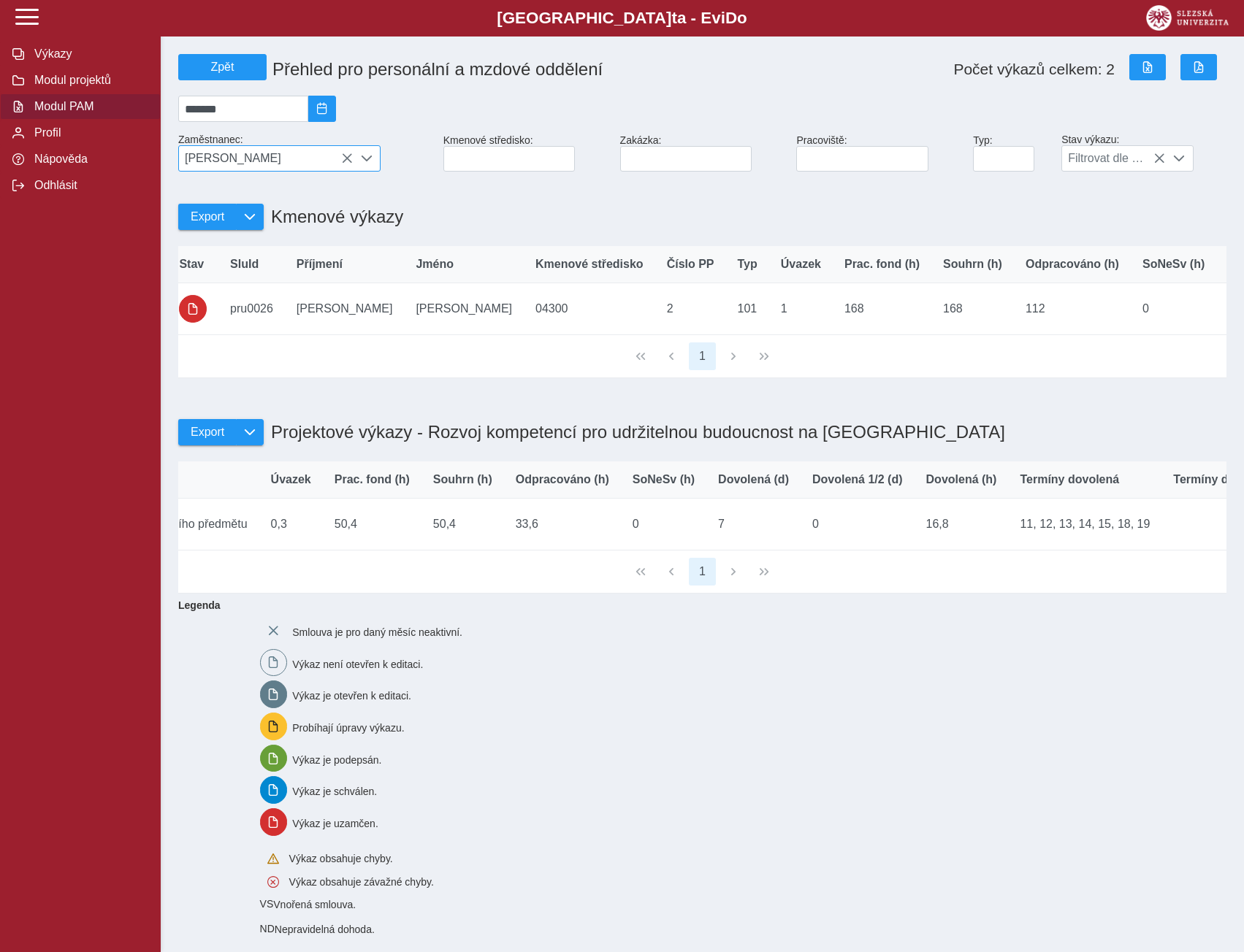
click at [349, 164] on icon at bounding box center [347, 158] width 12 height 12
click at [345, 166] on span "[PERSON_NAME]" at bounding box center [266, 157] width 174 height 24
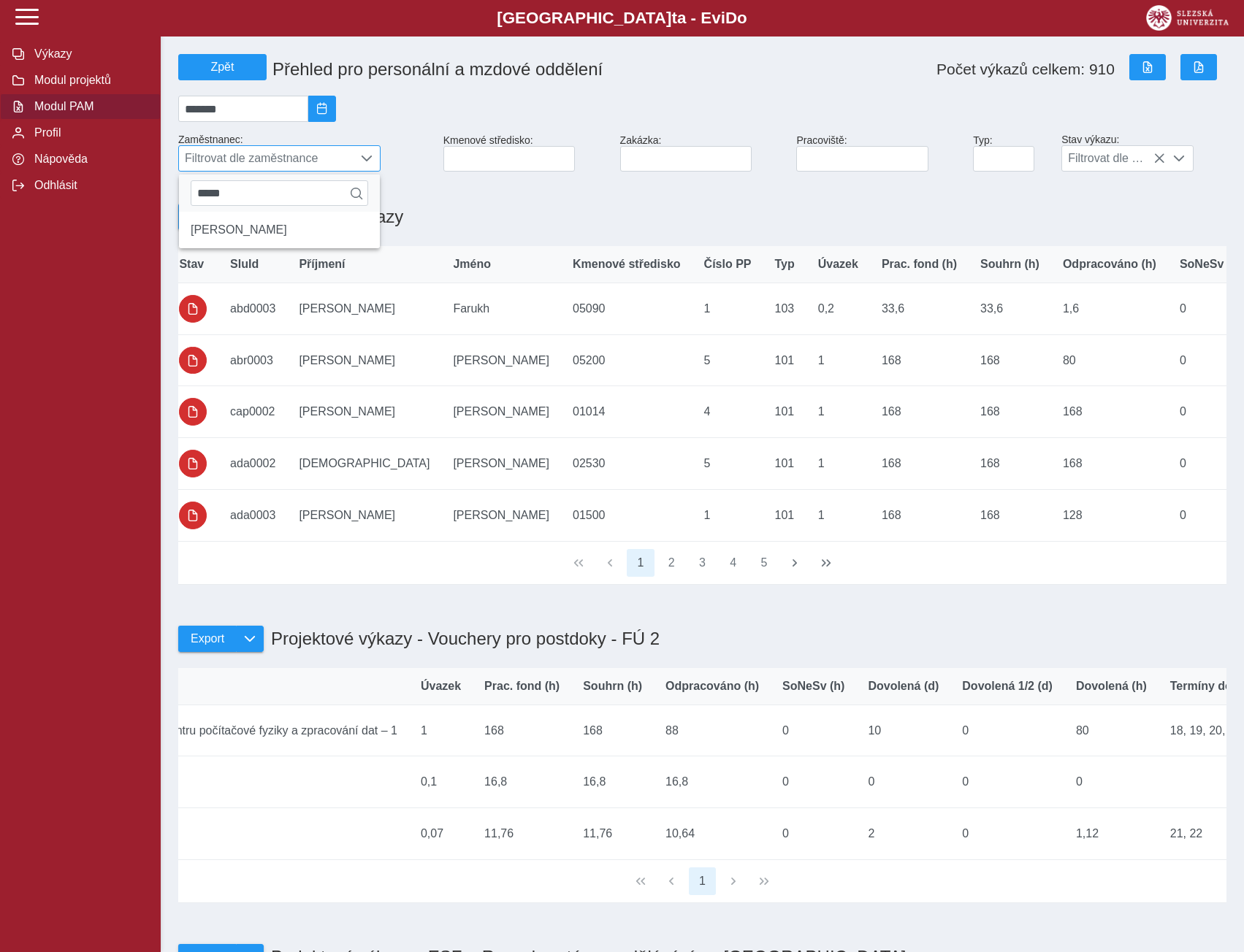
drag, startPoint x: 252, startPoint y: 205, endPoint x: 181, endPoint y: 209, distance: 71.1
click at [181, 209] on div "*****" at bounding box center [280, 193] width 201 height 37
type input "*******"
click at [228, 242] on li "[PERSON_NAME] Ph.D." at bounding box center [280, 229] width 201 height 24
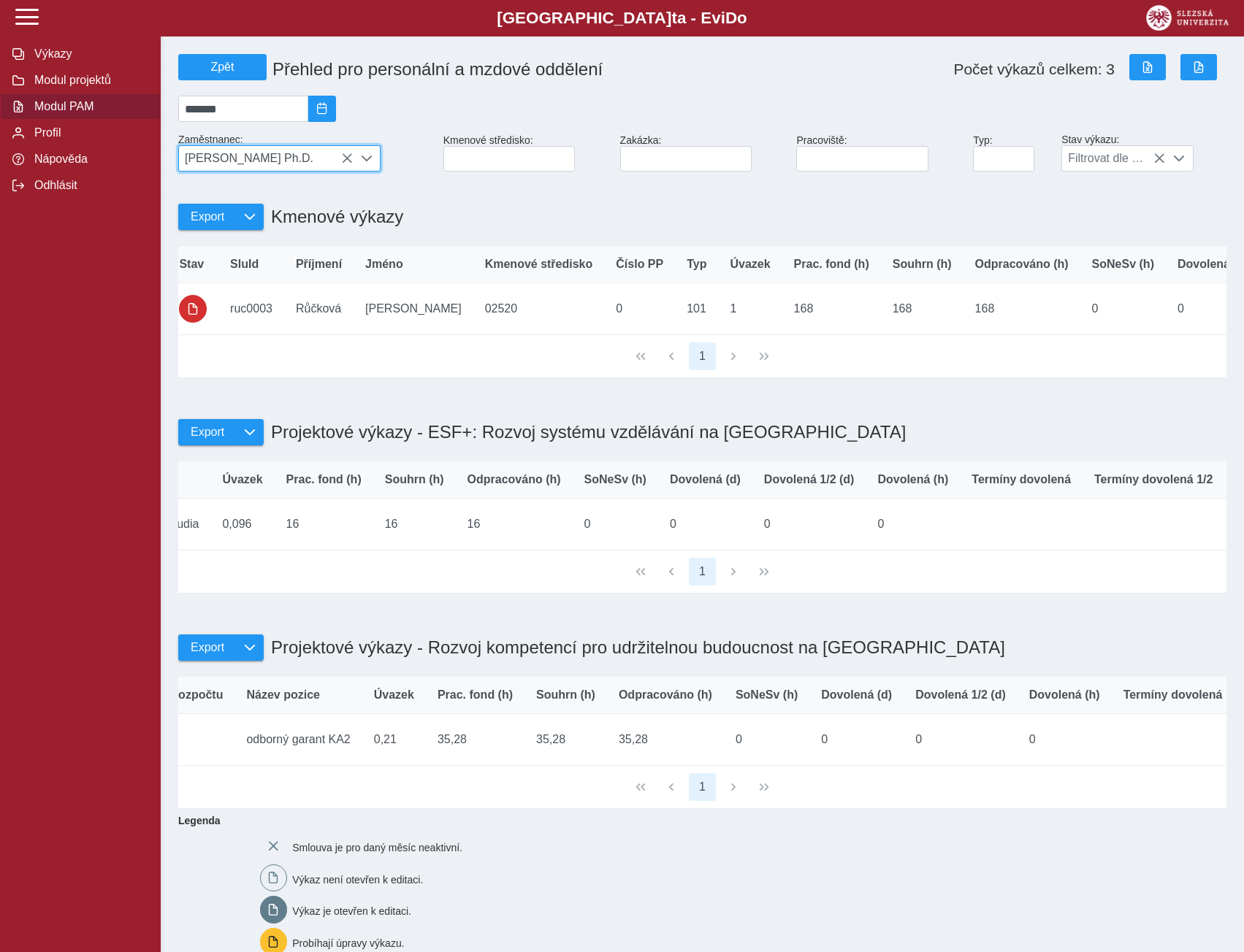
scroll to position [0, 708]
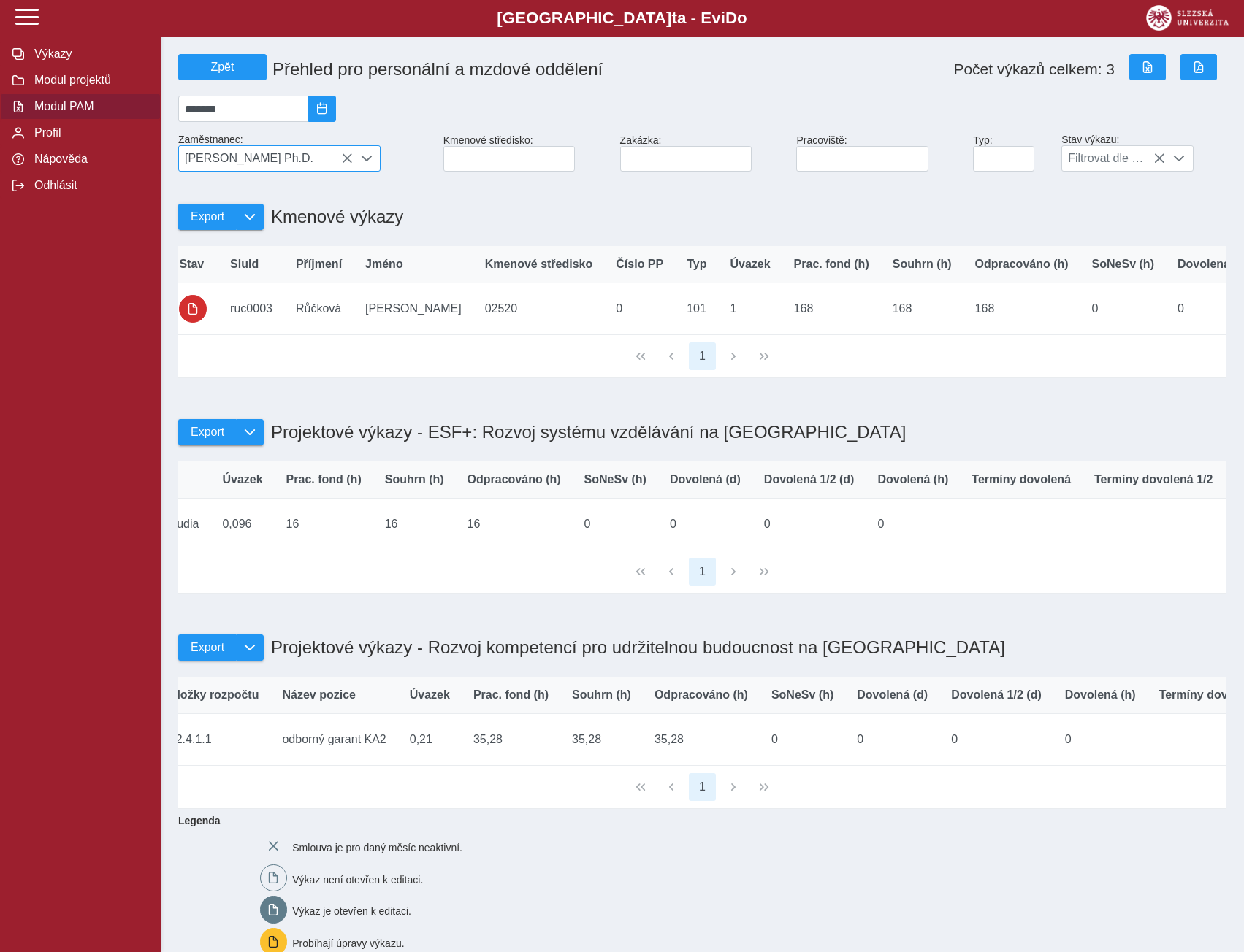
click at [349, 164] on icon at bounding box center [347, 158] width 12 height 12
click at [346, 164] on span "[PERSON_NAME] Ph.D." at bounding box center [266, 157] width 174 height 24
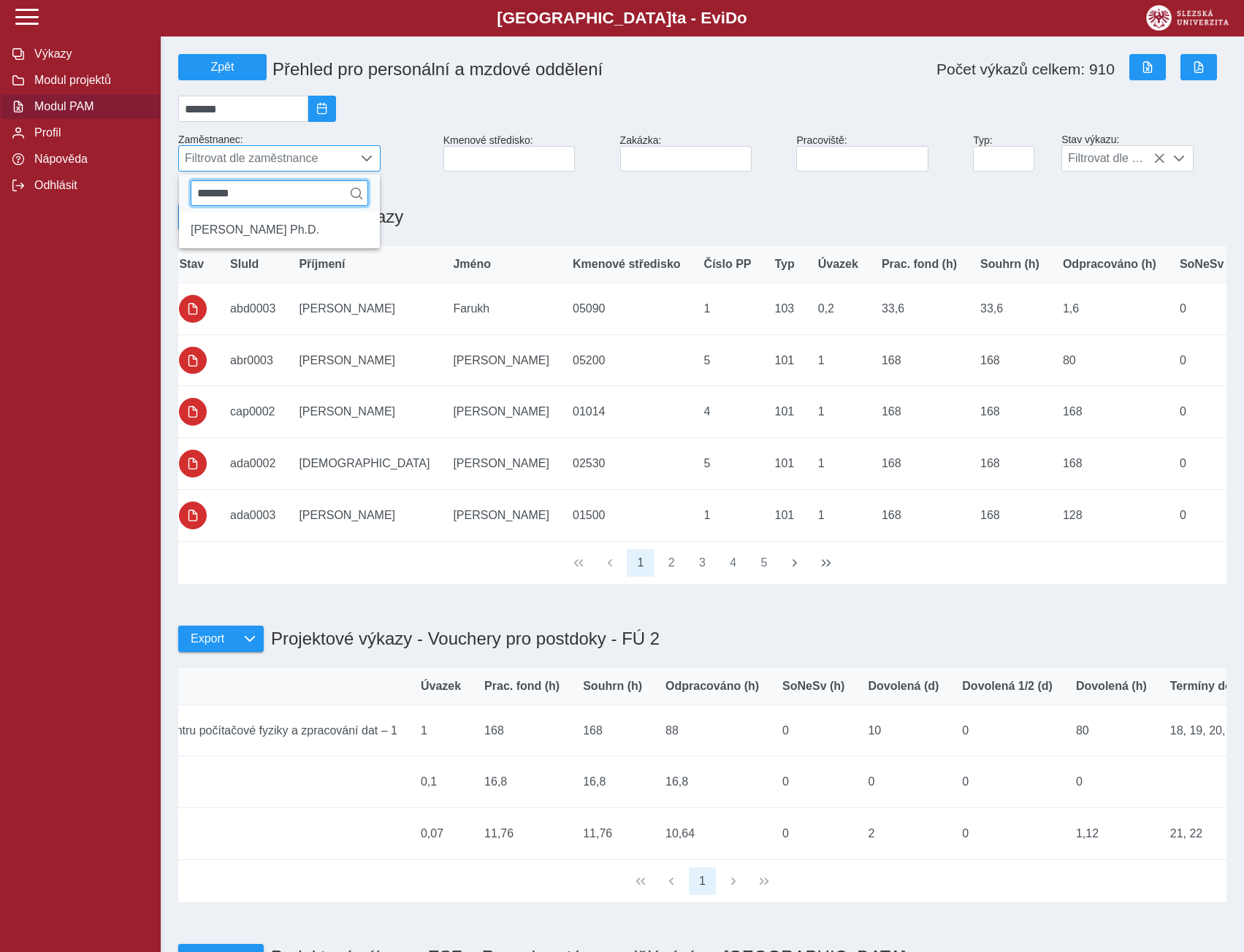
drag, startPoint x: 255, startPoint y: 200, endPoint x: 211, endPoint y: 198, distance: 44.0
click at [211, 198] on input "*******" at bounding box center [280, 193] width 177 height 25
type input "*********"
click at [235, 239] on li "[PERSON_NAME] MPA" at bounding box center [280, 229] width 201 height 24
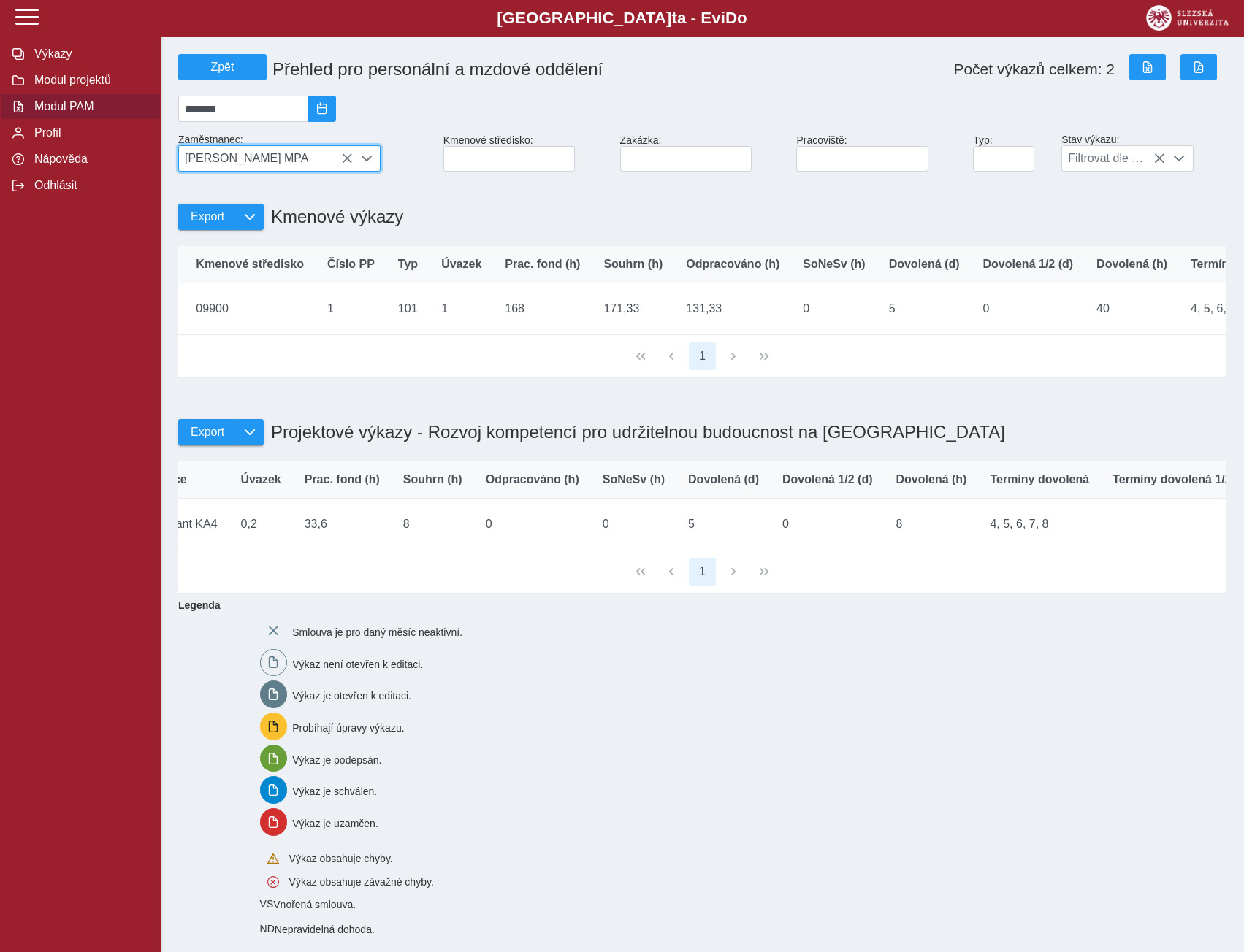
scroll to position [0, 418]
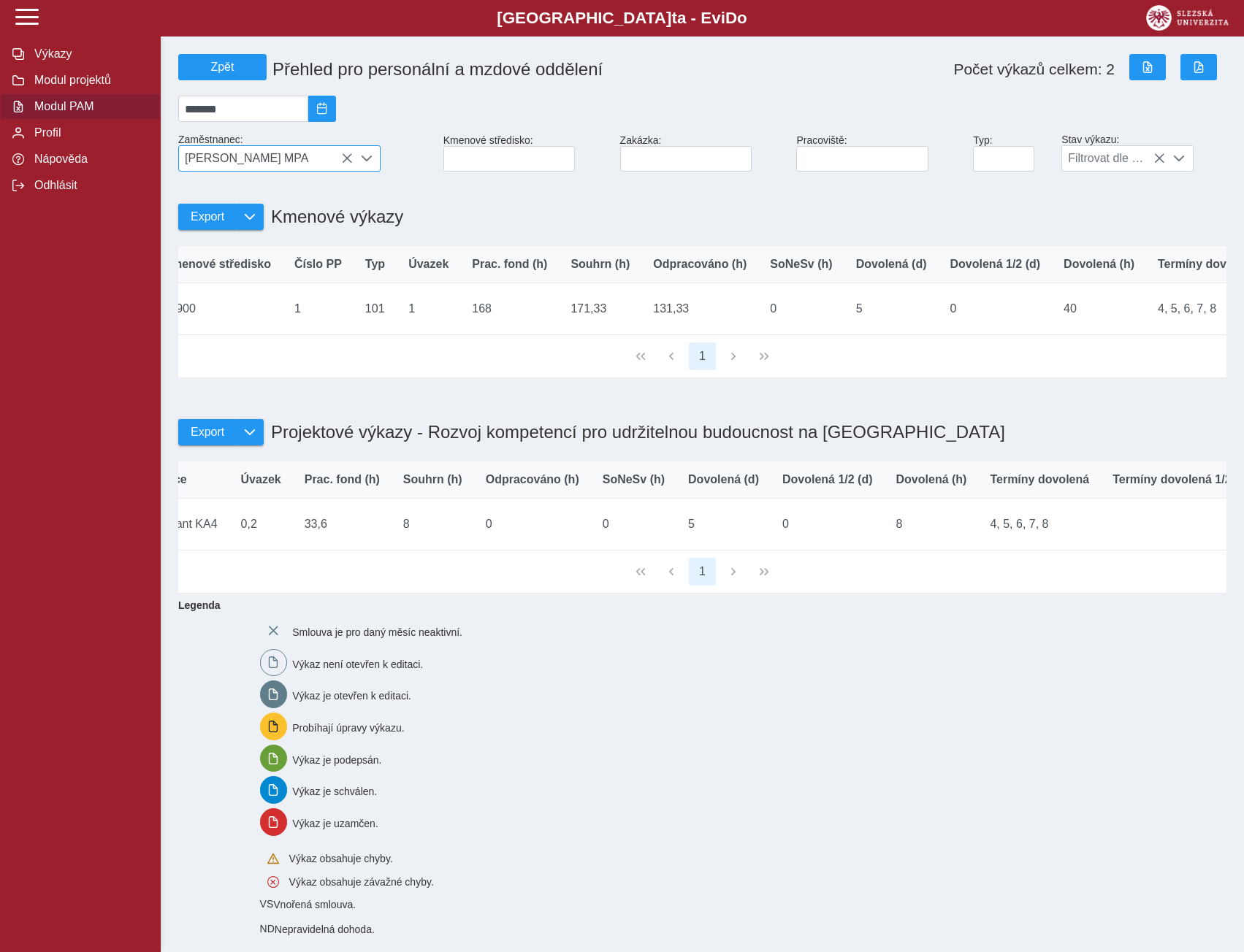
click at [349, 164] on icon at bounding box center [347, 158] width 12 height 12
click at [346, 164] on span "[PERSON_NAME] MPA" at bounding box center [266, 157] width 174 height 24
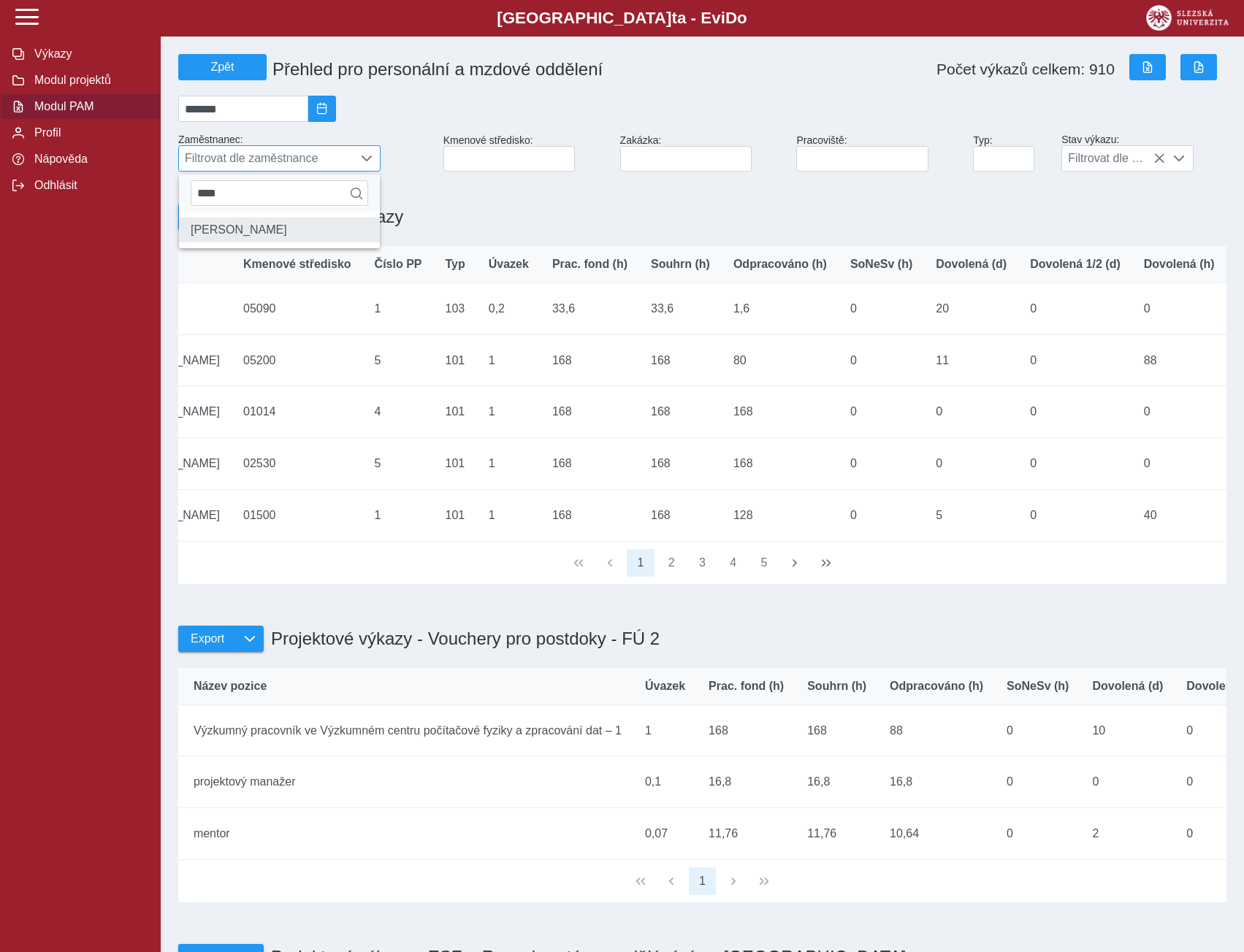
type input "****"
click at [264, 236] on li "[PERSON_NAME]" at bounding box center [280, 229] width 201 height 24
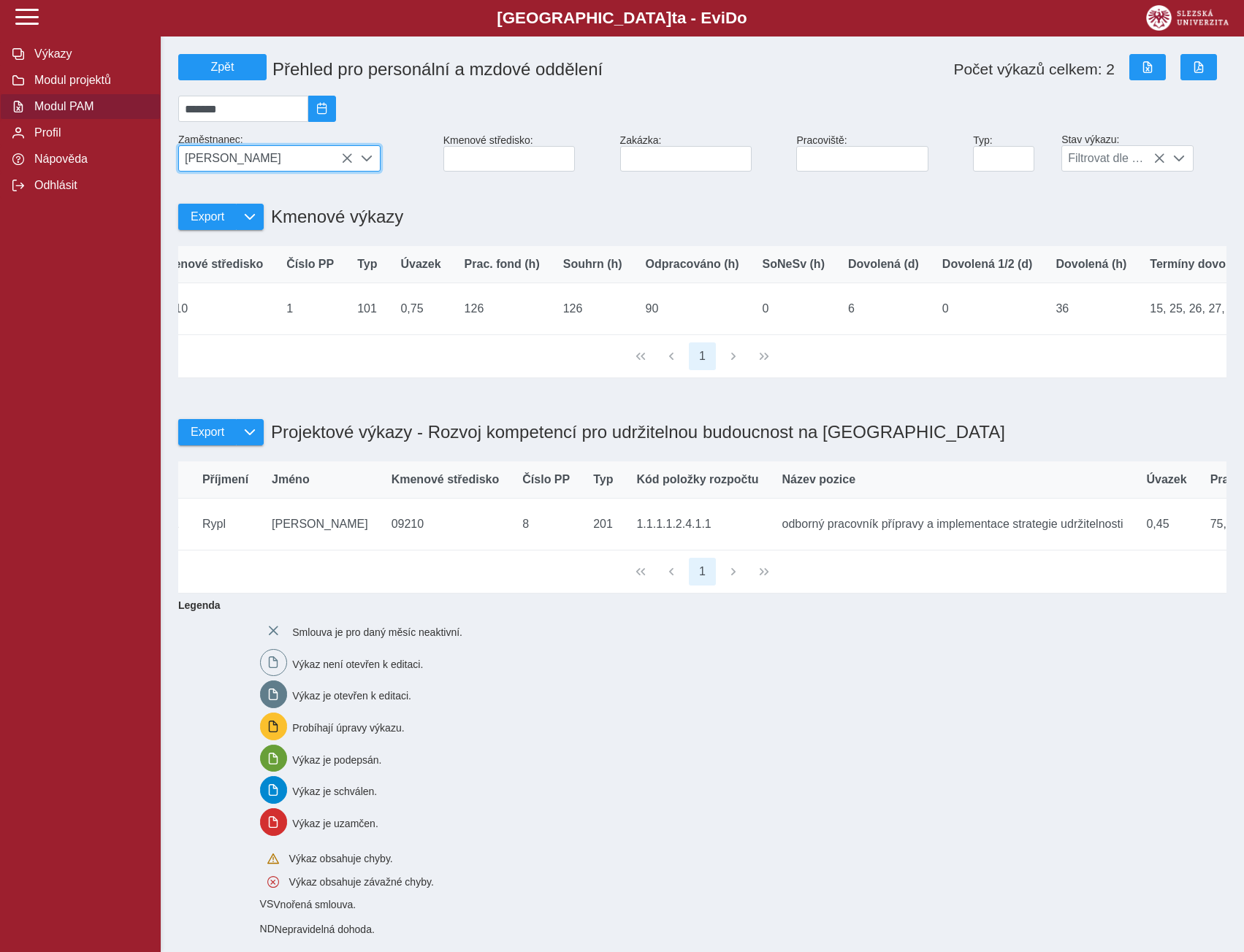
scroll to position [0, 0]
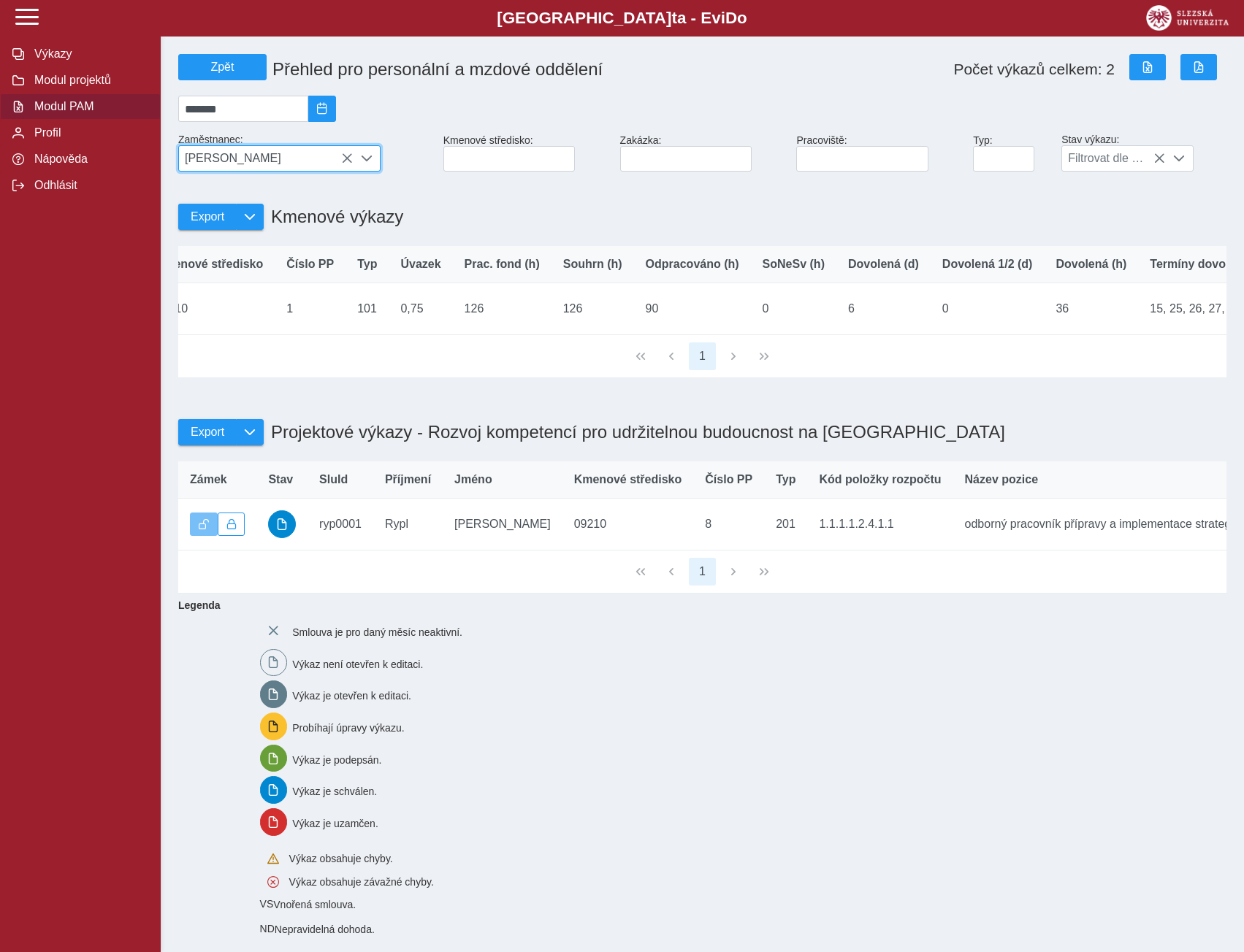
click at [345, 164] on icon at bounding box center [347, 158] width 12 height 12
click at [345, 164] on span "[PERSON_NAME]" at bounding box center [266, 157] width 174 height 24
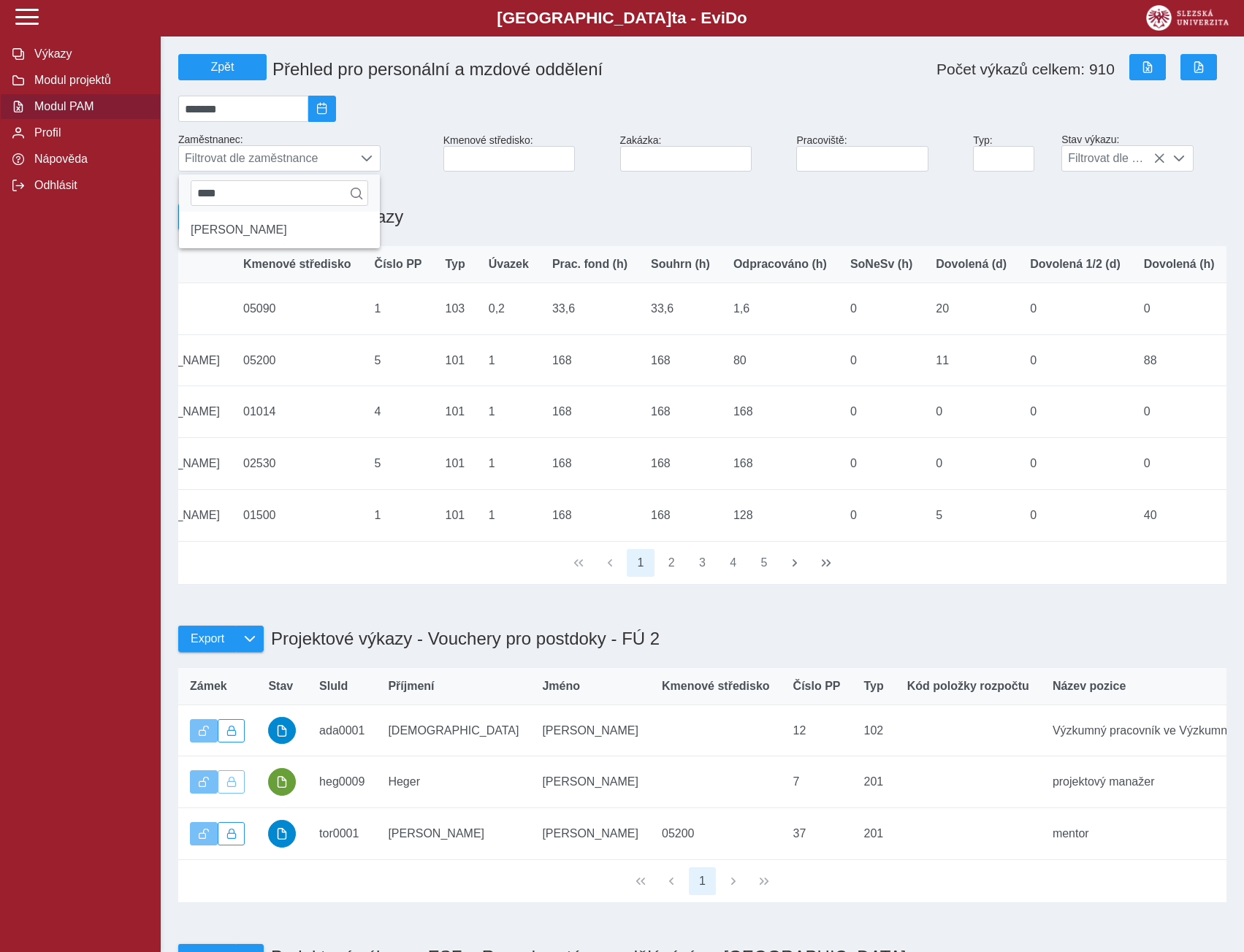
drag, startPoint x: 256, startPoint y: 203, endPoint x: 164, endPoint y: 202, distance: 92.0
click at [202, 160] on span "Filtrovat dle zaměstnance" at bounding box center [266, 157] width 174 height 24
type input "*"
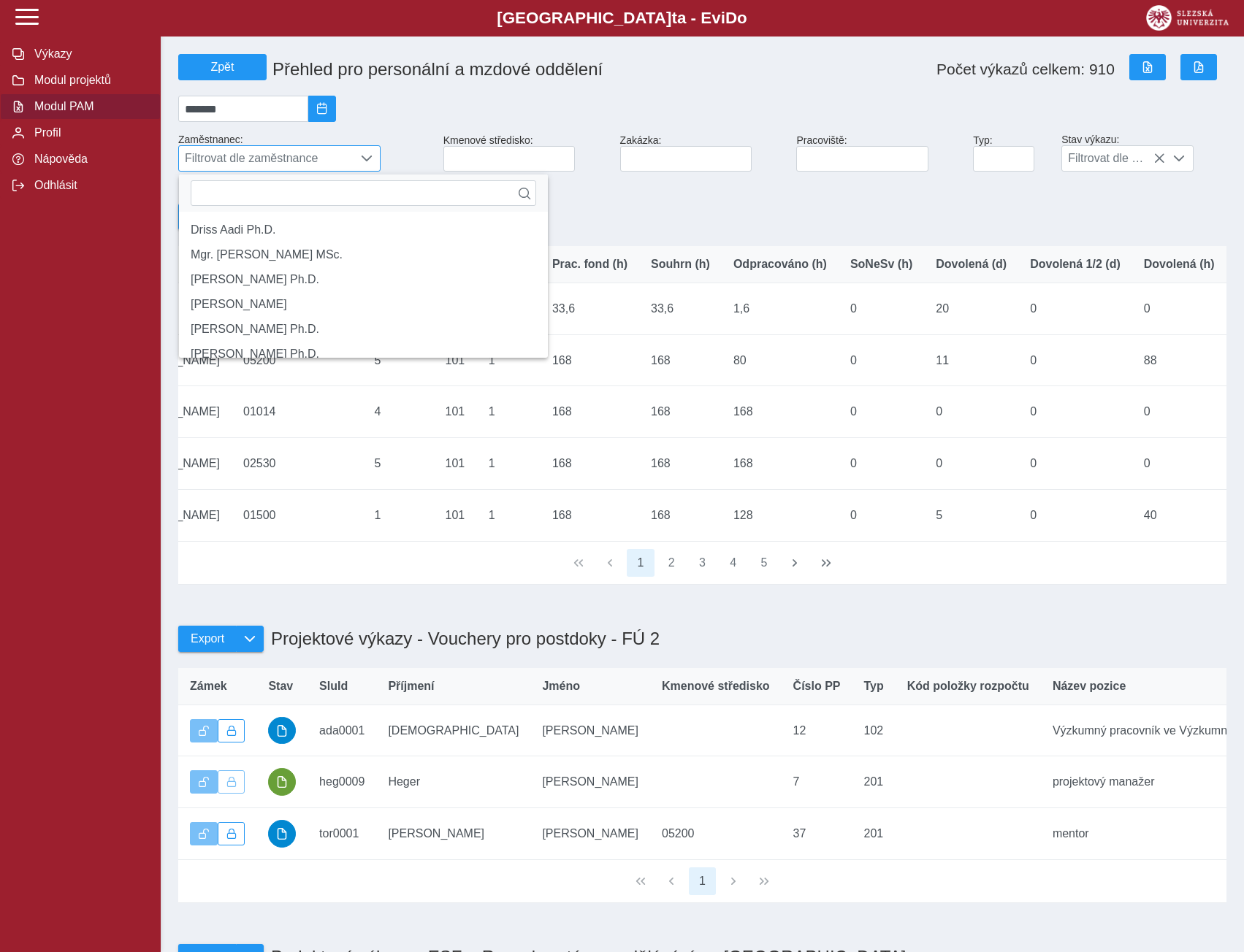
type input "*"
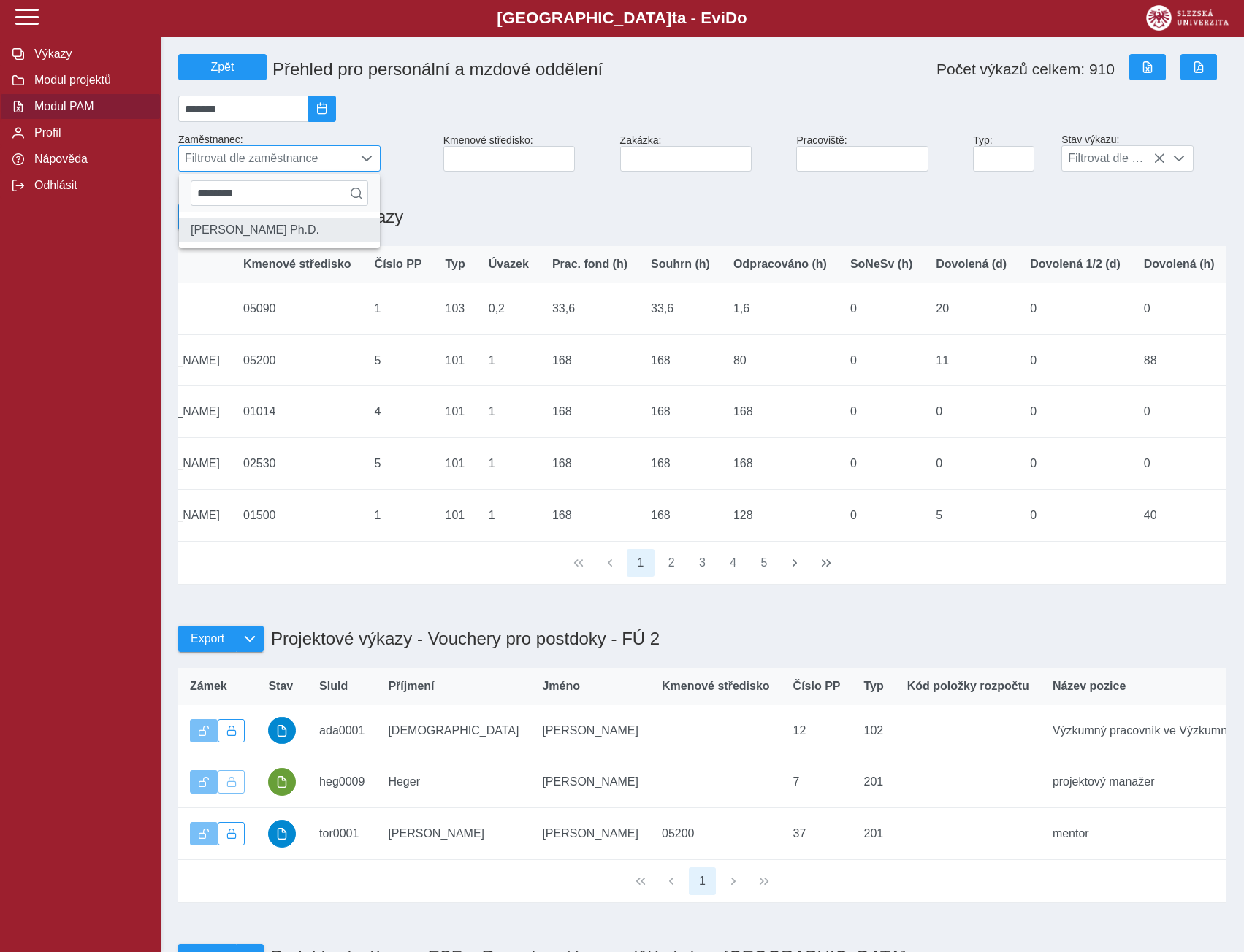
type input "********"
click at [225, 240] on li "[PERSON_NAME] Ph.D." at bounding box center [280, 229] width 201 height 24
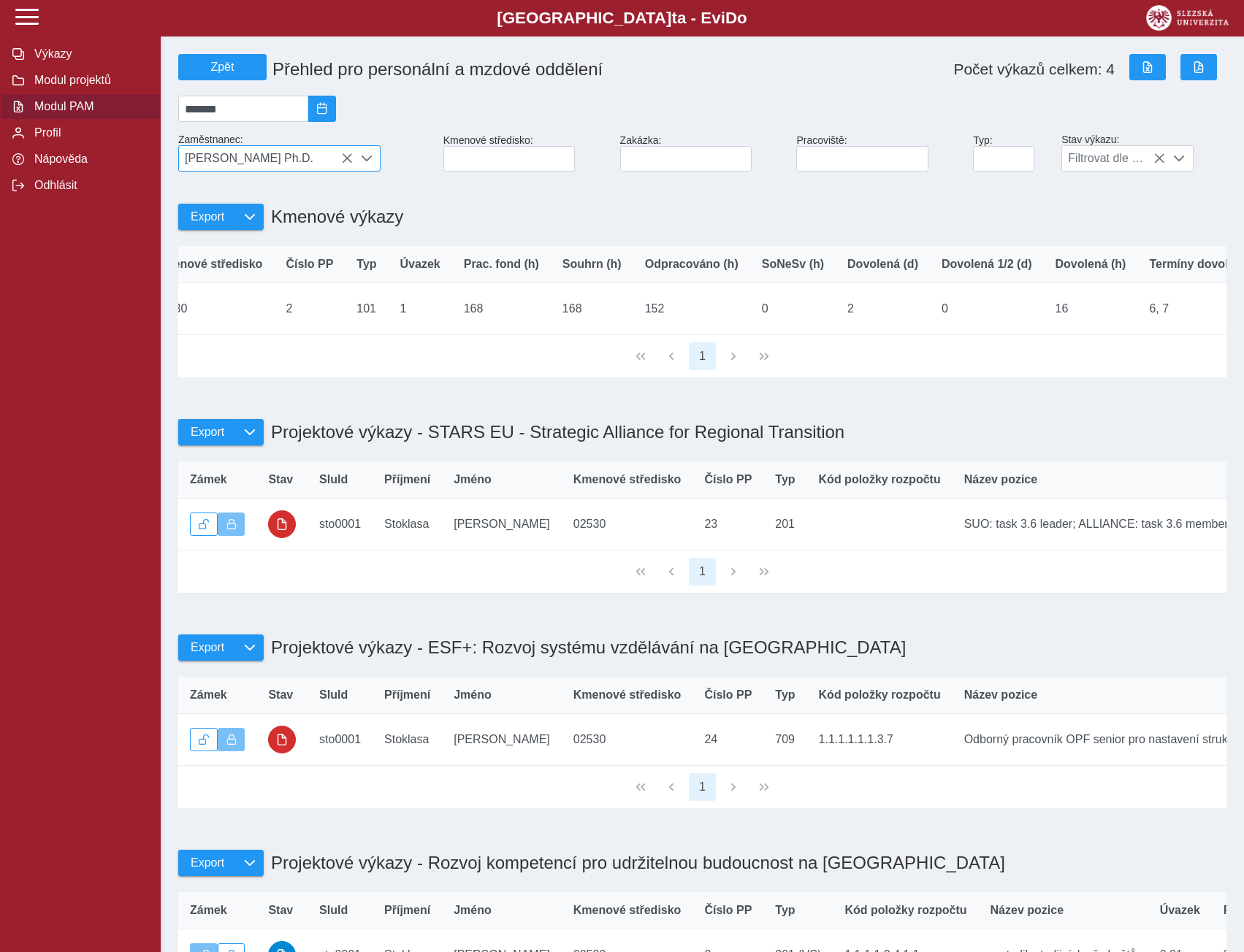
click at [346, 158] on div "[PERSON_NAME] Ph.D." at bounding box center [279, 158] width 202 height 26
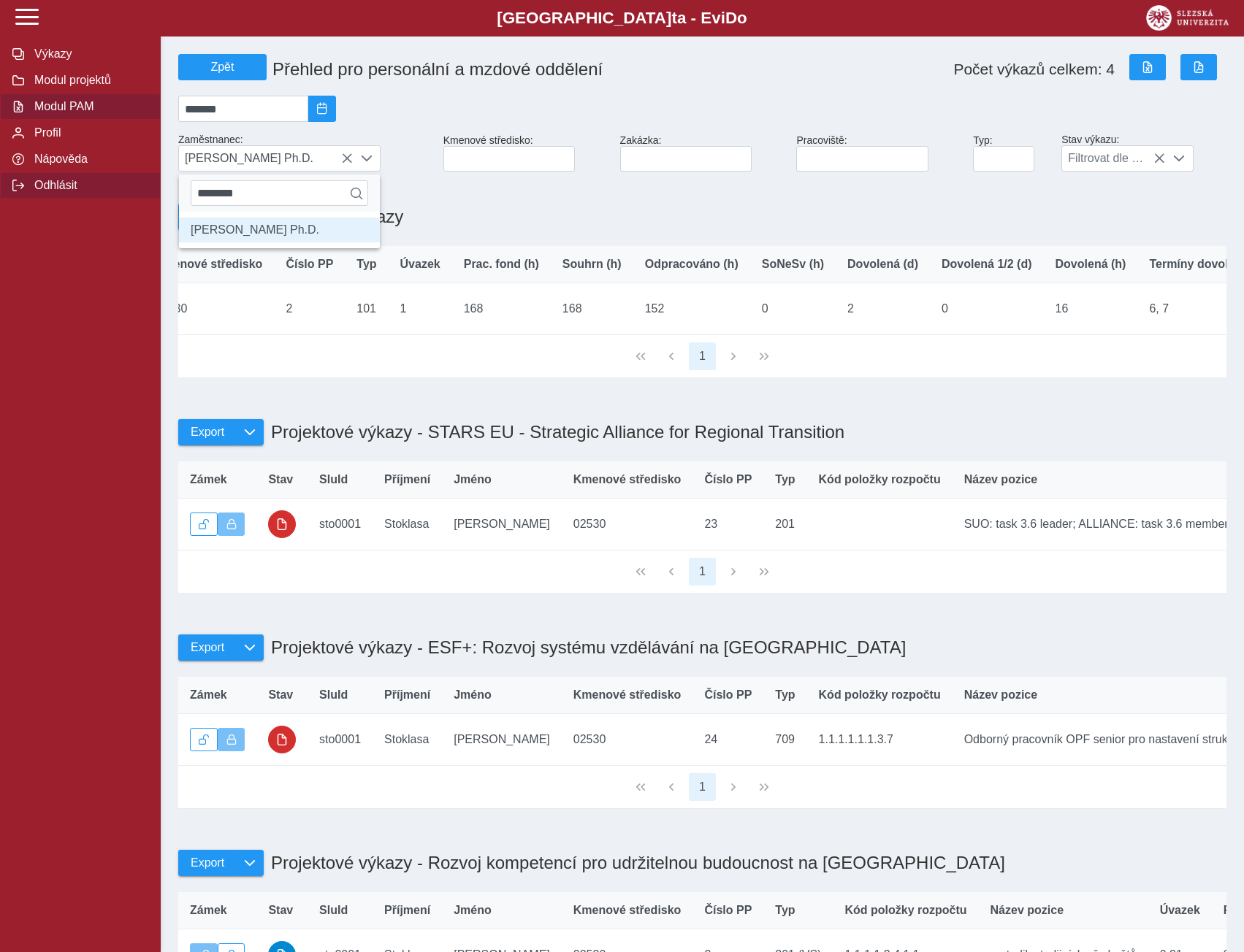
drag, startPoint x: 270, startPoint y: 199, endPoint x: 99, endPoint y: 204, distance: 171.1
click at [99, 204] on div "Slezská univerzi t a - Evi D o EviDo Výkazy Modul projektů Modul PAM Profil Náp…" at bounding box center [622, 697] width 1244 height 1395
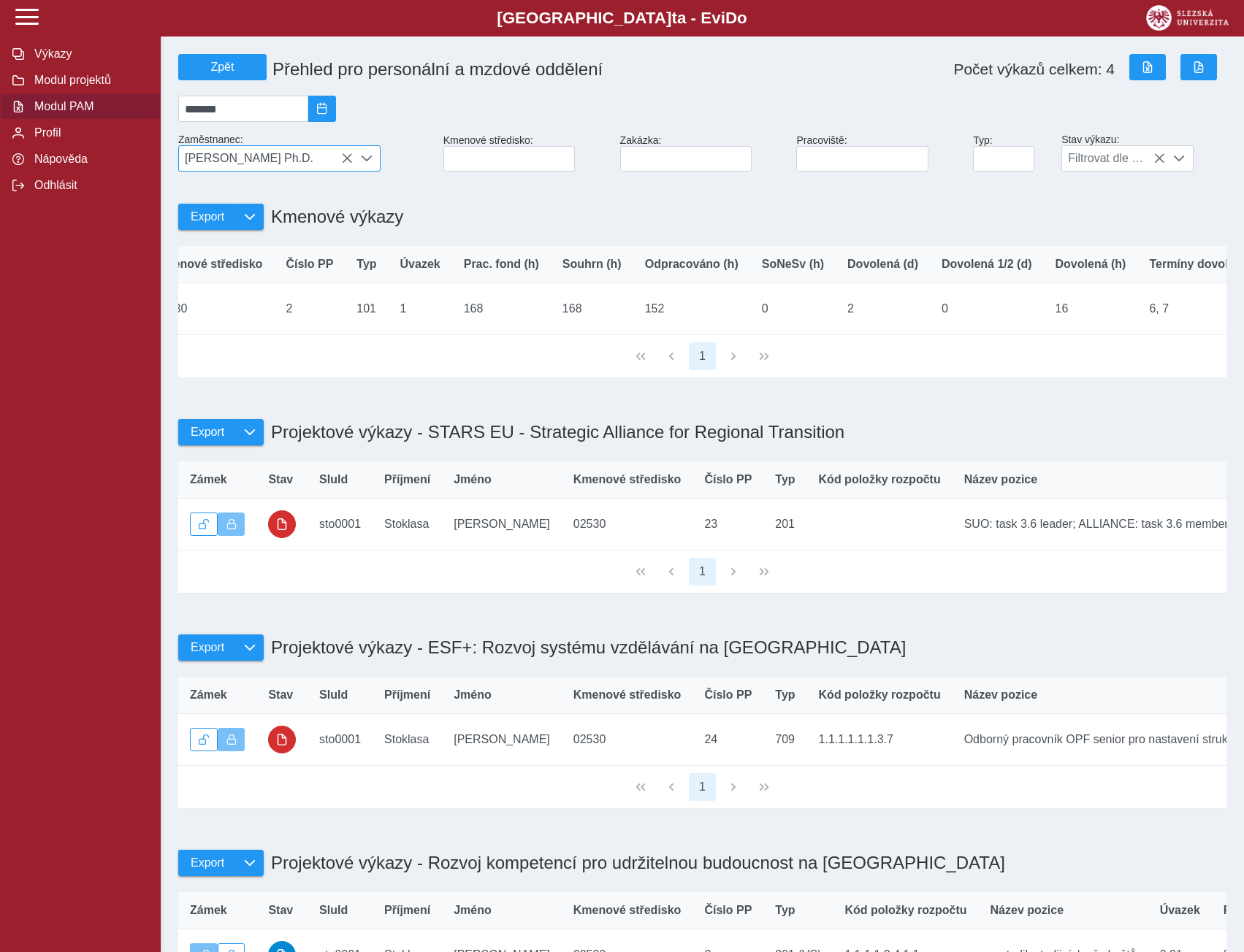
click at [294, 165] on span "[PERSON_NAME] Ph.D." at bounding box center [266, 157] width 174 height 24
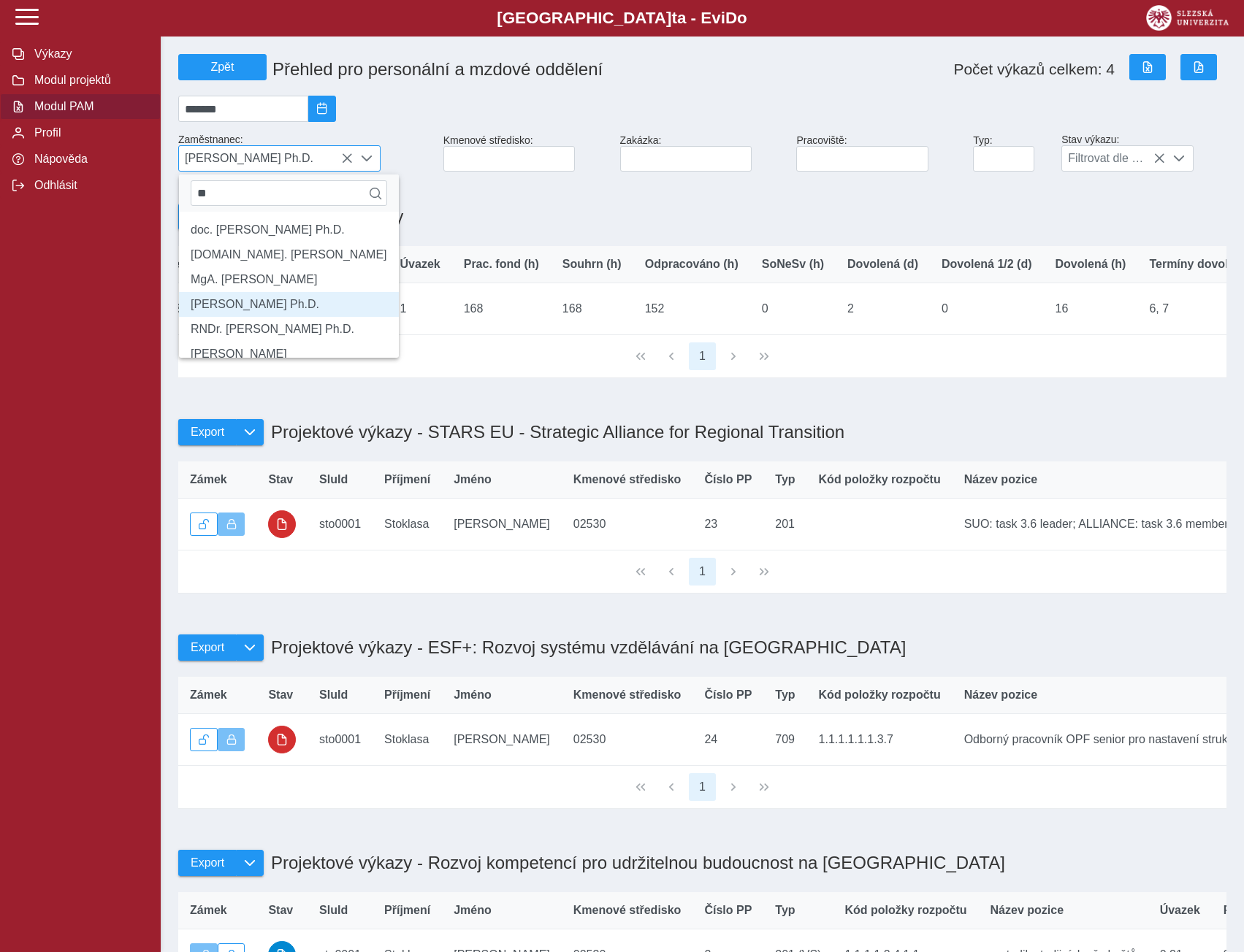
type input "*"
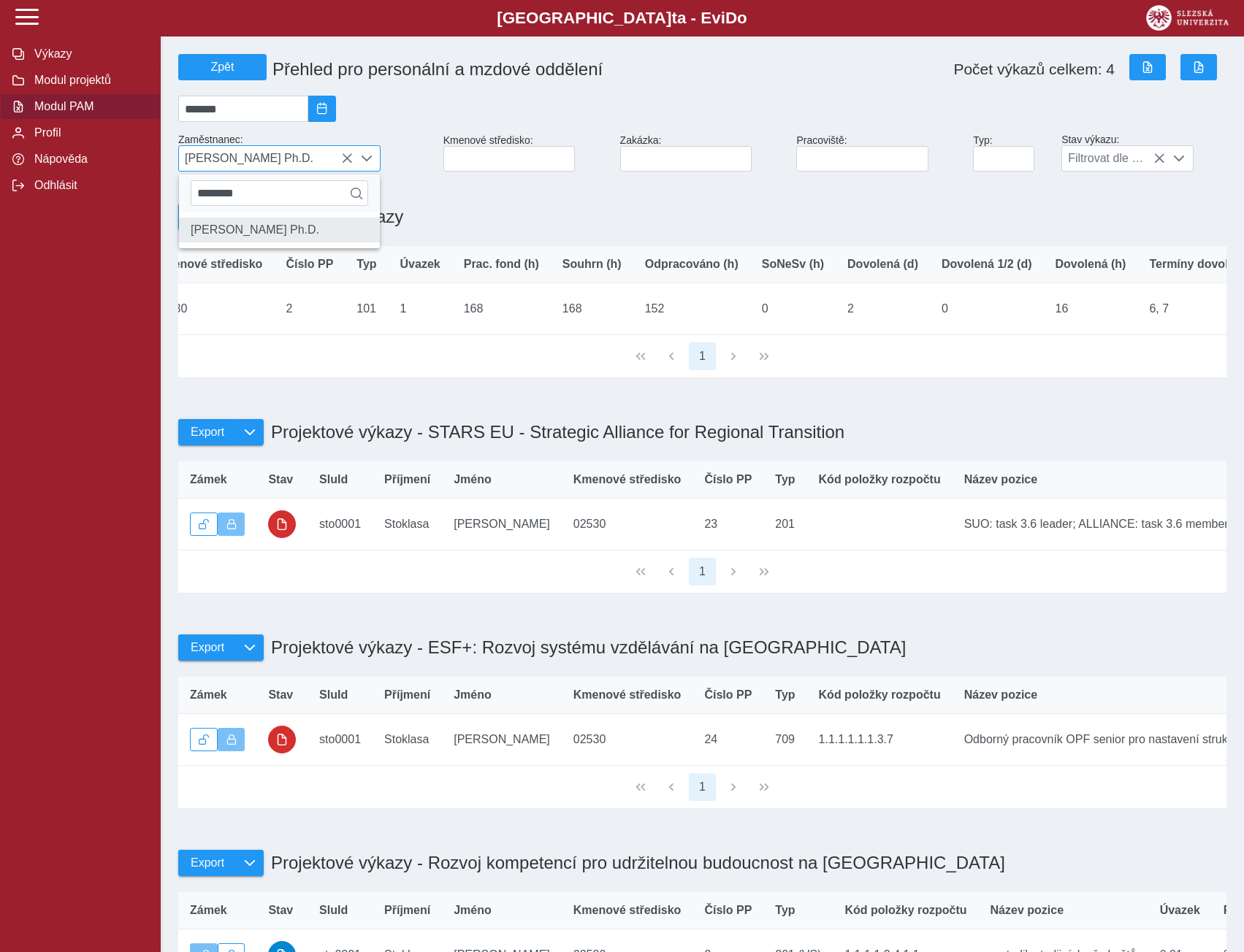
type input "********"
click at [279, 235] on li "[PERSON_NAME] Ph.D." at bounding box center [280, 229] width 201 height 24
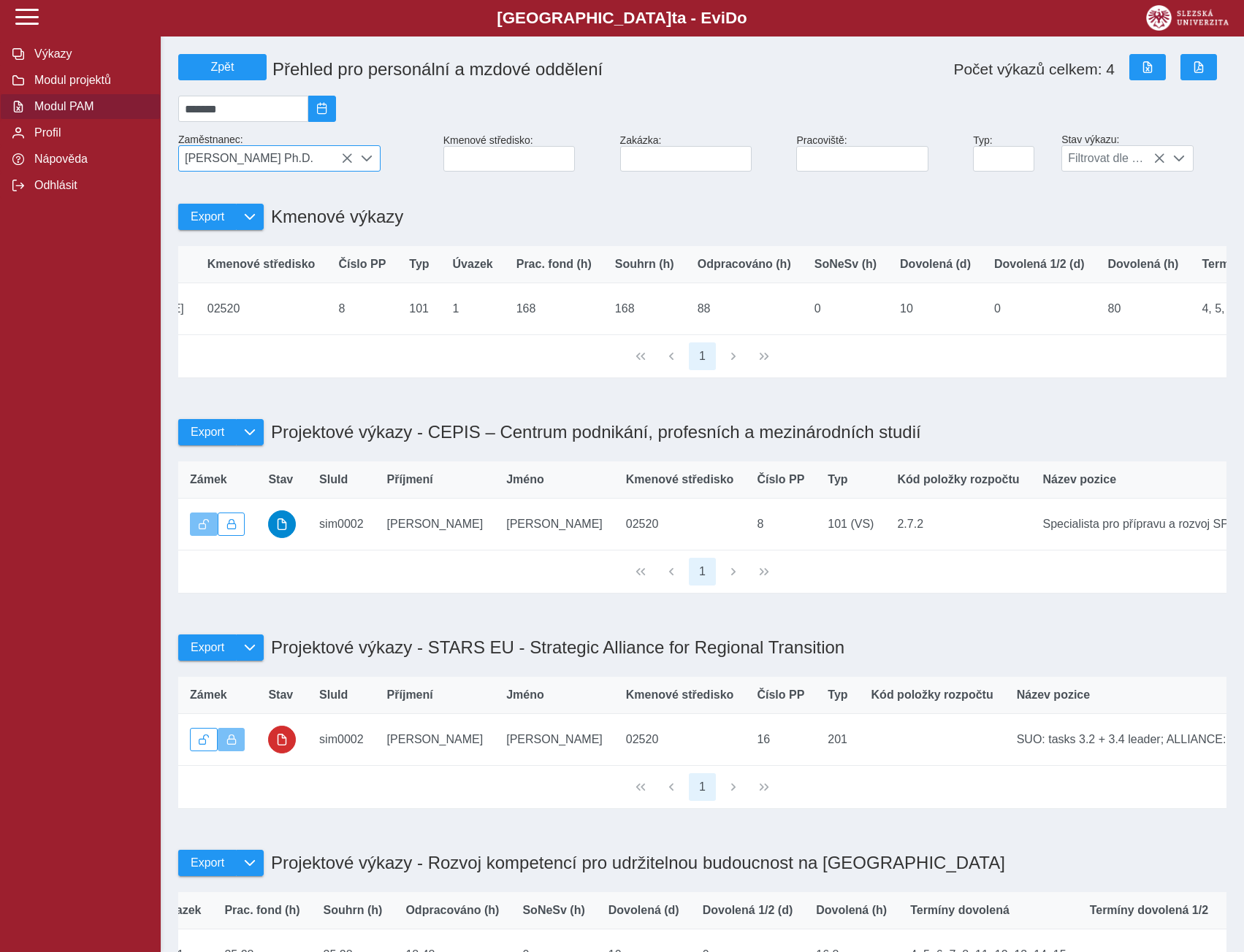
click at [345, 164] on icon at bounding box center [347, 158] width 12 height 12
click at [345, 164] on span "[PERSON_NAME] Ph.D." at bounding box center [266, 157] width 174 height 24
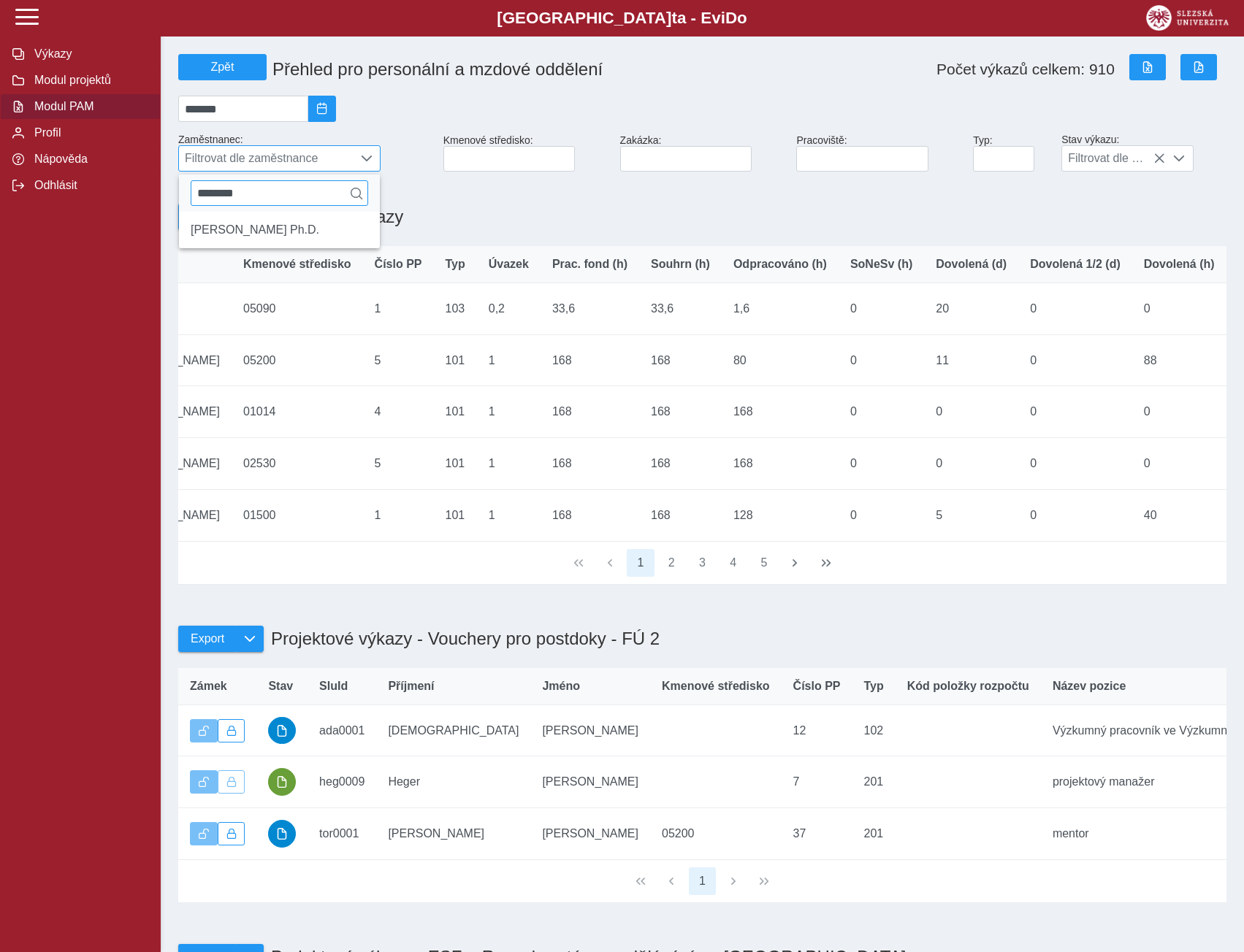
drag, startPoint x: 264, startPoint y: 199, endPoint x: 215, endPoint y: 197, distance: 49.0
click at [215, 197] on input "********" at bounding box center [280, 193] width 177 height 25
type input "*****"
click at [235, 243] on li "[PERSON_NAME] Ph.D." at bounding box center [280, 229] width 201 height 24
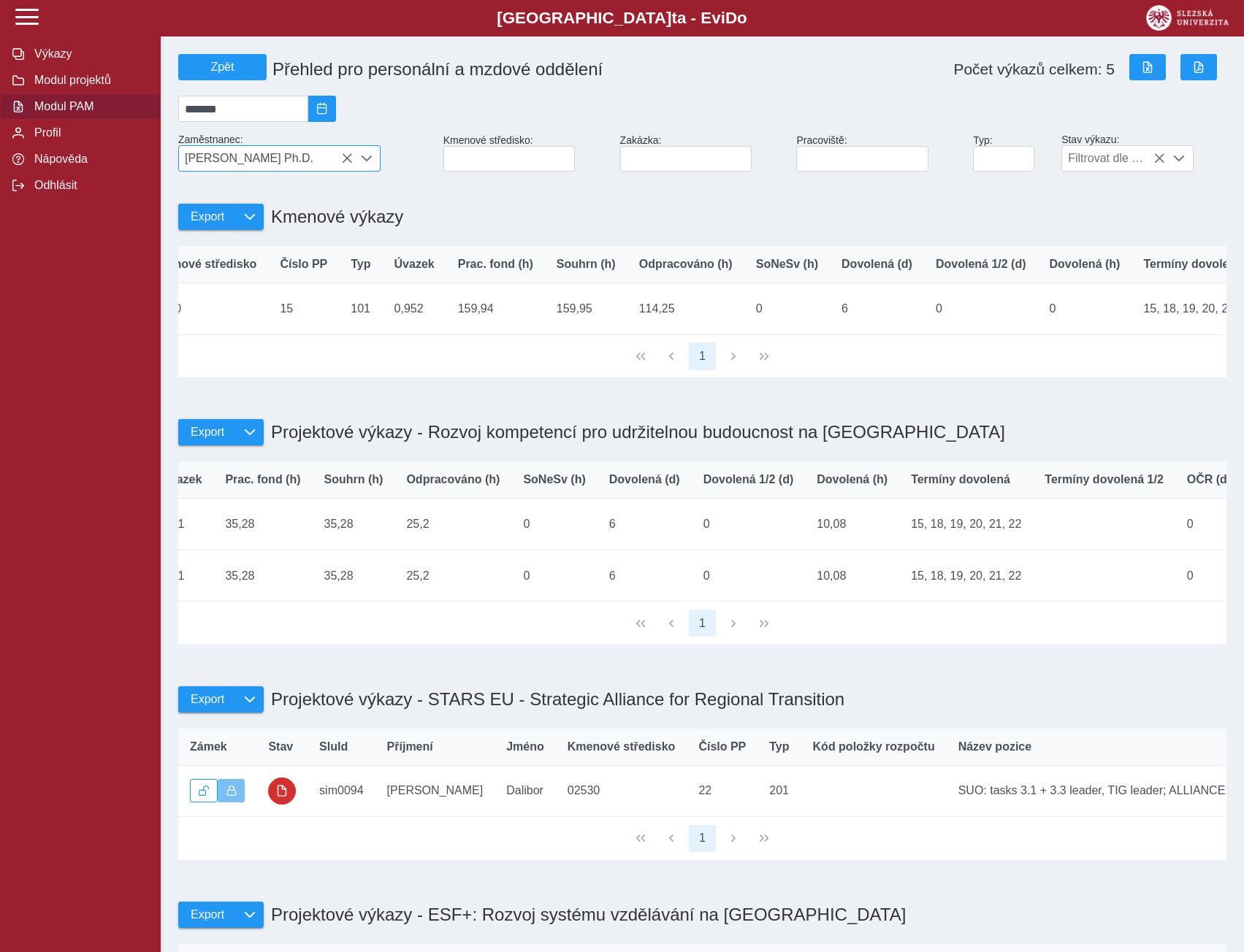
click at [346, 162] on icon at bounding box center [347, 158] width 12 height 12
click at [346, 162] on span "[PERSON_NAME] Ph.D." at bounding box center [266, 157] width 174 height 24
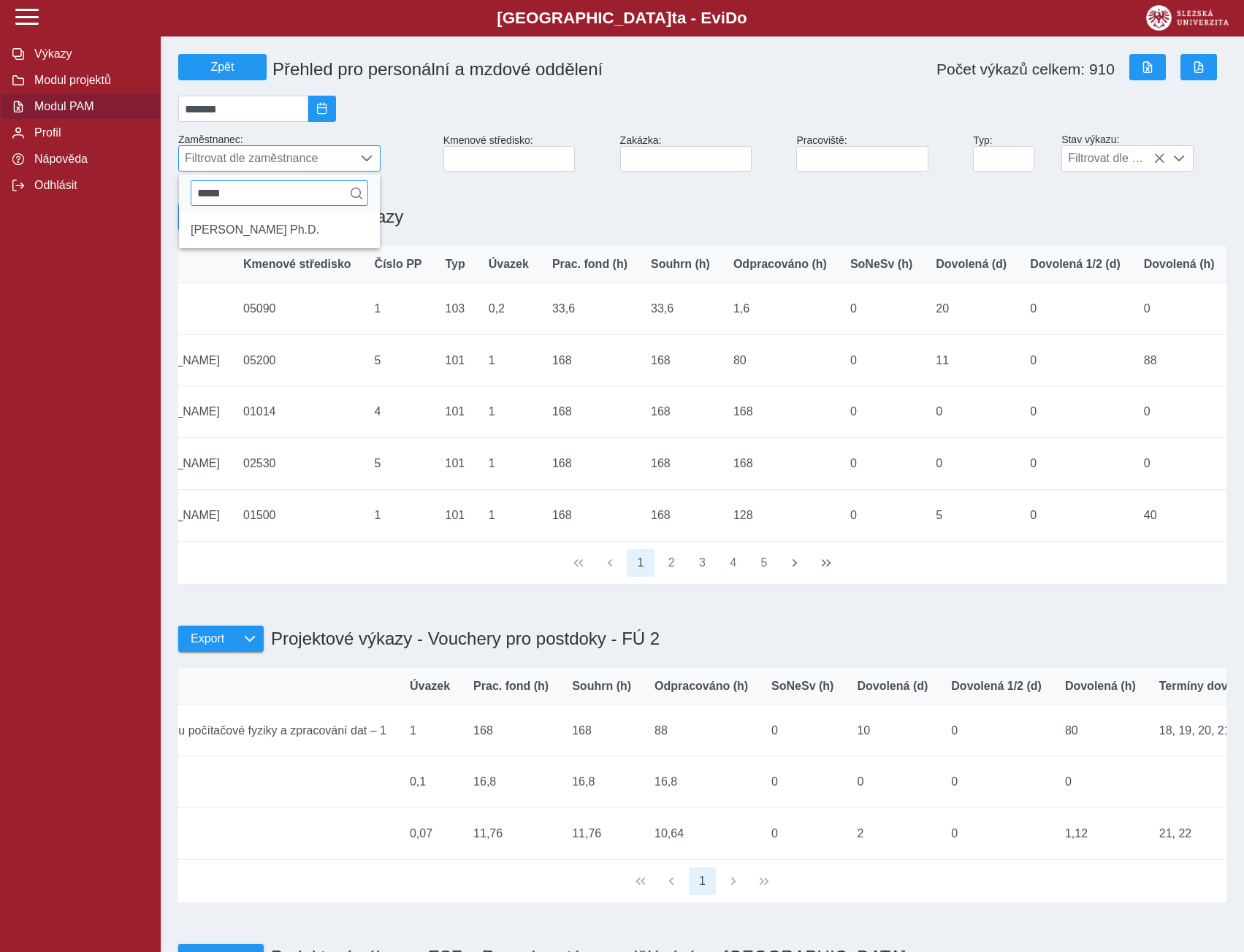
click at [278, 197] on input "*****" at bounding box center [280, 193] width 177 height 25
type input "*"
type input "*****"
click at [259, 263] on li "[PERSON_NAME]" at bounding box center [280, 254] width 201 height 24
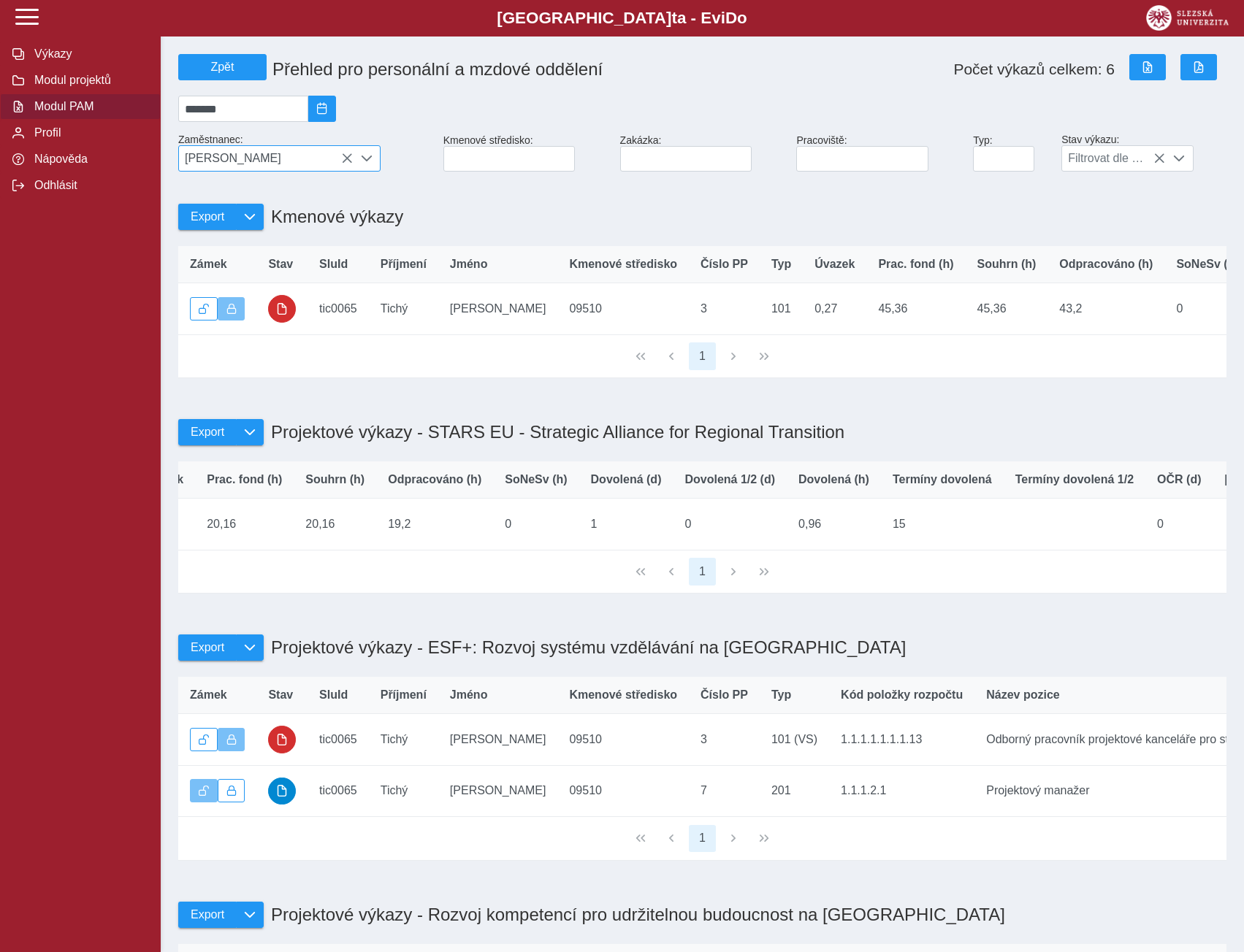
click at [354, 158] on div at bounding box center [367, 157] width 28 height 24
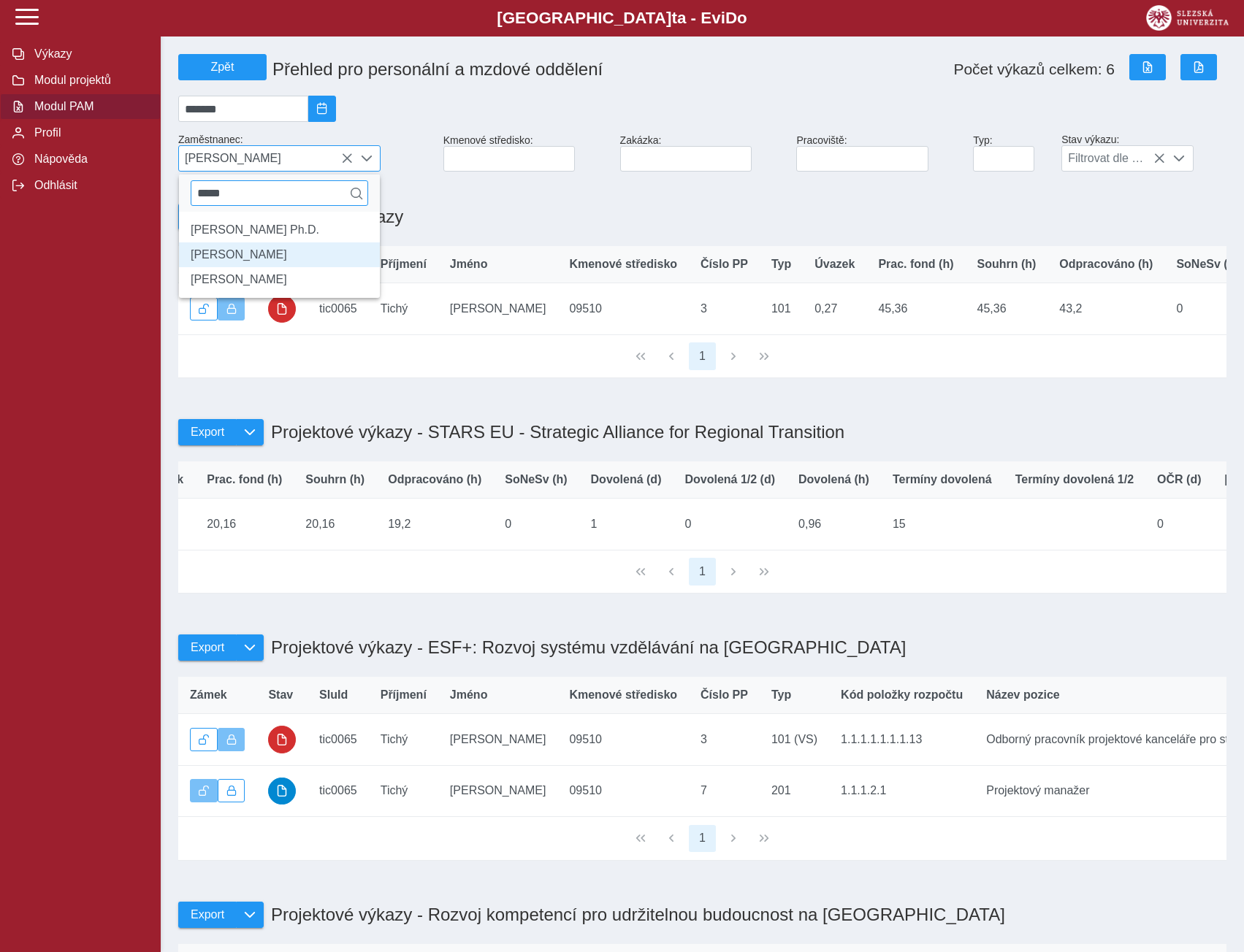
drag, startPoint x: 236, startPoint y: 202, endPoint x: 202, endPoint y: 197, distance: 34.4
click at [202, 197] on input "*****" at bounding box center [280, 193] width 177 height 25
type input "*********"
click at [233, 243] on li "[PERSON_NAME]" at bounding box center [280, 229] width 201 height 24
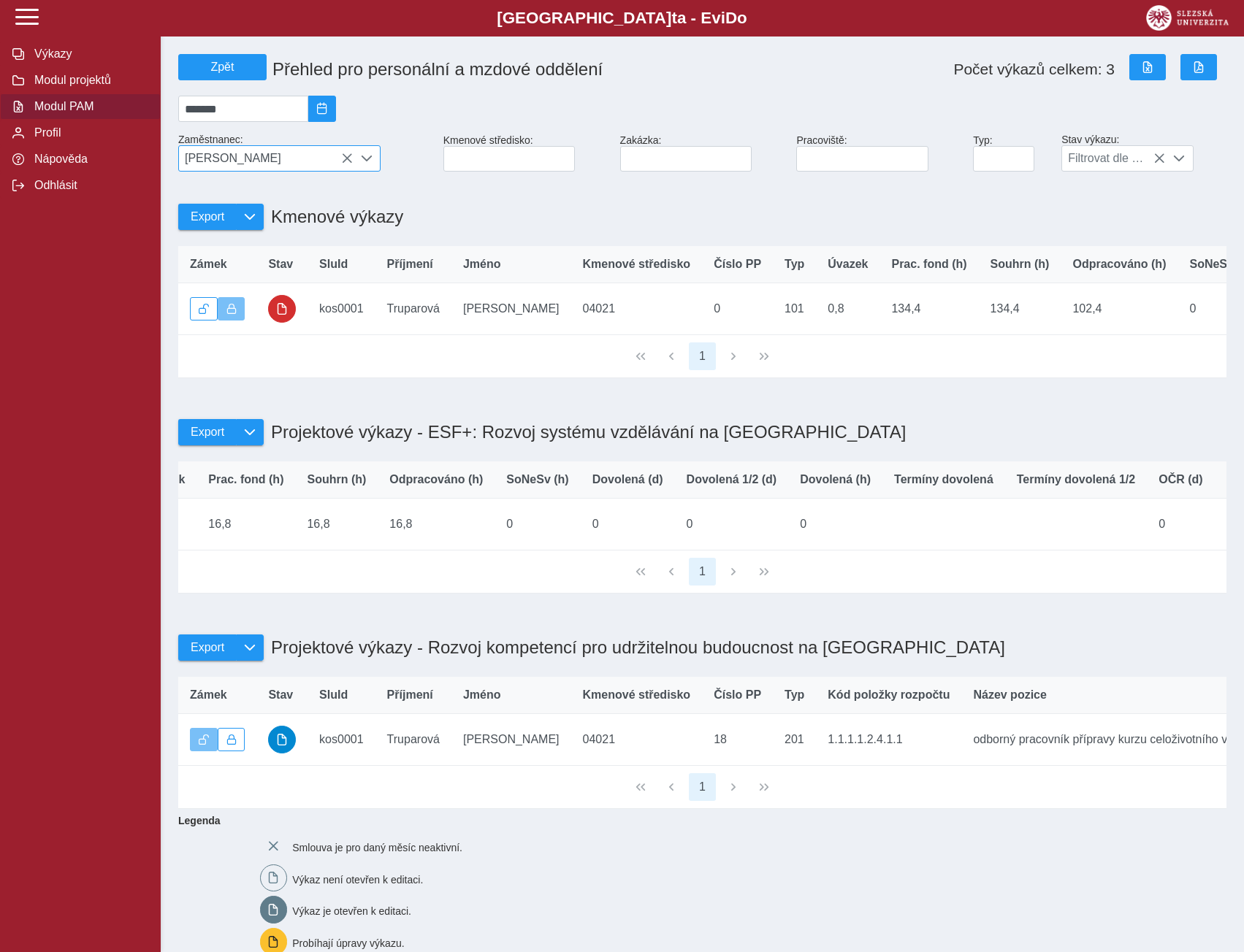
click at [346, 160] on icon at bounding box center [347, 158] width 12 height 12
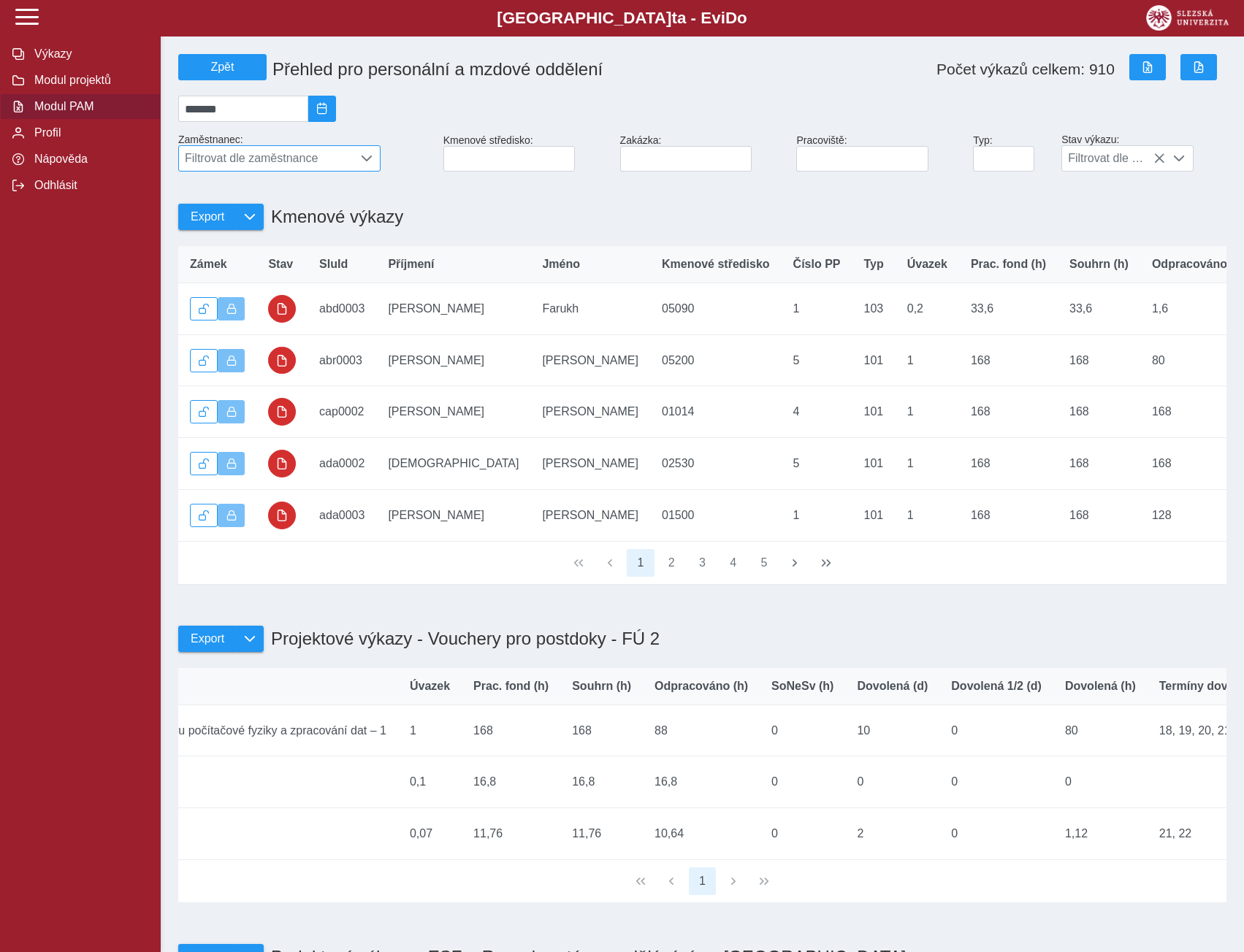
click at [346, 163] on span "Filtrovat dle zaměstnance" at bounding box center [266, 157] width 174 height 24
drag, startPoint x: 253, startPoint y: 202, endPoint x: 202, endPoint y: 205, distance: 51.1
click at [202, 205] on input "*********" at bounding box center [280, 193] width 177 height 25
type input "******"
click at [232, 242] on li "[PERSON_NAME] Ph.D." at bounding box center [280, 229] width 201 height 24
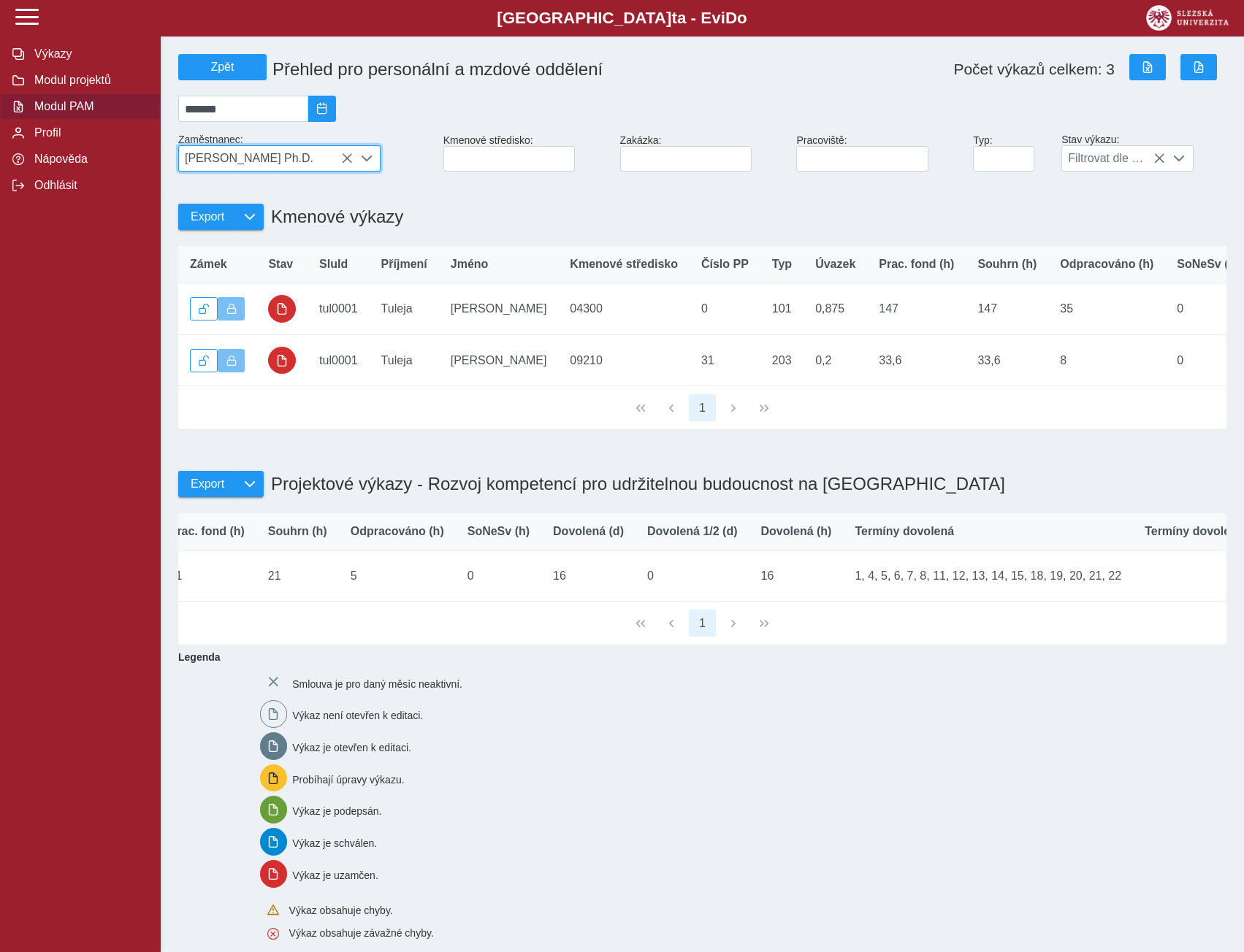
scroll to position [0, 1156]
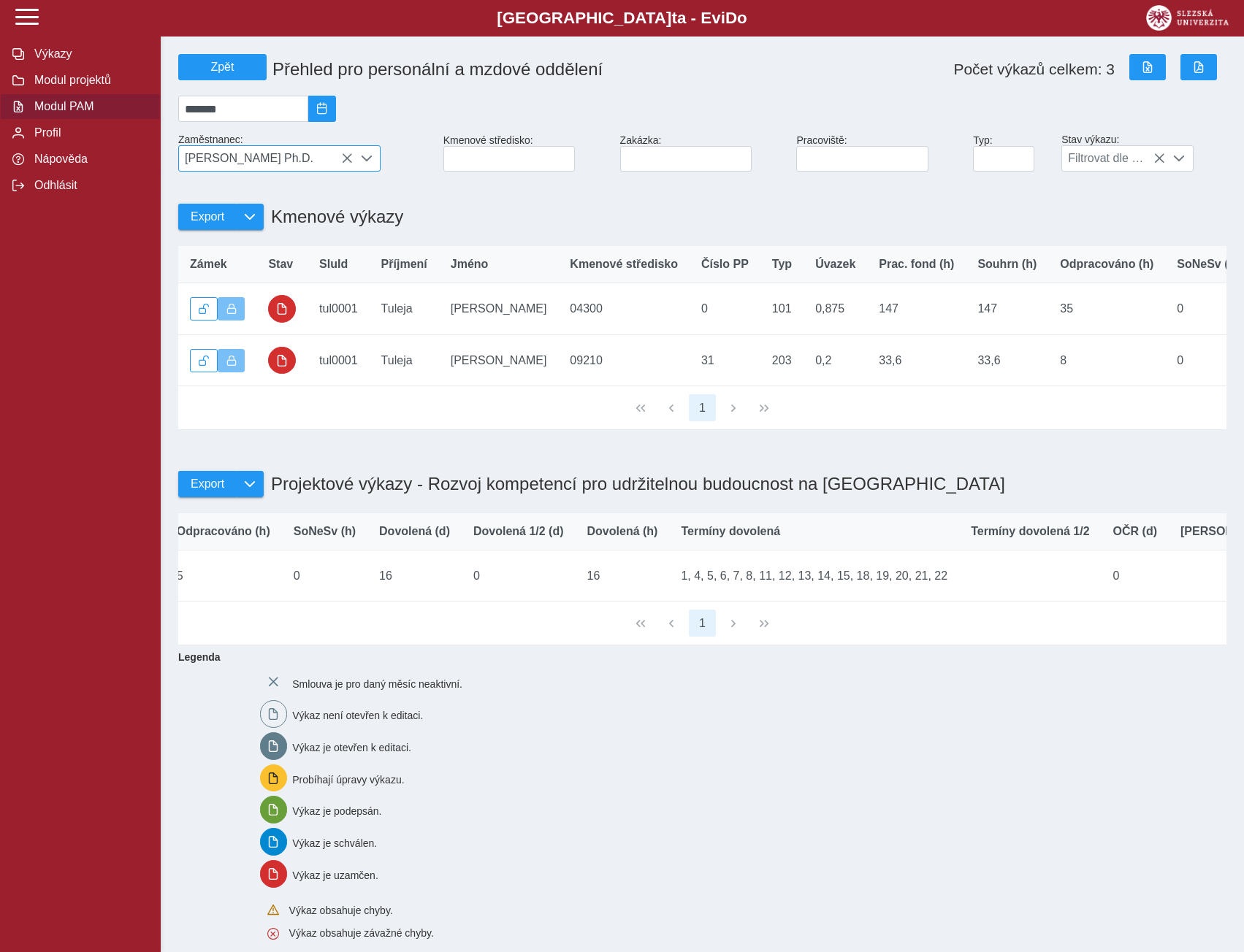
click at [342, 164] on icon at bounding box center [347, 158] width 12 height 12
click at [345, 163] on span "[PERSON_NAME] Ph.D." at bounding box center [266, 157] width 174 height 24
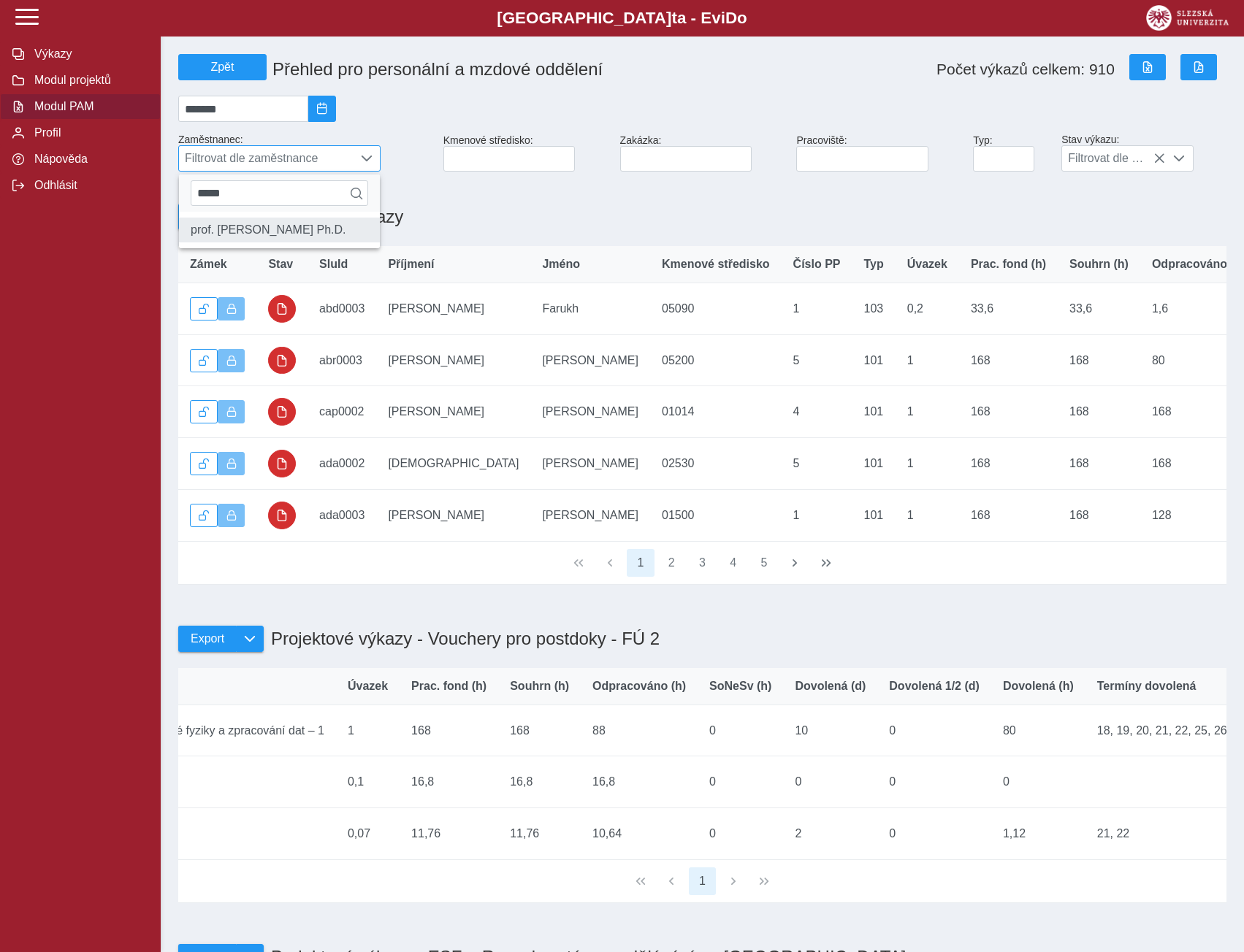
type input "*****"
click at [308, 235] on li "prof. [PERSON_NAME] Ph.D." at bounding box center [280, 229] width 201 height 24
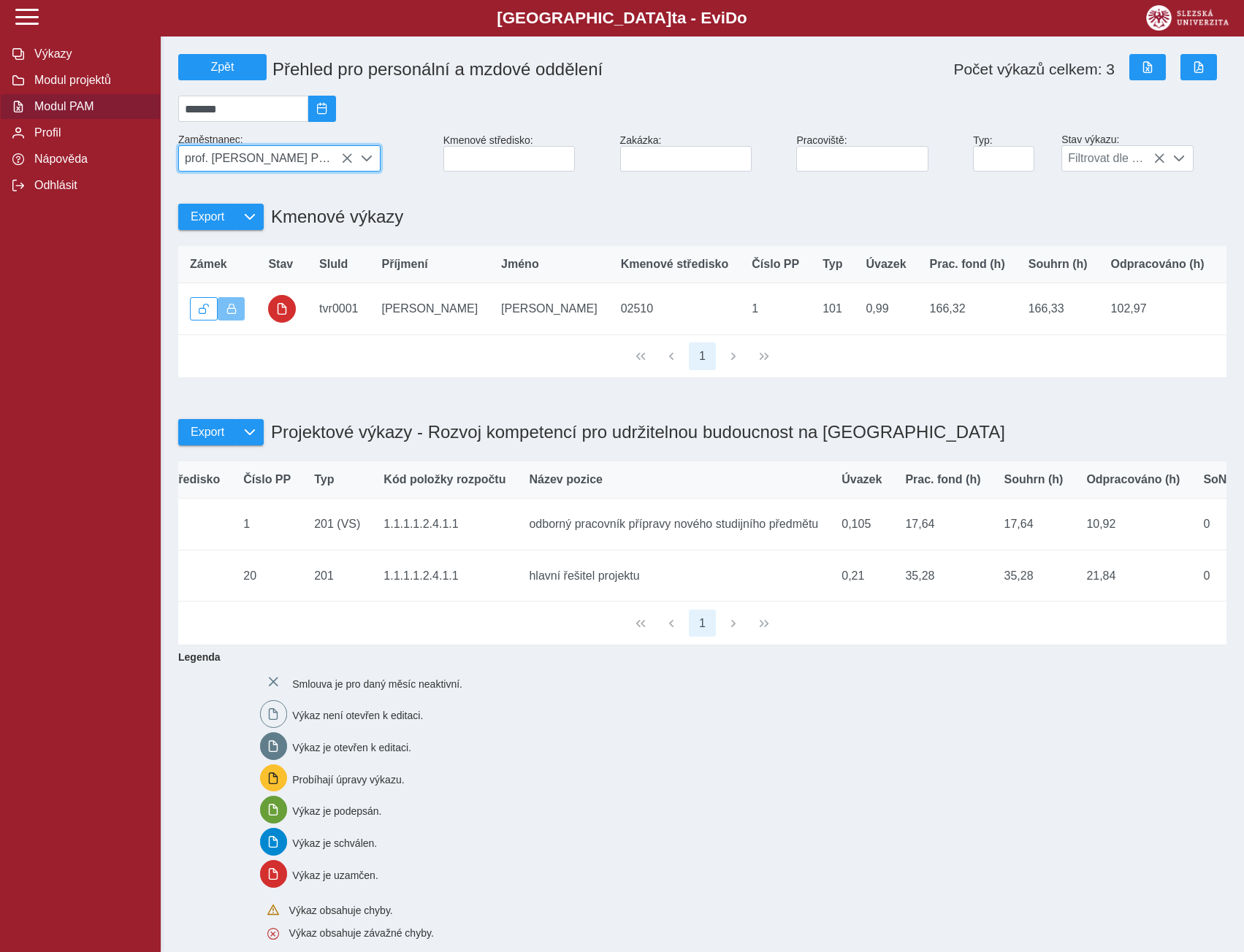
scroll to position [0, 0]
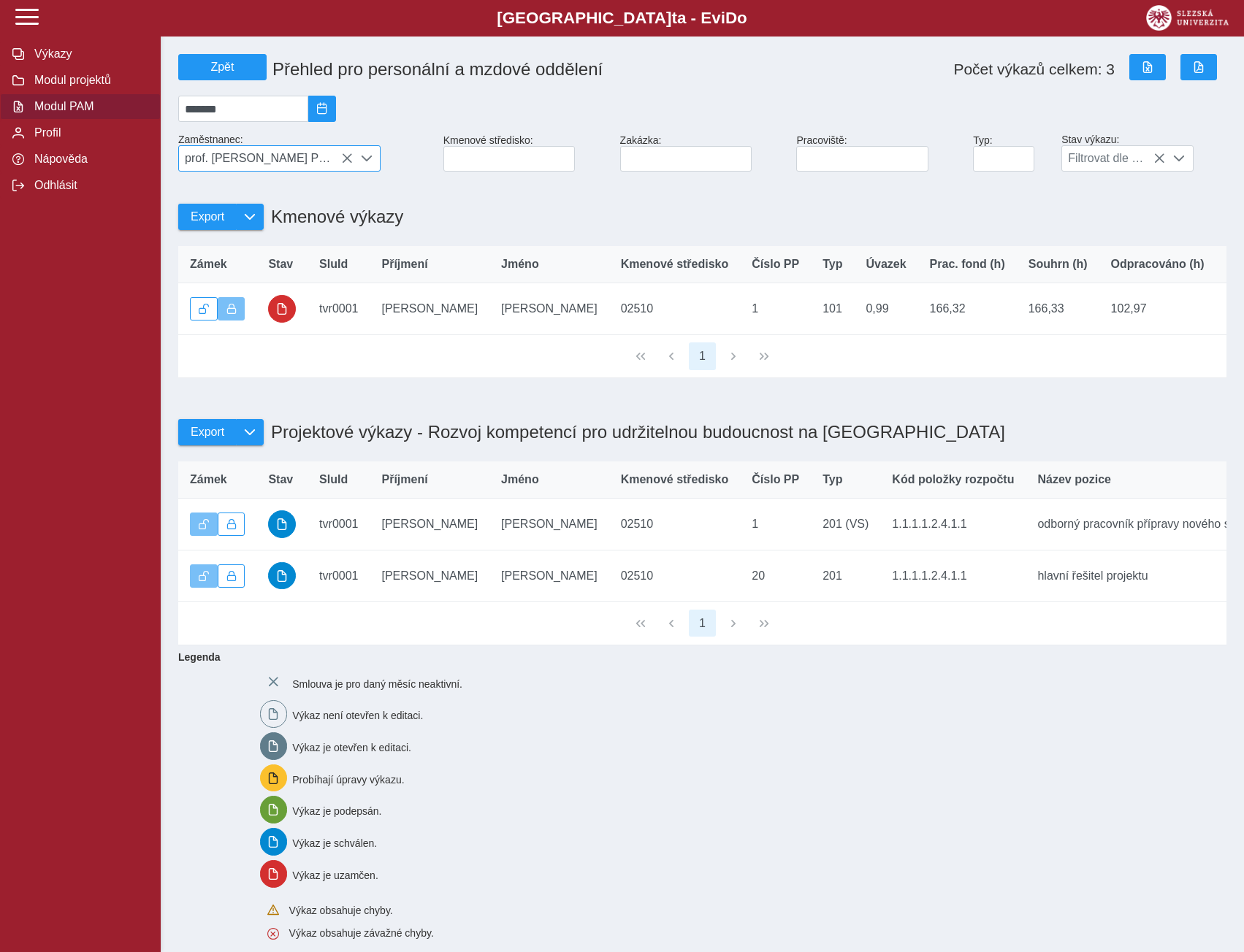
click at [346, 164] on icon at bounding box center [347, 158] width 12 height 12
click at [346, 161] on span "prof. [PERSON_NAME] Ph.D." at bounding box center [266, 157] width 174 height 24
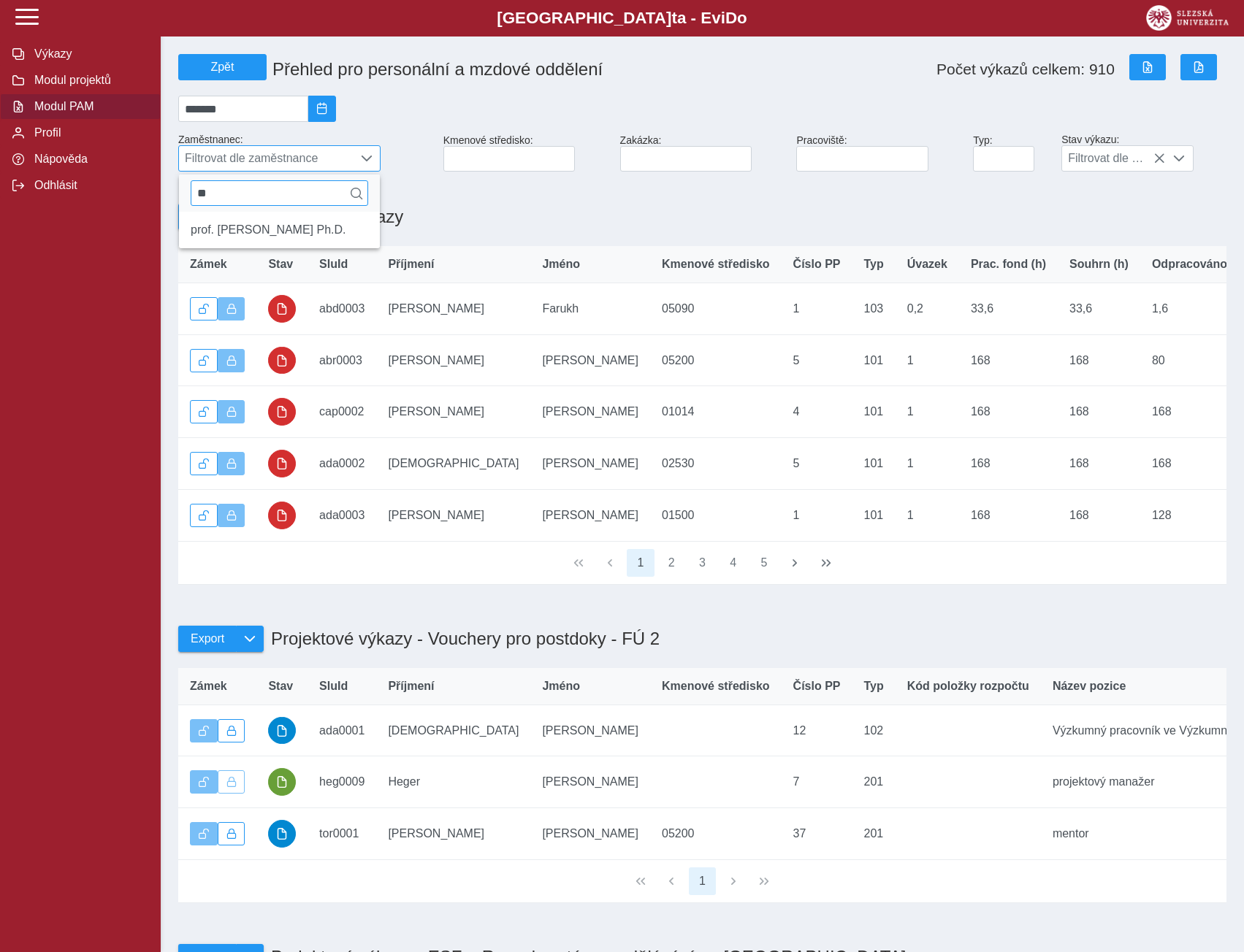
type input "*"
type input "*********"
click at [273, 239] on li "[PERSON_NAME]" at bounding box center [280, 229] width 201 height 24
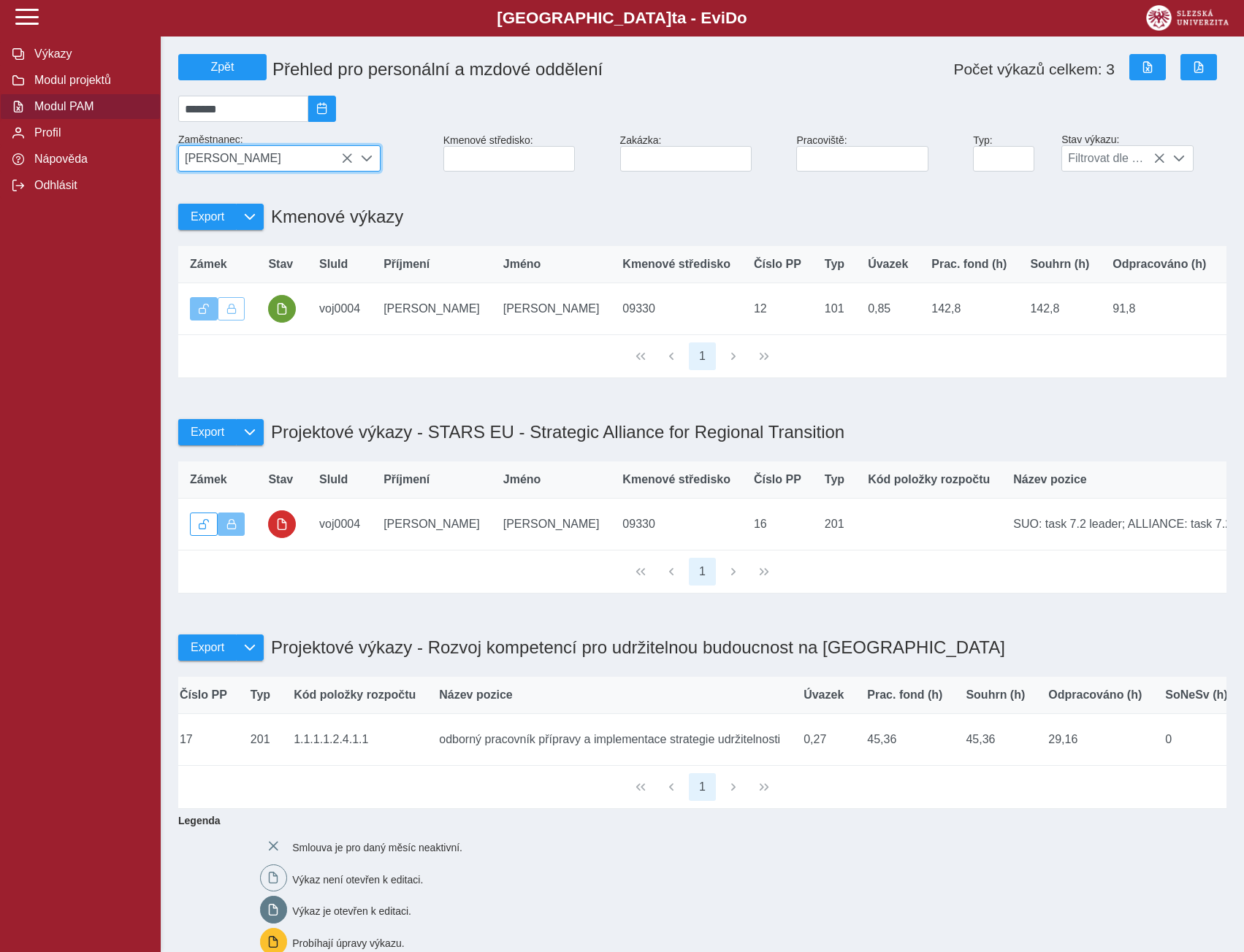
scroll to position [0, 489]
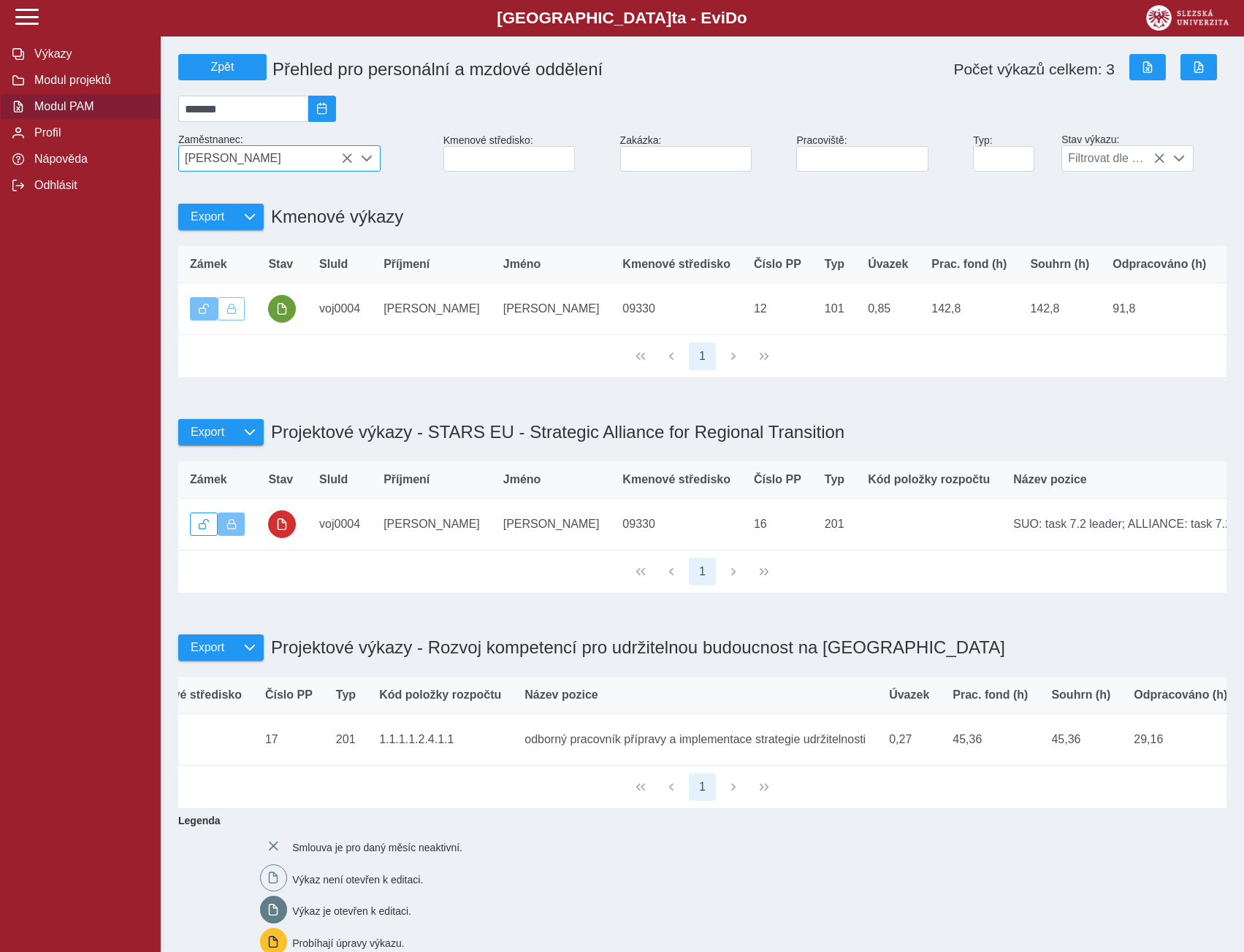
click at [344, 161] on icon at bounding box center [347, 158] width 12 height 12
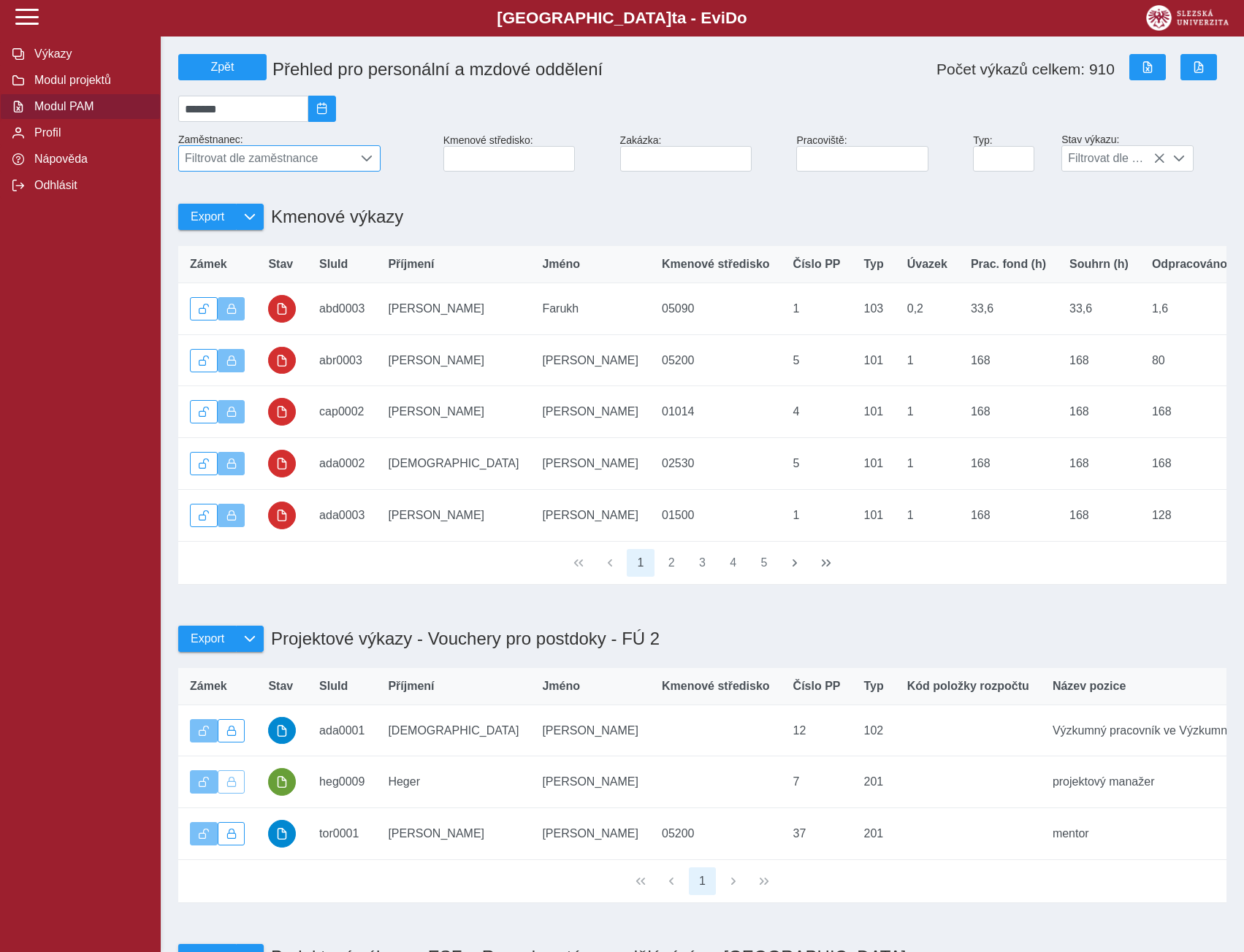
click at [655, 148] on div "Zakázka:" at bounding box center [702, 153] width 177 height 49
click at [663, 158] on input at bounding box center [686, 158] width 132 height 25
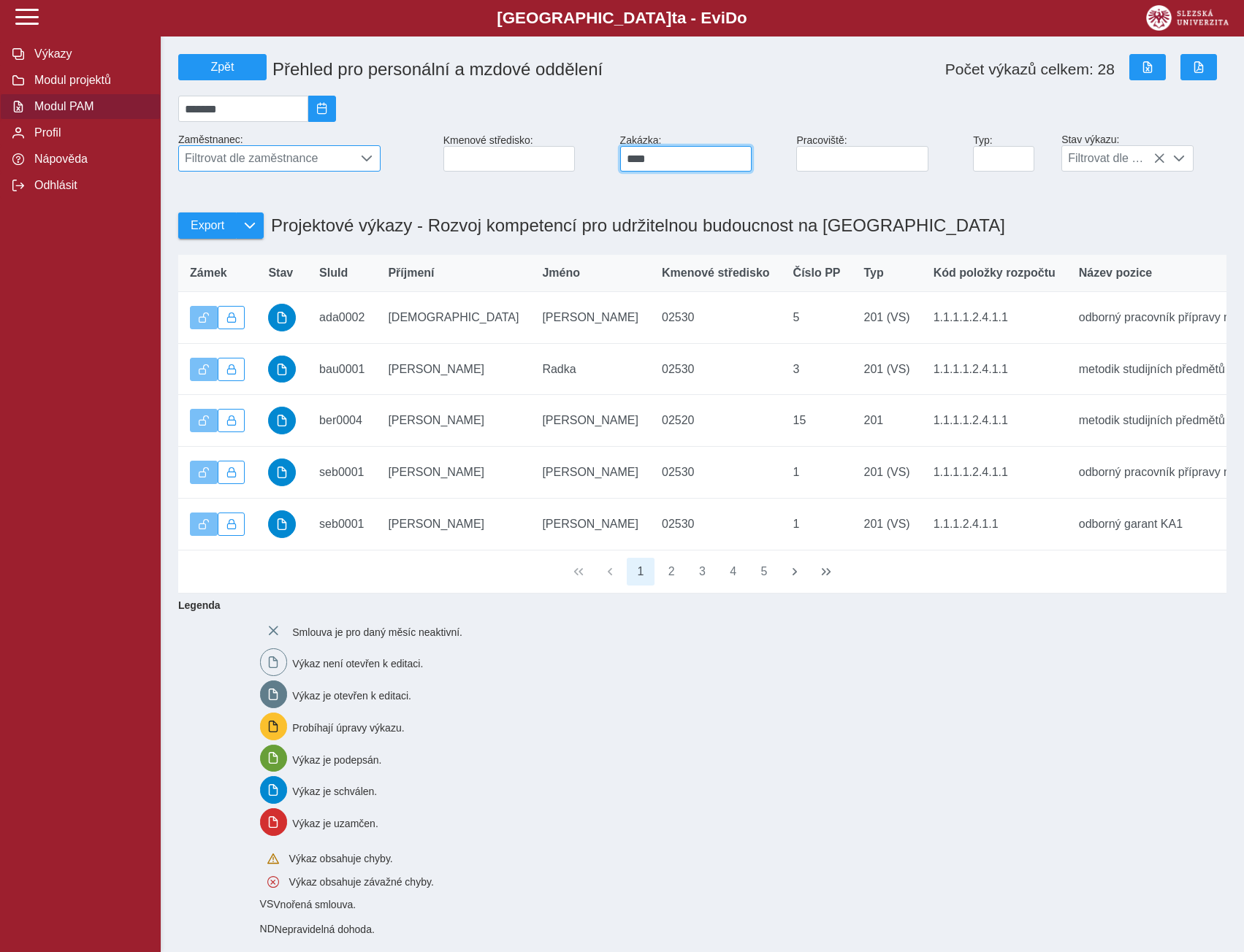
type input "****"
click at [922, 71] on div "Počet výkazů celkem: 28" at bounding box center [1001, 69] width 442 height 42
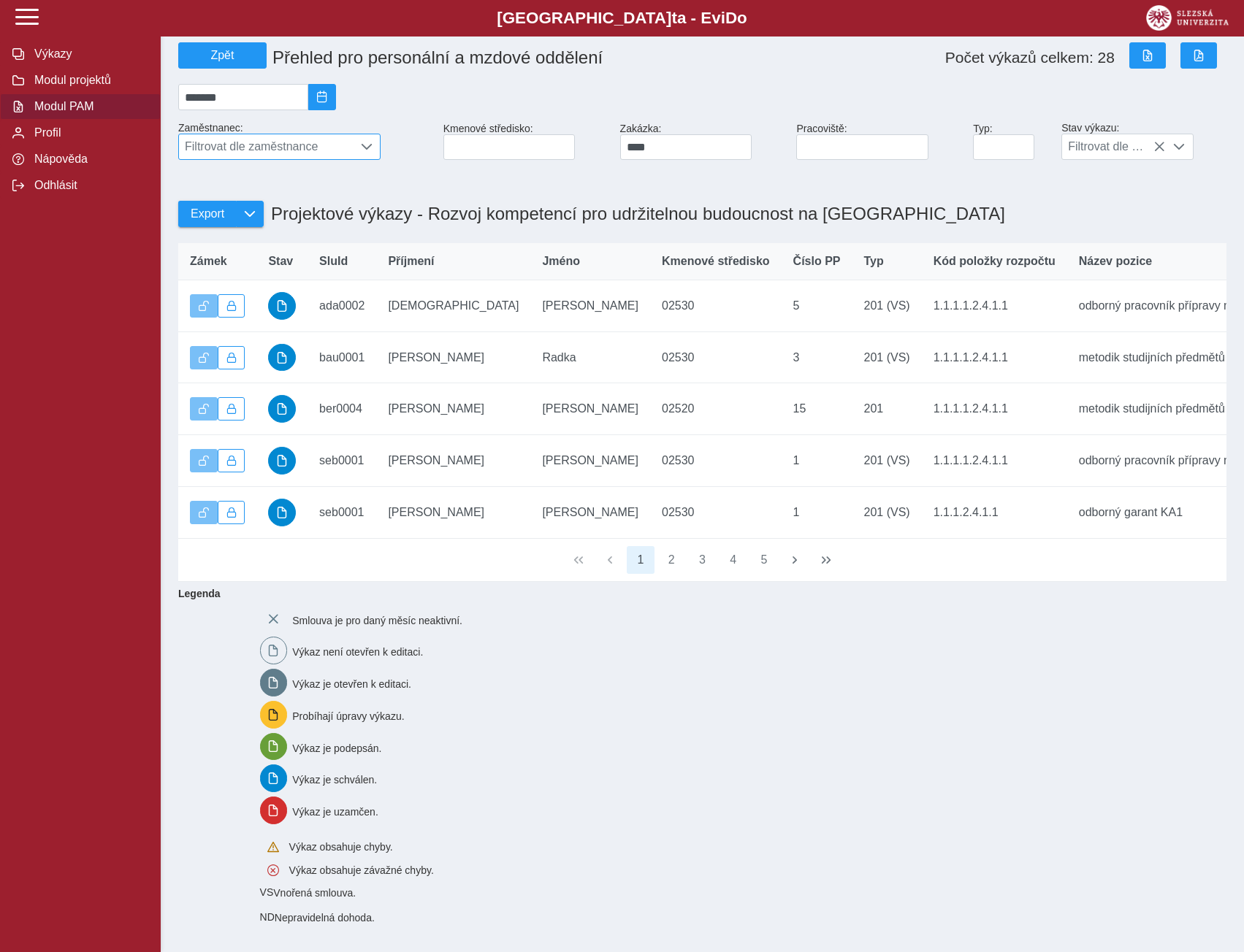
scroll to position [0, 0]
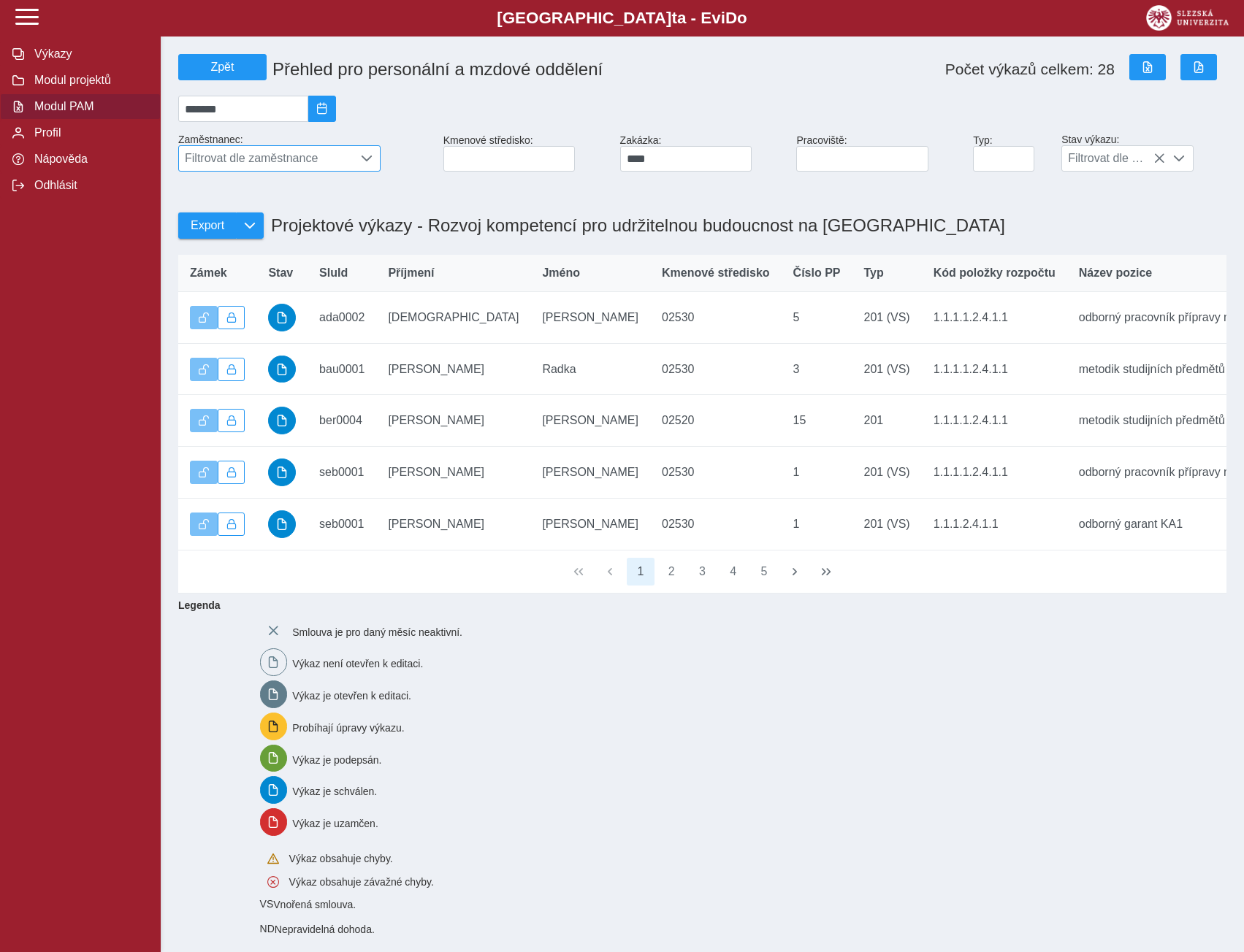
drag, startPoint x: 225, startPoint y: 17, endPoint x: 95, endPoint y: 18, distance: 130.0
click at [95, 18] on b "Slezská univerzi t a - Evi D o" at bounding box center [621, 18] width 1156 height 19
click at [1201, 70] on span "button" at bounding box center [1198, 67] width 12 height 12
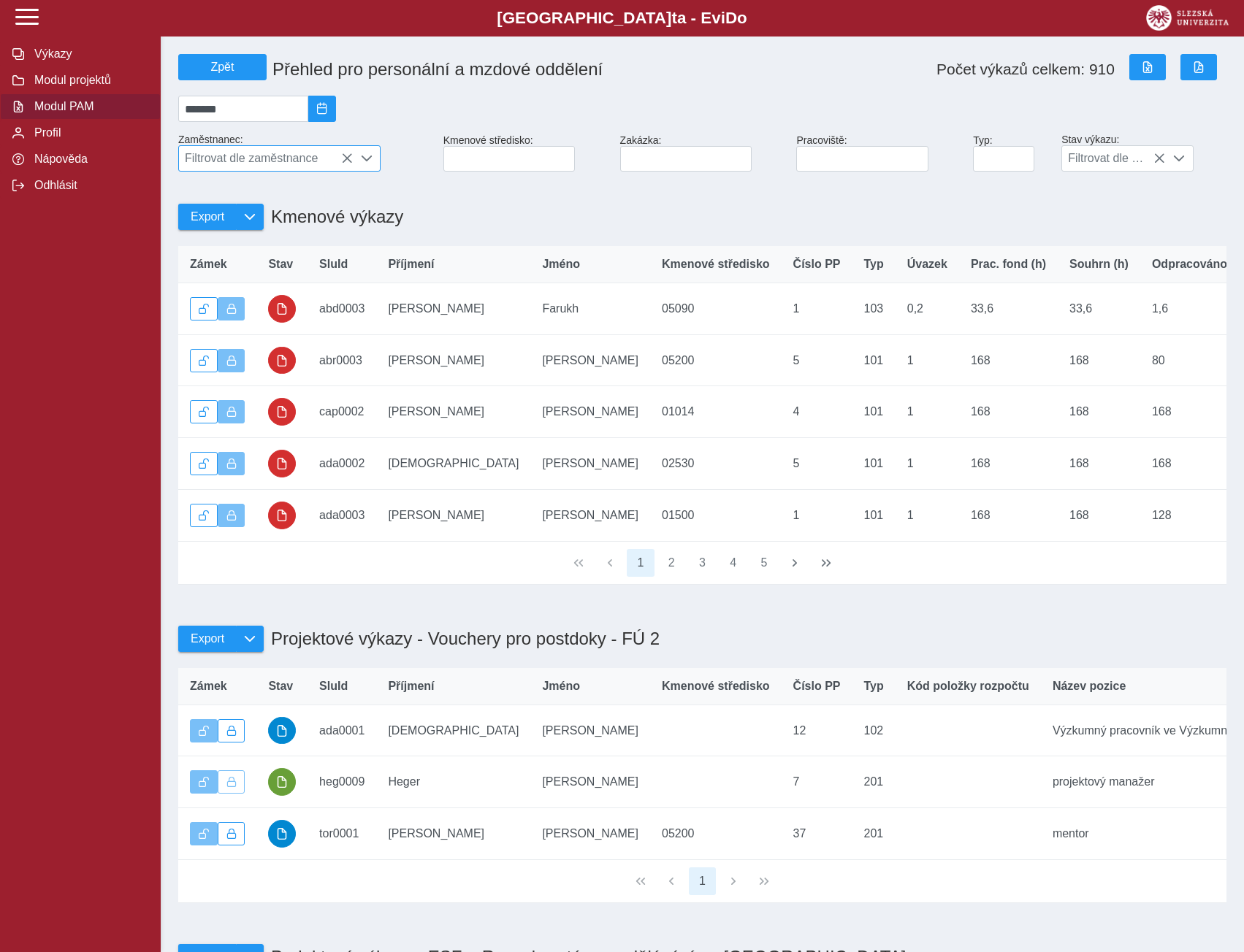
click at [351, 164] on icon at bounding box center [347, 158] width 12 height 12
click at [290, 164] on span "Filtrovat dle zaměstnance" at bounding box center [266, 157] width 174 height 24
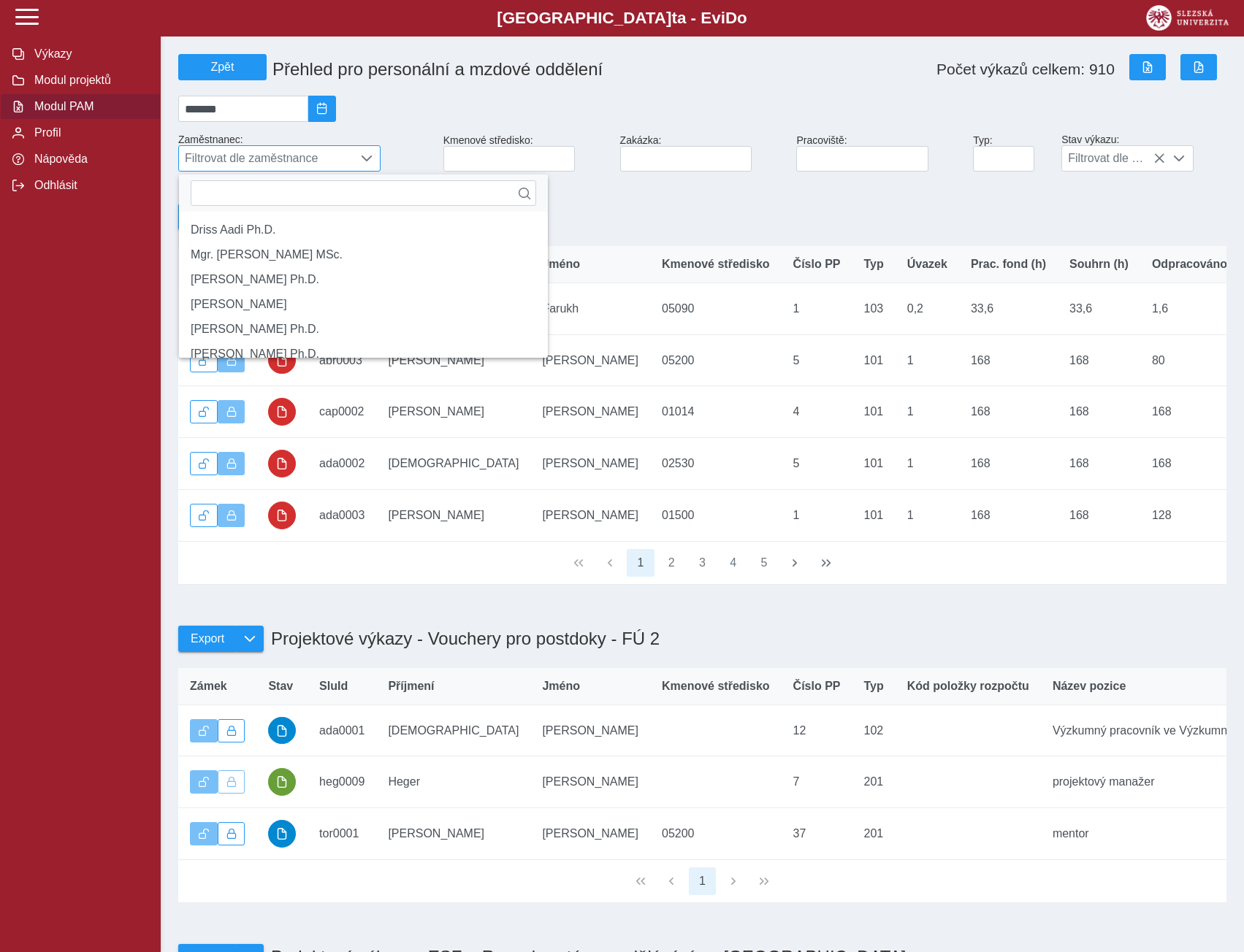
scroll to position [9, 65]
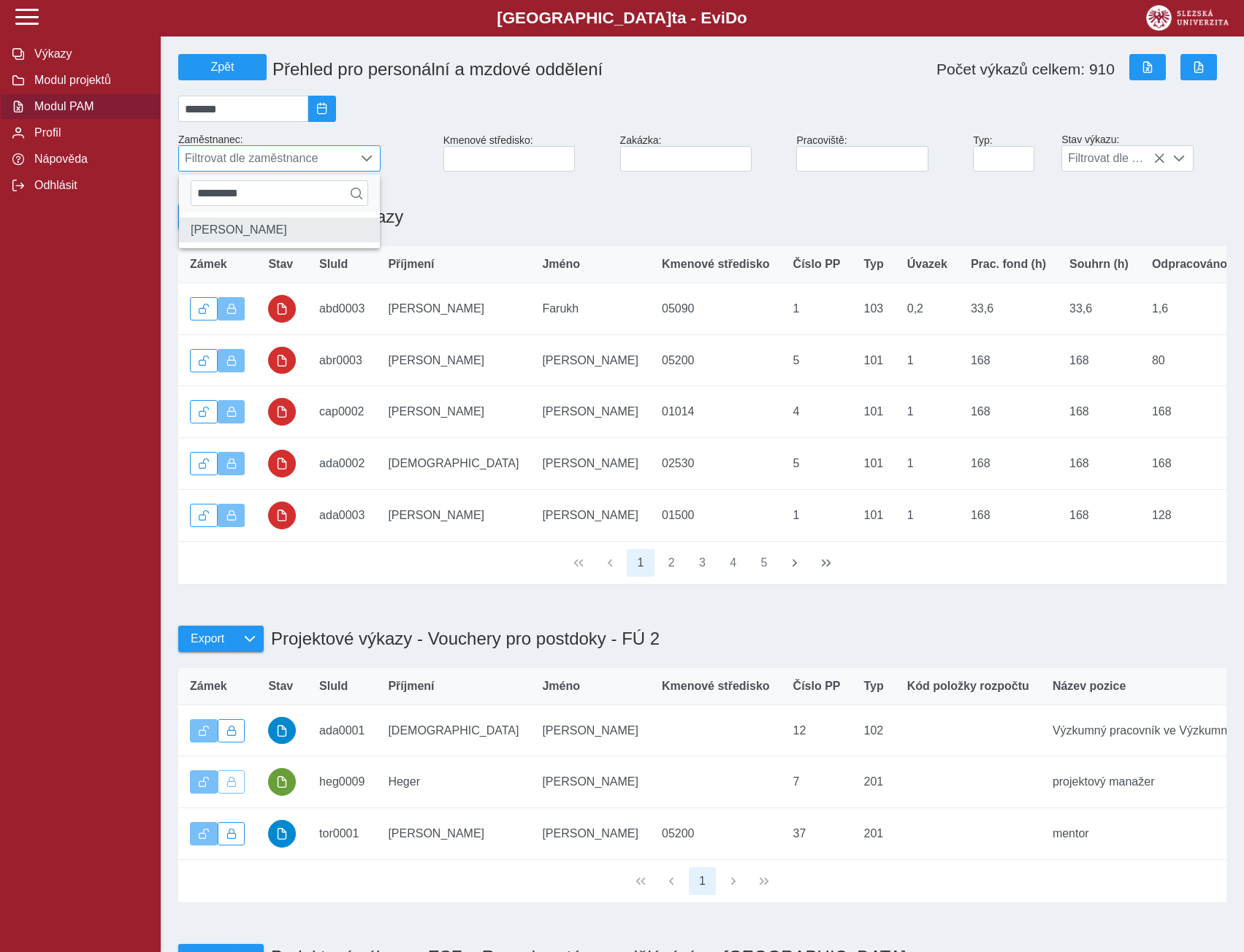
type input "*********"
click at [225, 238] on li "[PERSON_NAME]" at bounding box center [280, 229] width 201 height 24
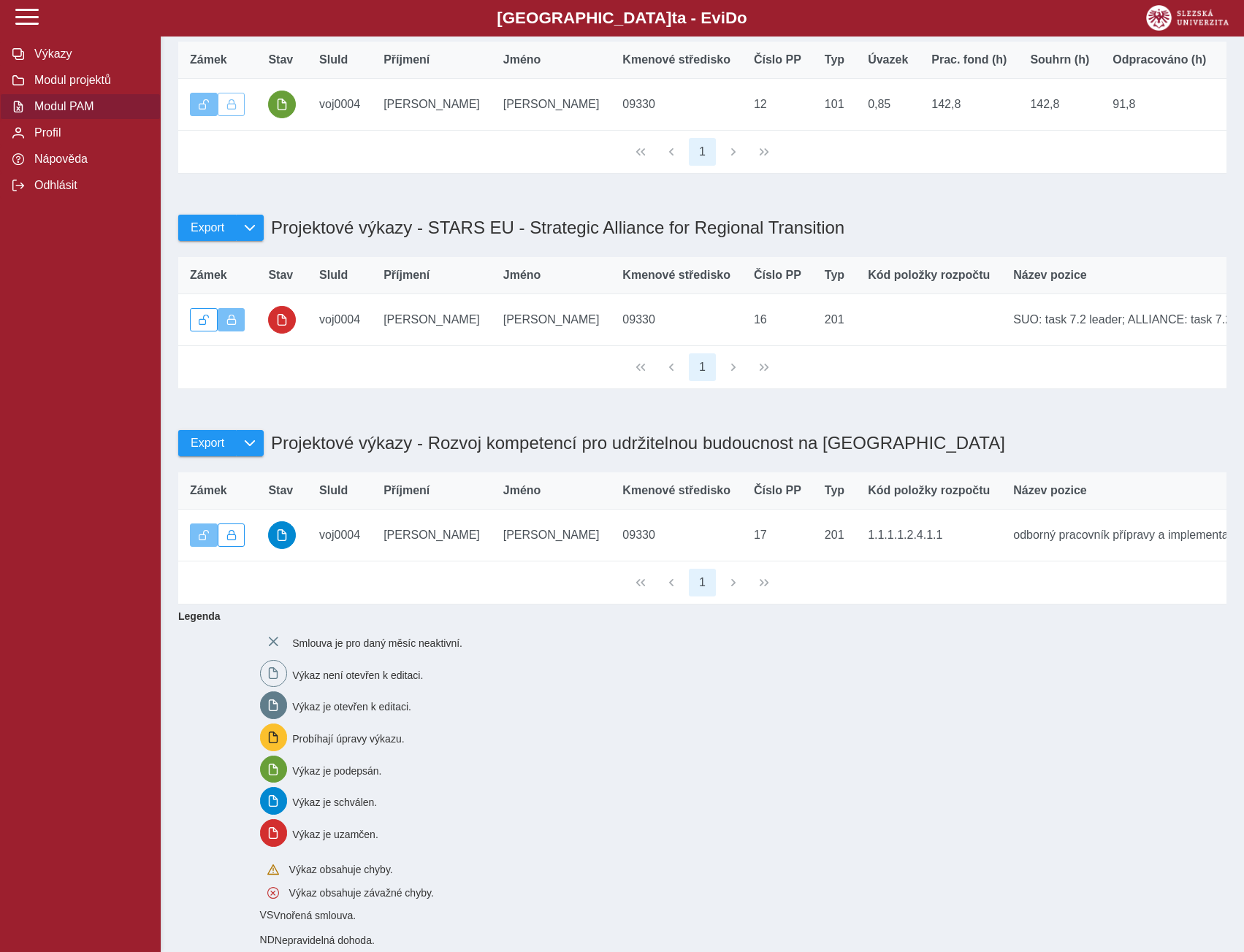
scroll to position [219, 0]
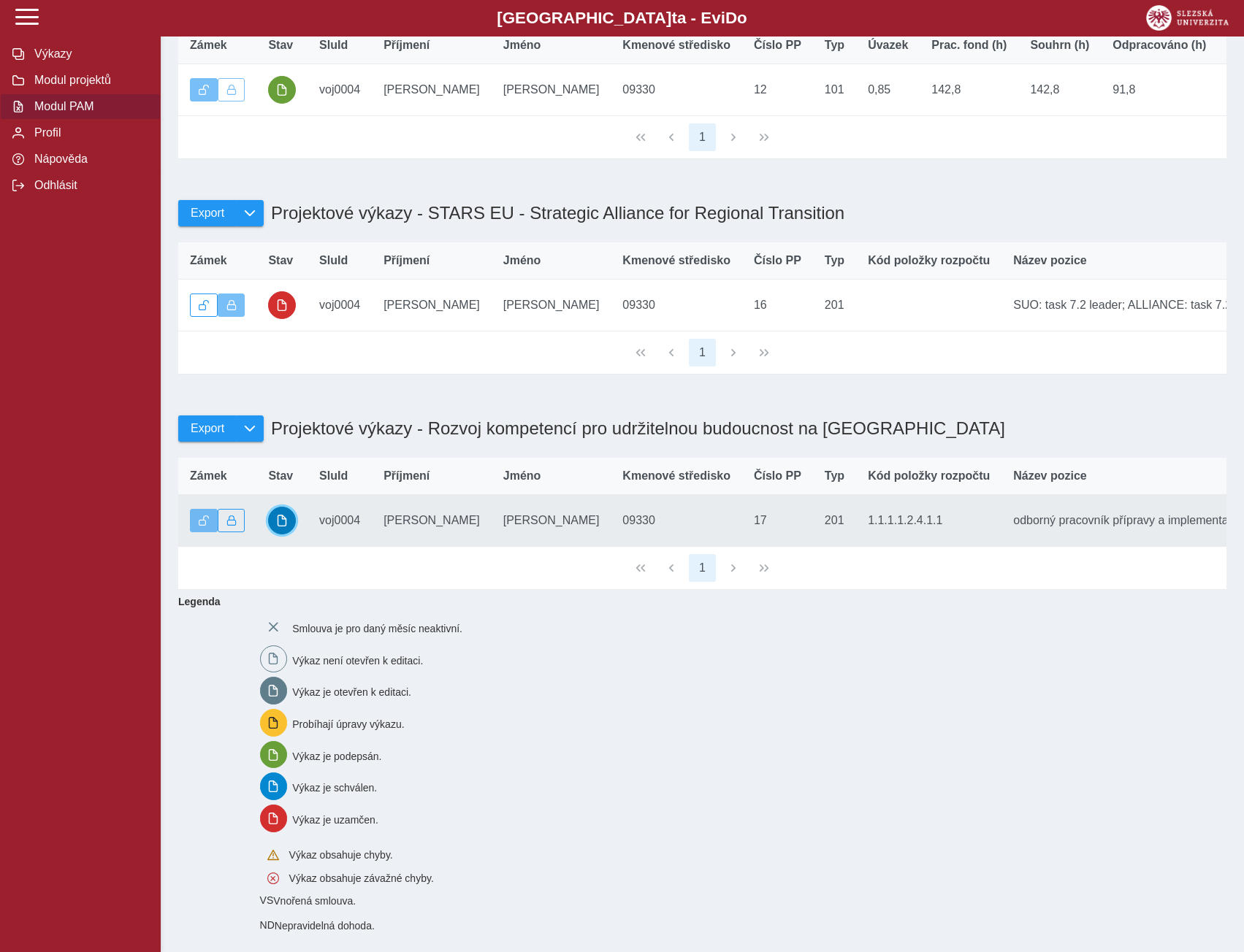
click at [288, 527] on span "button" at bounding box center [282, 520] width 12 height 12
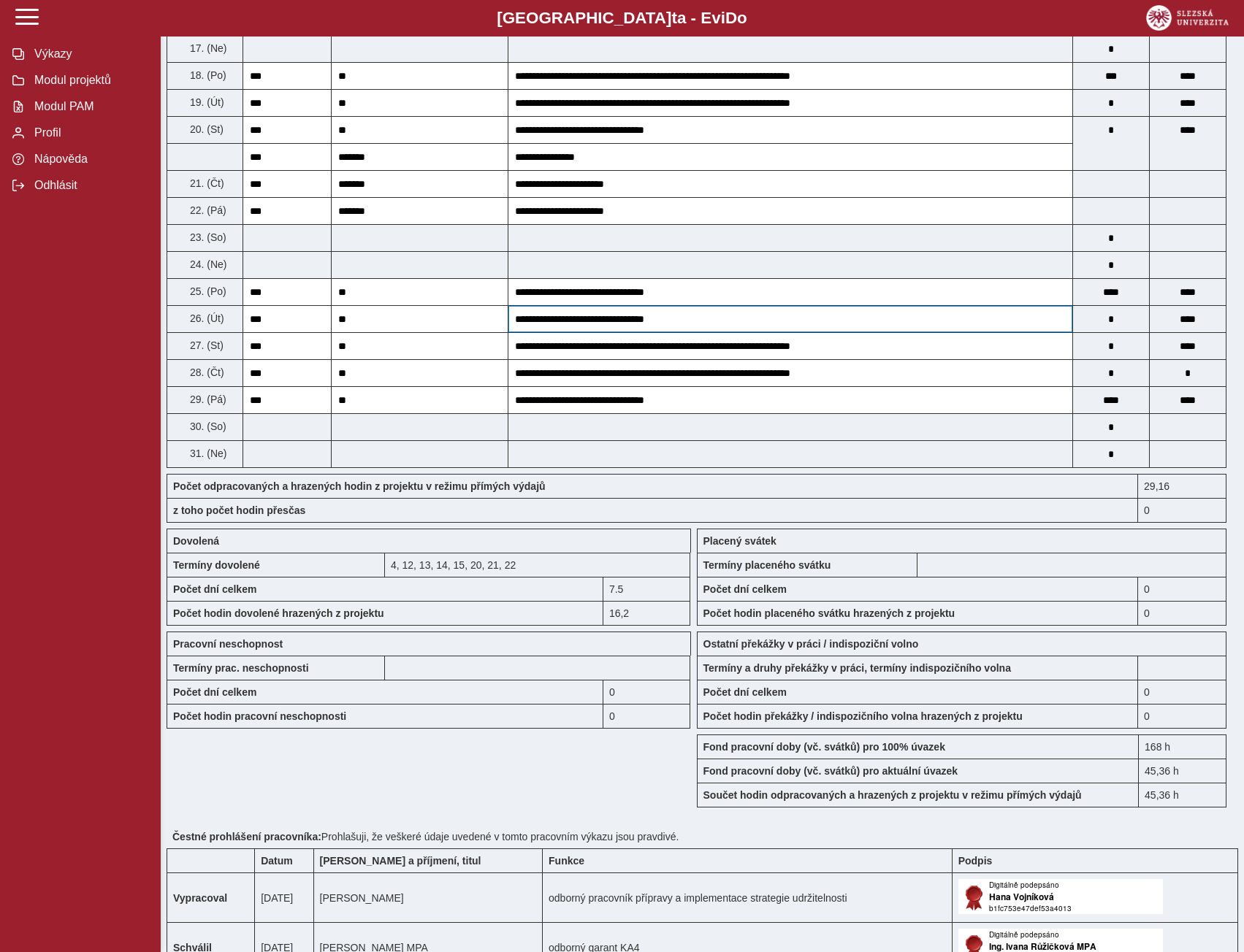
scroll to position [926, 0]
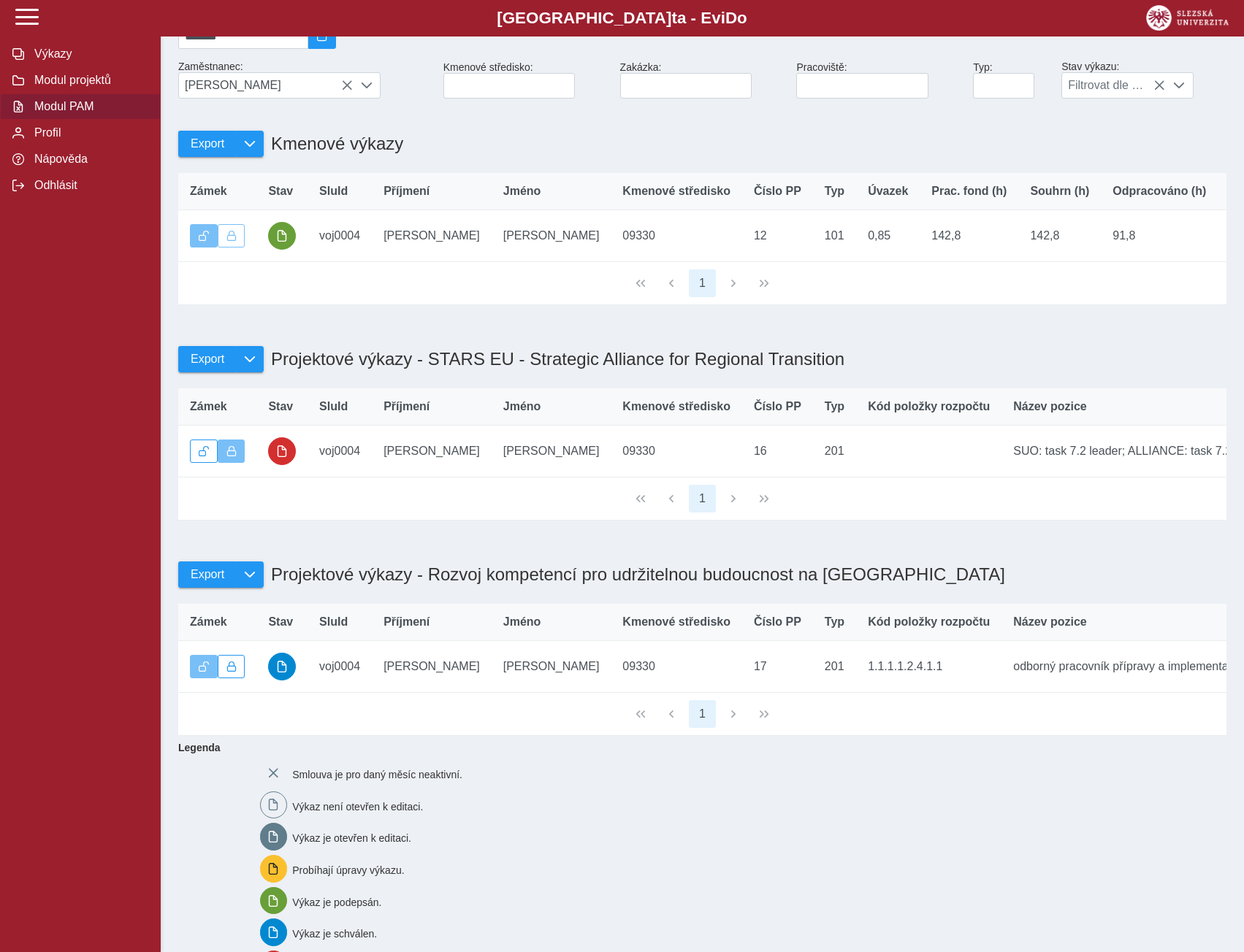
click at [349, 91] on icon at bounding box center [347, 85] width 12 height 12
click at [346, 54] on div "*******" at bounding box center [702, 36] width 1059 height 38
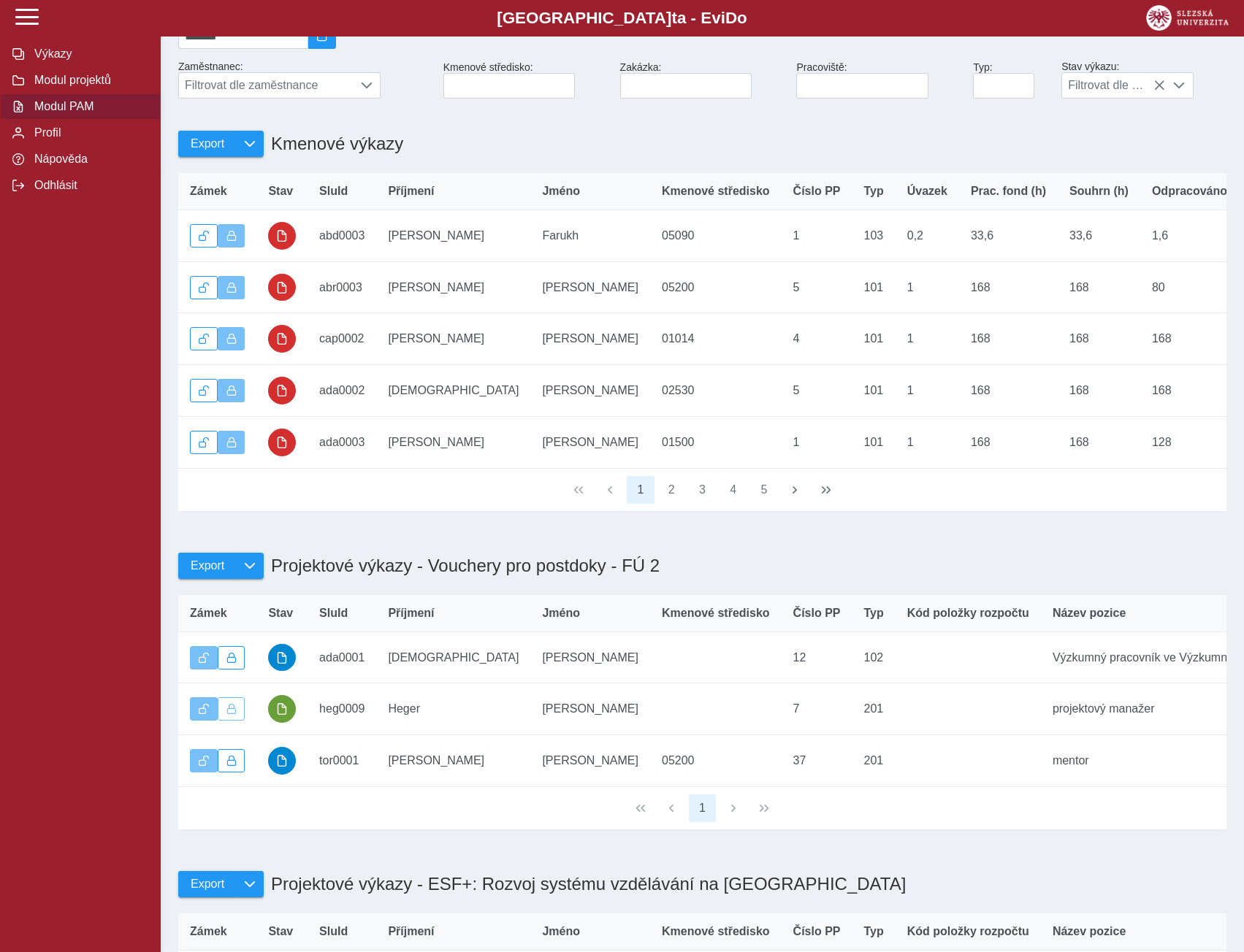
click at [346, 91] on div "Zpět Přehled pro personální a mzdové oddělení Počet výkazů celkem: 910 ******* …" at bounding box center [702, 246] width 1059 height 542
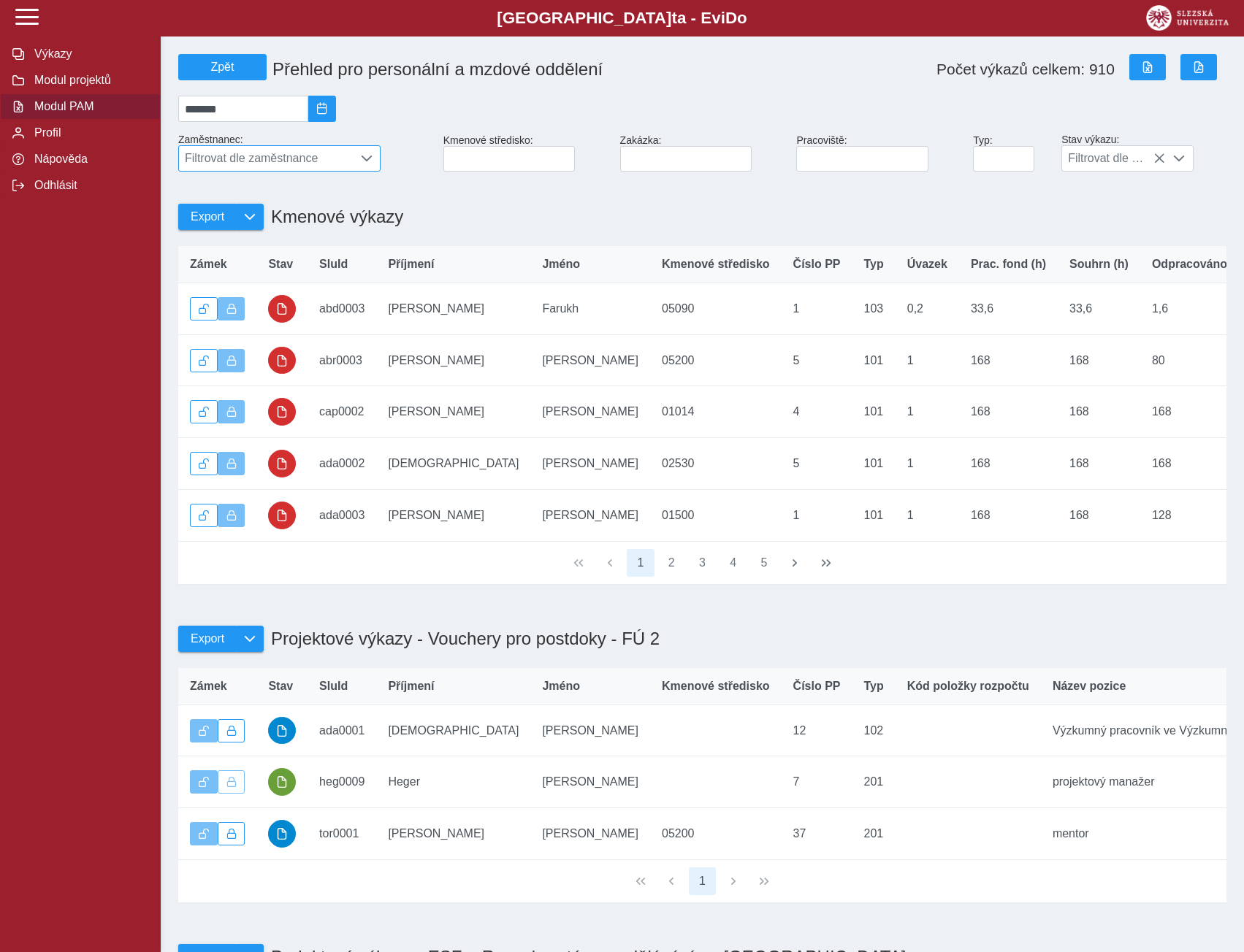
click at [275, 165] on span "Filtrovat dle zaměstnance" at bounding box center [266, 157] width 174 height 24
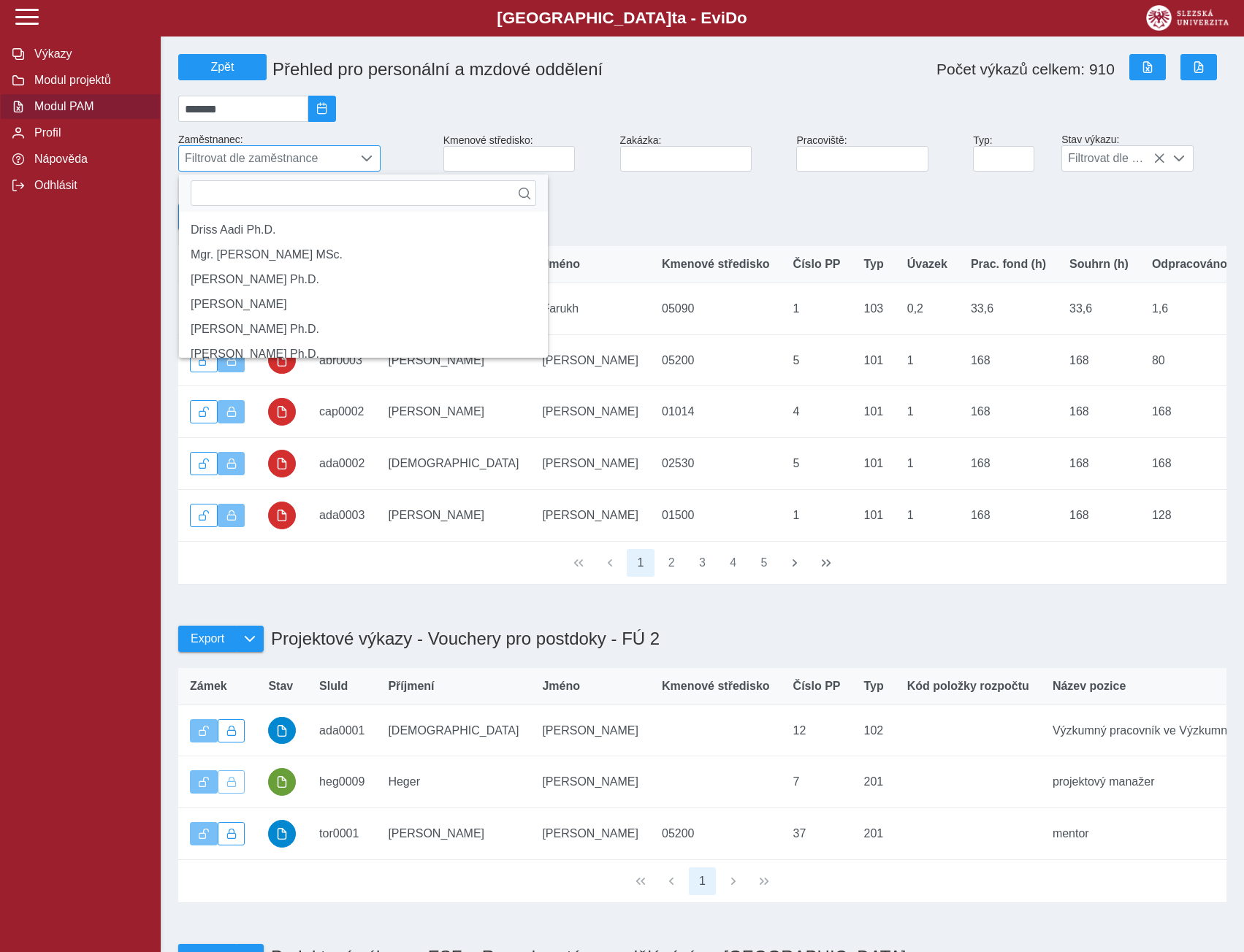
scroll to position [9, 65]
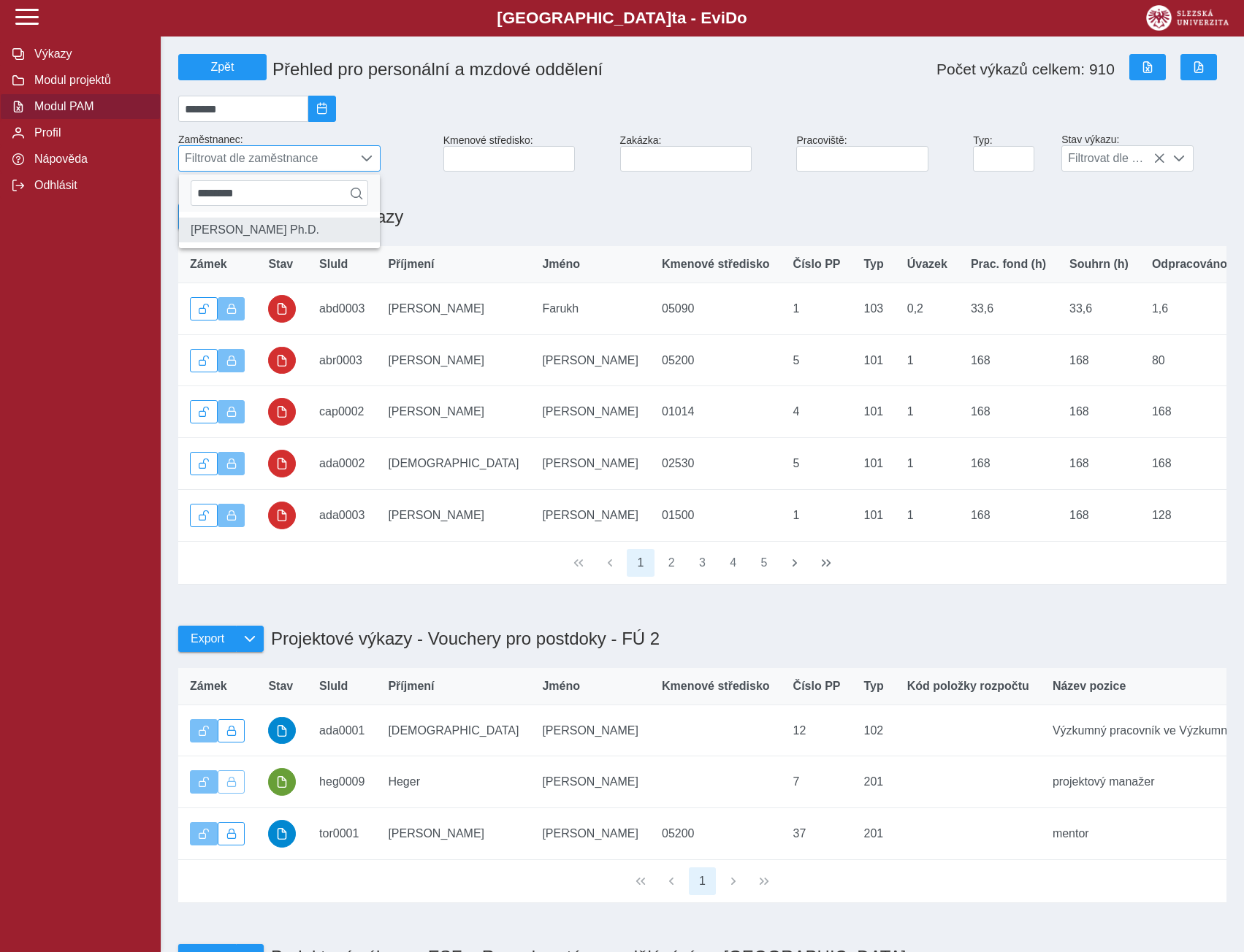
type input "********"
click at [258, 236] on li "[PERSON_NAME] Ph.D." at bounding box center [280, 229] width 201 height 24
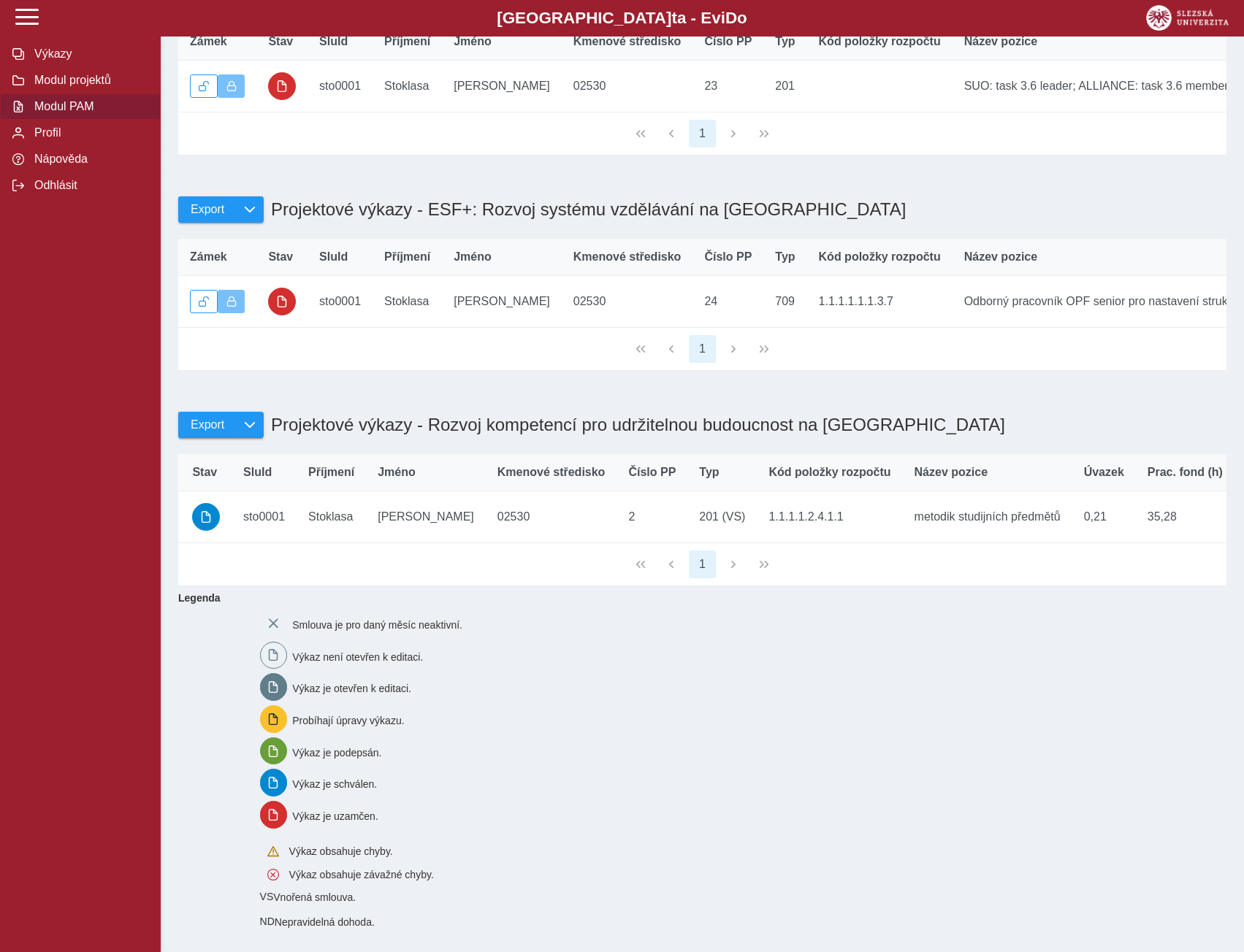
scroll to position [0, 0]
